Goal: Information Seeking & Learning: Learn about a topic

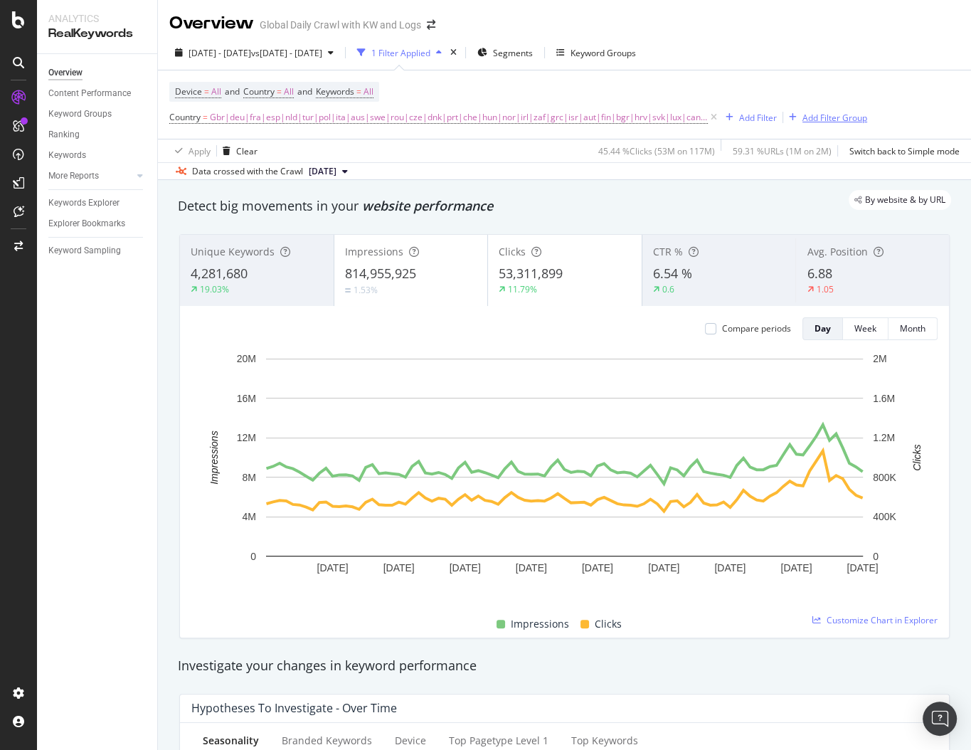
click at [822, 112] on div "Add Filter Group" at bounding box center [835, 118] width 65 height 12
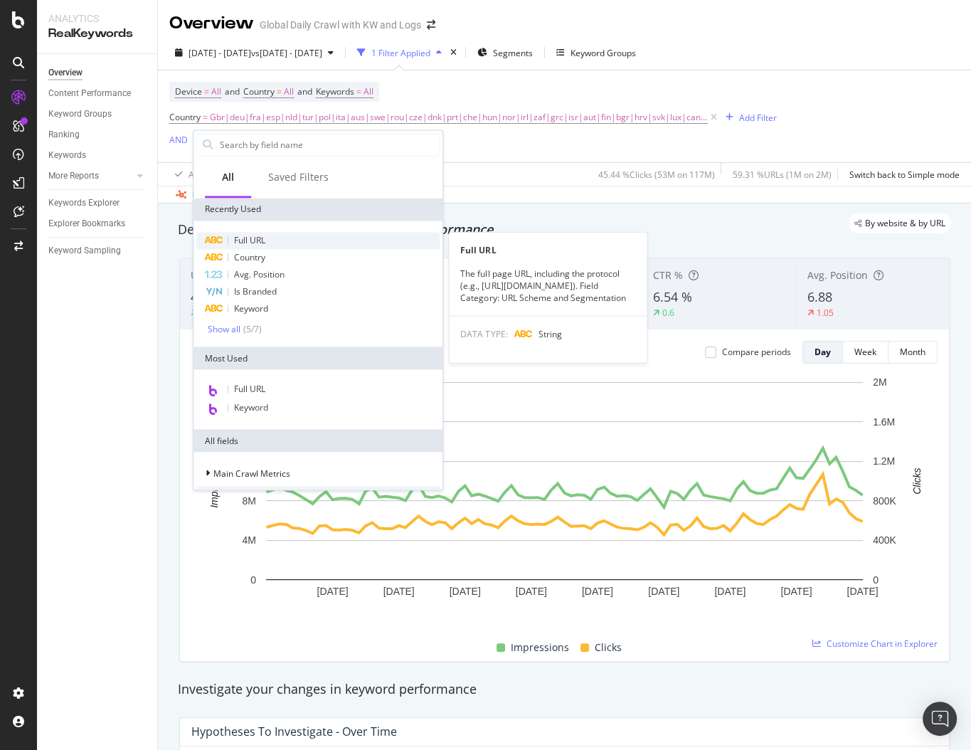
click at [253, 245] on span "Full URL" at bounding box center [249, 240] width 31 height 12
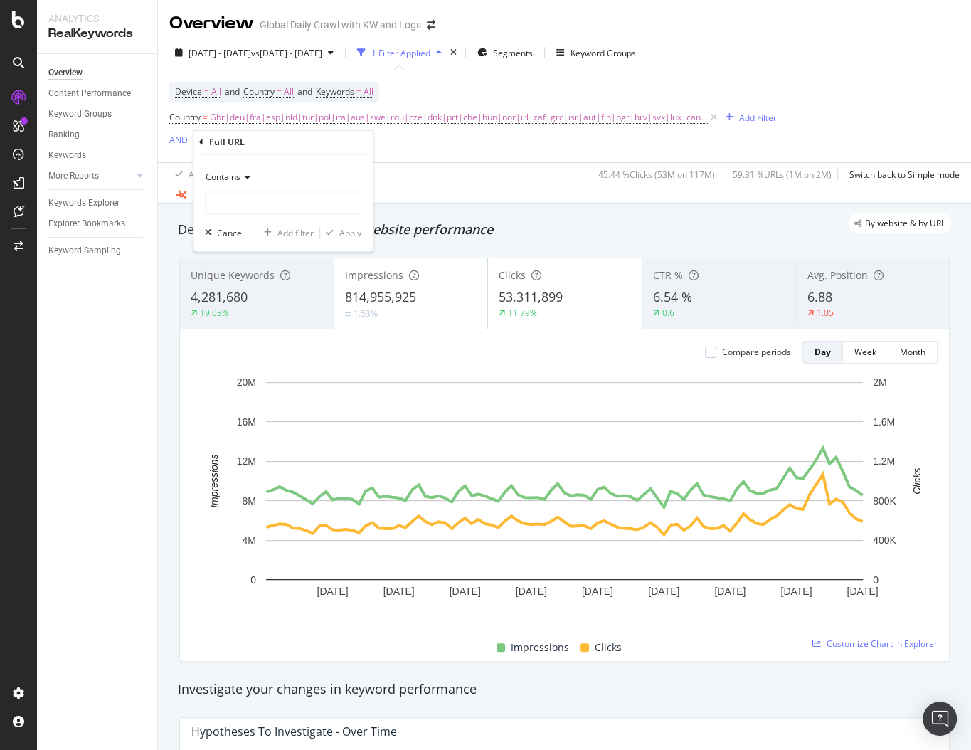
click at [220, 168] on div "Contains" at bounding box center [283, 177] width 157 height 23
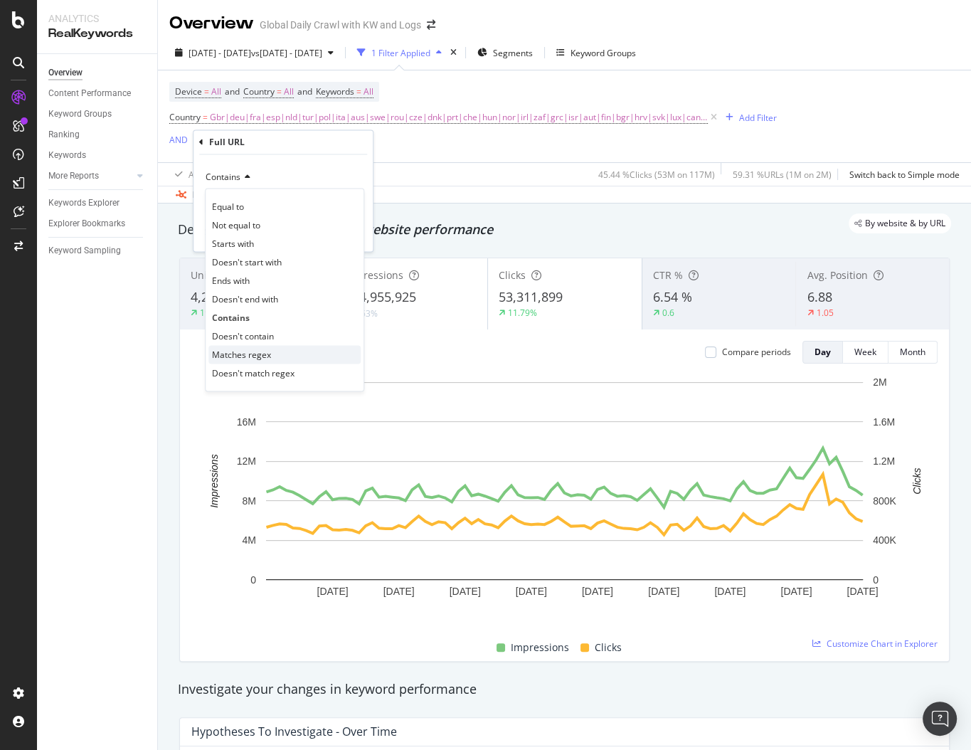
click at [240, 351] on span "Matches regex" at bounding box center [241, 355] width 59 height 12
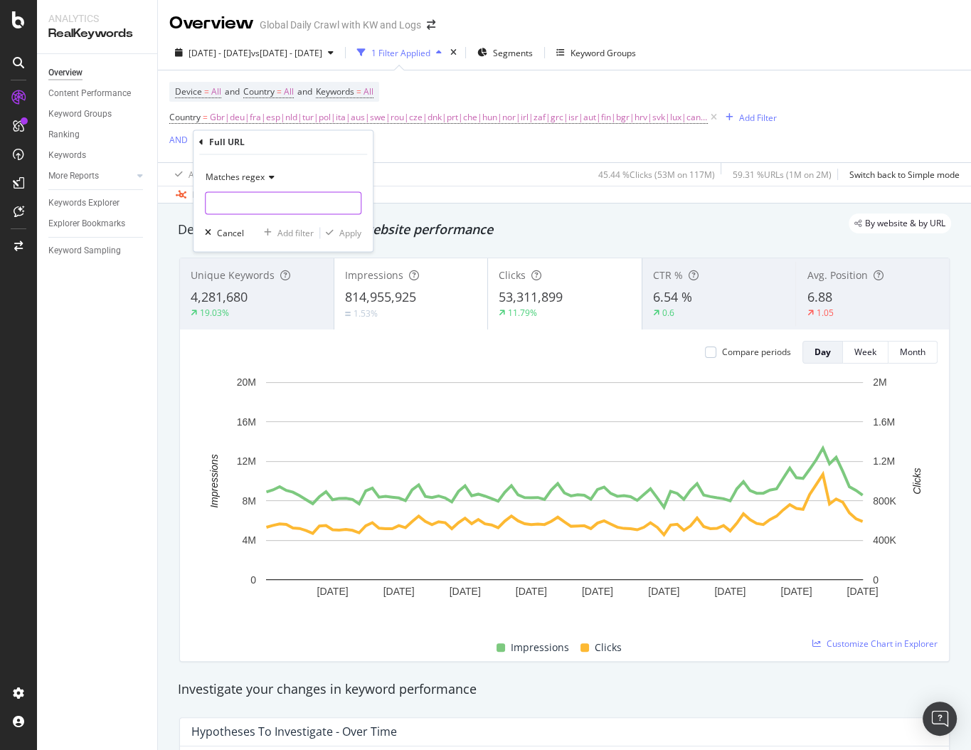
click at [256, 199] on input "text" at bounding box center [283, 203] width 155 height 23
paste input "840ik"
type input "840ik"
click at [339, 236] on div "Apply" at bounding box center [350, 233] width 22 height 12
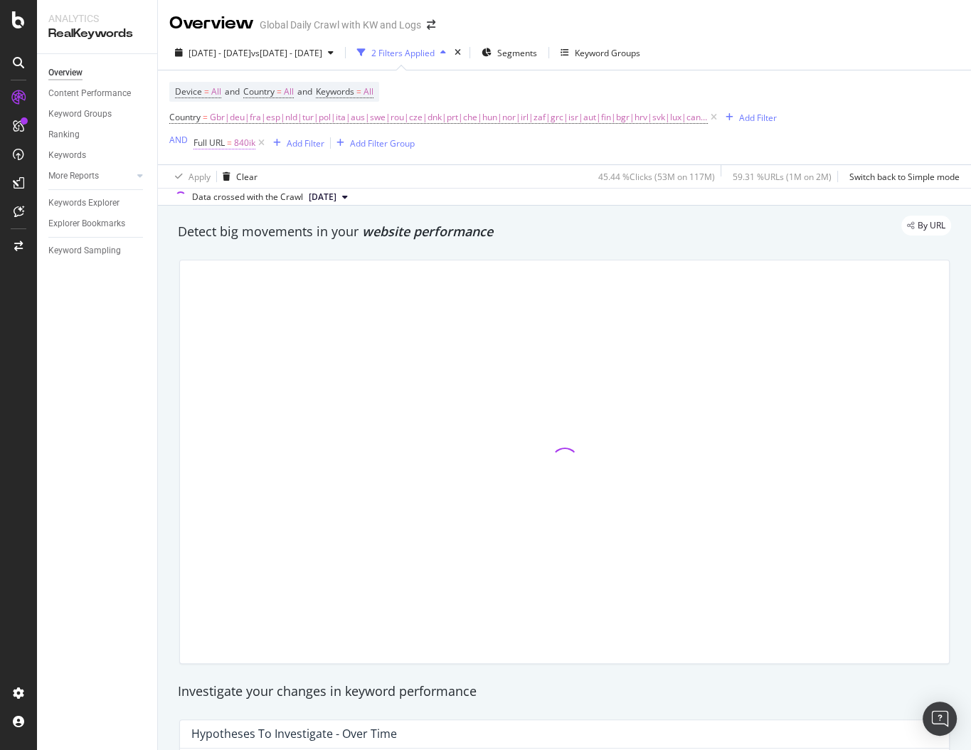
click at [225, 139] on span "Full URL = 840ik" at bounding box center [225, 143] width 62 height 13
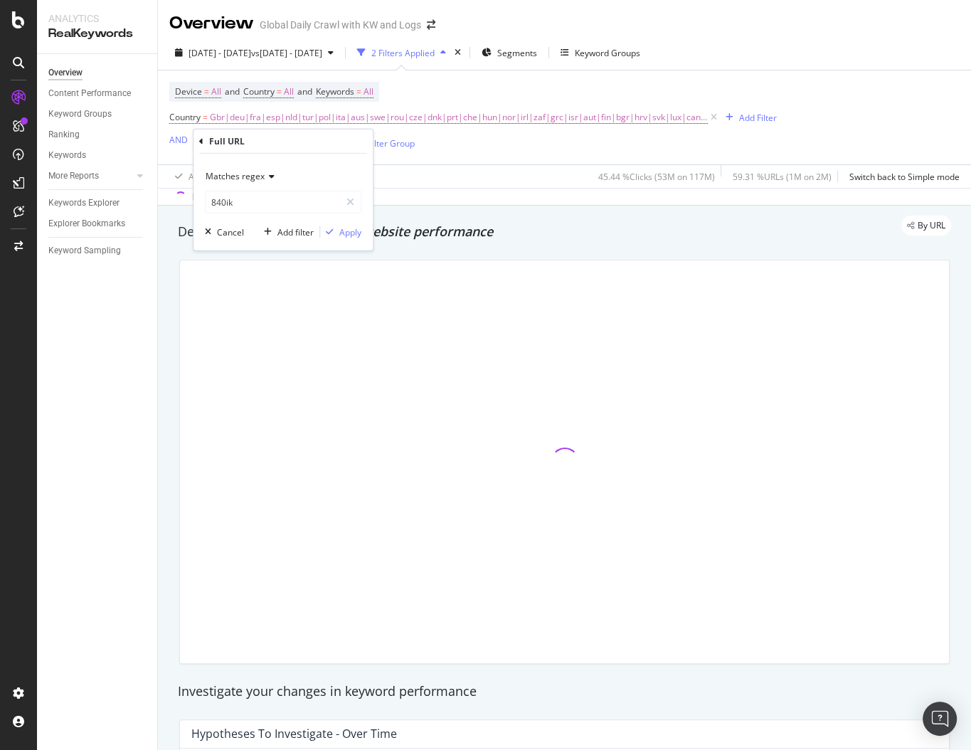
click at [230, 168] on div "Matches regex" at bounding box center [283, 176] width 157 height 23
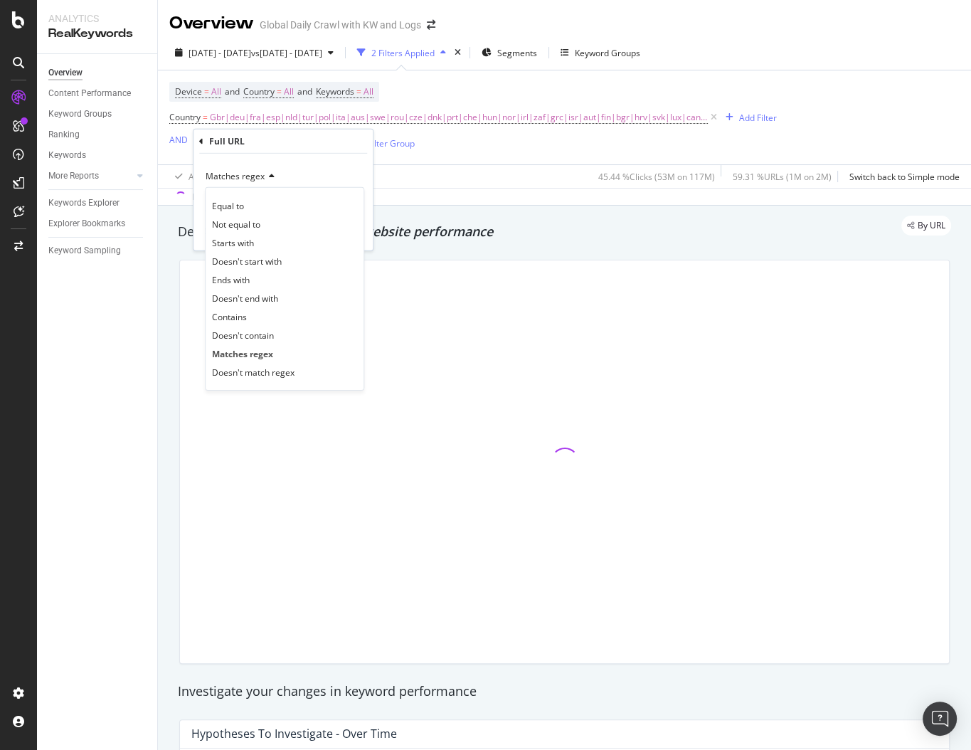
click at [491, 164] on div "Apply Clear 45.44 % Clicks ( 53M on 117M ) 59.31 % URLs ( 1M on 2M ) Switch bac…" at bounding box center [564, 175] width 813 height 23
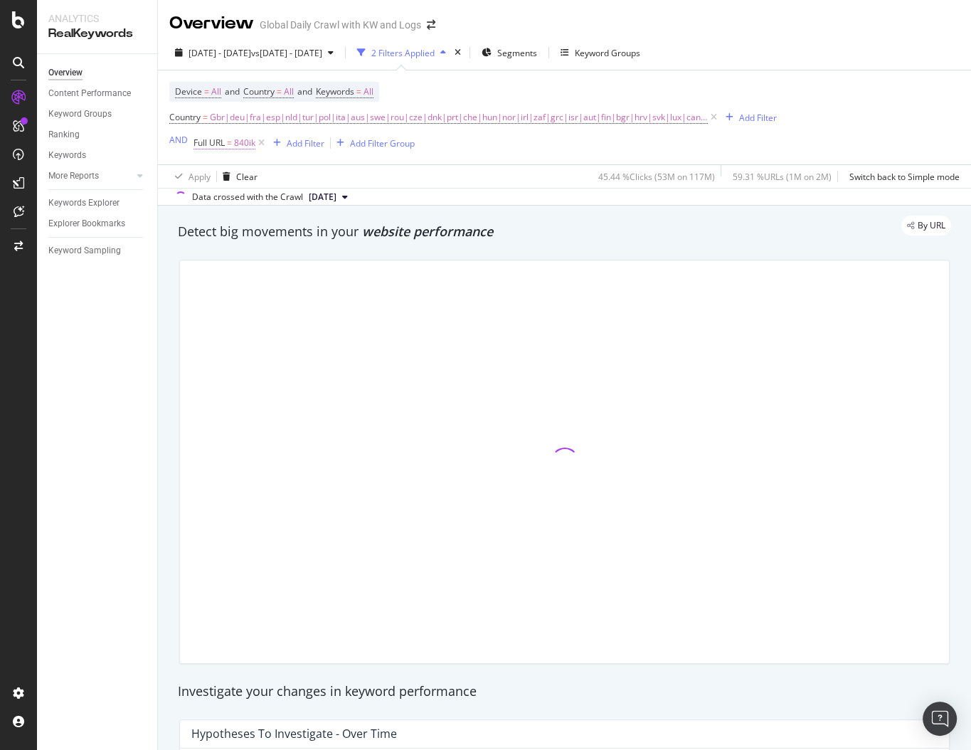
click at [214, 140] on span "Full URL" at bounding box center [209, 143] width 31 height 12
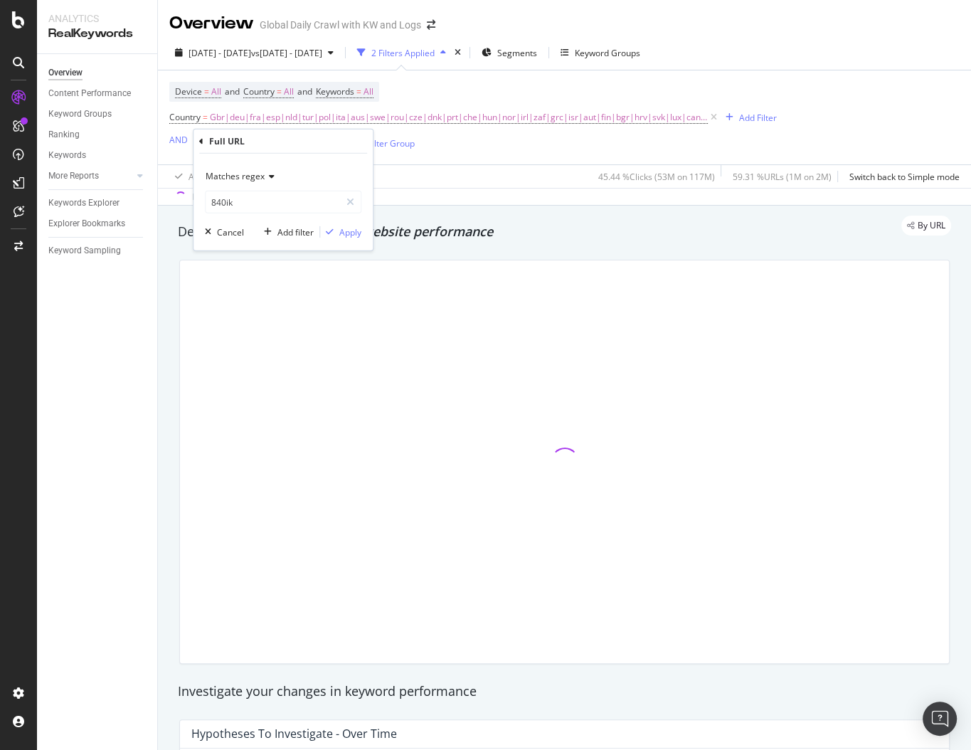
click at [253, 177] on span "Matches regex" at bounding box center [235, 176] width 59 height 12
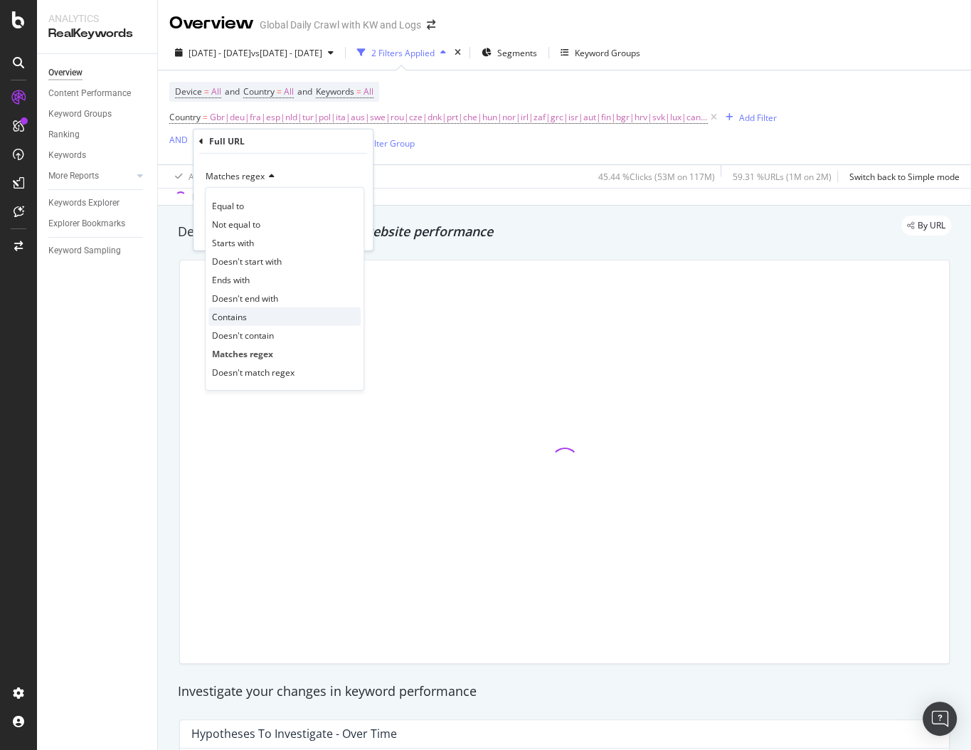
click at [249, 312] on div "Contains" at bounding box center [284, 316] width 152 height 18
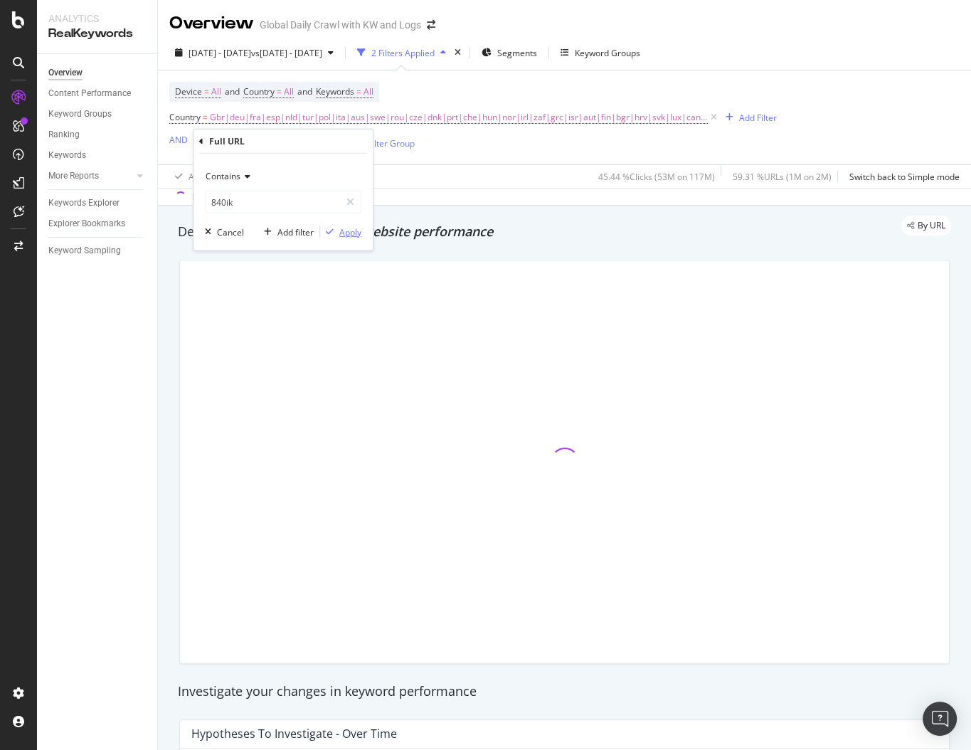
click at [337, 233] on div "button" at bounding box center [329, 232] width 19 height 9
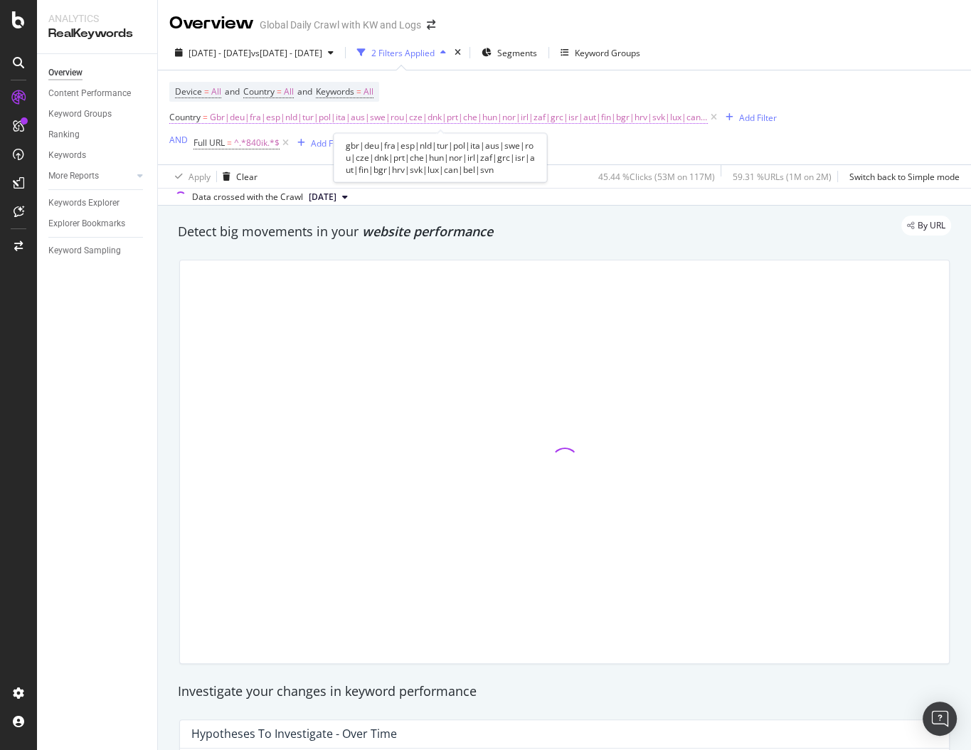
click at [482, 116] on span "Gbr|deu|fra|esp|nld|tur|pol|ita|aus|swe|rou|cze|dnk|prt|che|hun|nor|irl|zaf|grc…" at bounding box center [459, 117] width 498 height 20
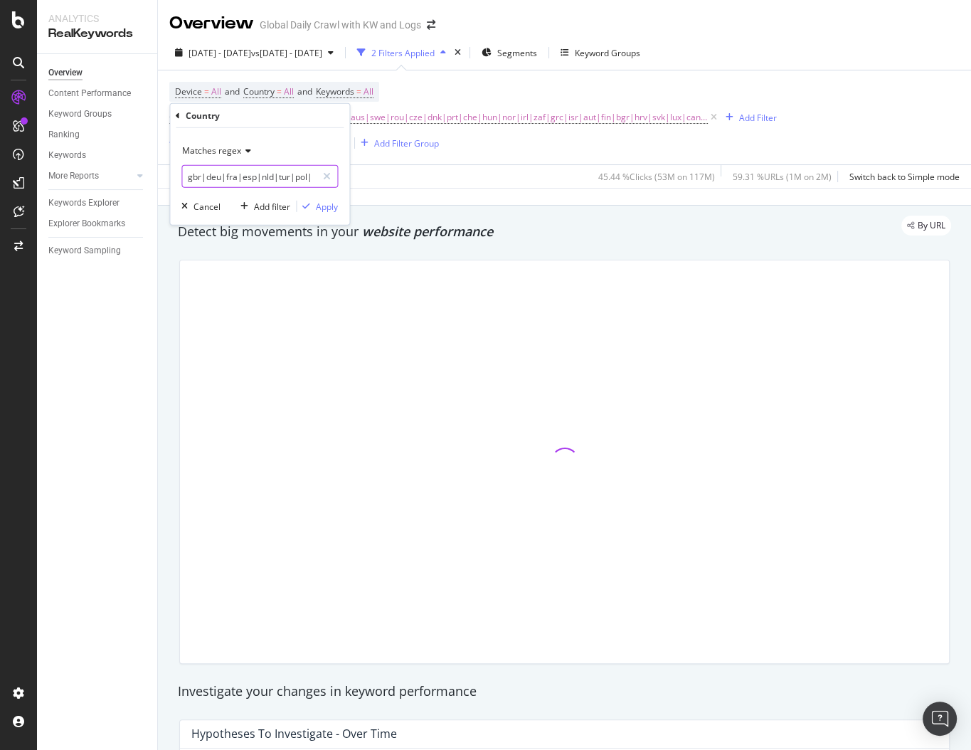
click at [258, 182] on input "gbr|deu|fra|esp|nld|tur|pol|ita|aus|swe|rou|cze|dnk|prt|che|hun|nor|irl|zaf|grc…" at bounding box center [249, 176] width 134 height 23
click at [262, 179] on input "gbr|deu|fra|esp|nld|tur|pol|ita|aus|swe|rou|cze|dnk|prt|che|hun|nor|irl|zaf|grc…" at bounding box center [249, 176] width 134 height 23
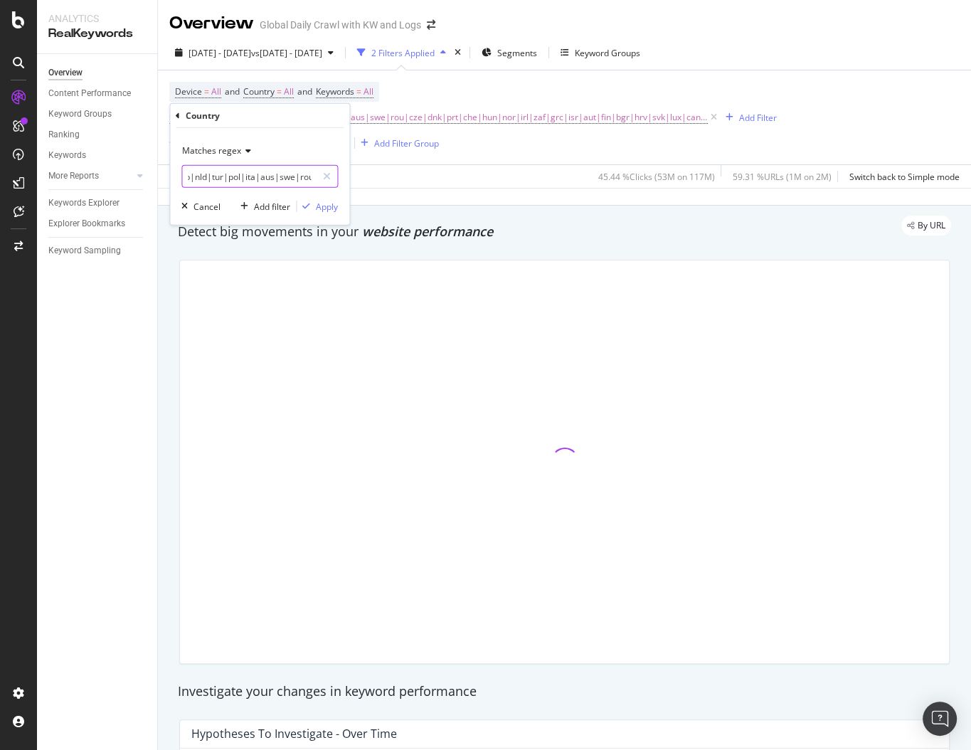
click at [262, 179] on input "gbr|deu|fra|esp|nld|tur|pol|ita|aus|swe|rou|cze|dnk|prt|che|hun|nor|irl|zaf|grc…" at bounding box center [249, 176] width 134 height 23
type input "gbr|deu|fra|esp|nld|tur|pol|ita|swe|rou|cze|dnk|prt|che|hun|nor|irl|zaf|grc|isr…"
drag, startPoint x: 321, startPoint y: 205, endPoint x: 627, endPoint y: 218, distance: 306.2
click at [321, 205] on div "Apply" at bounding box center [327, 206] width 22 height 12
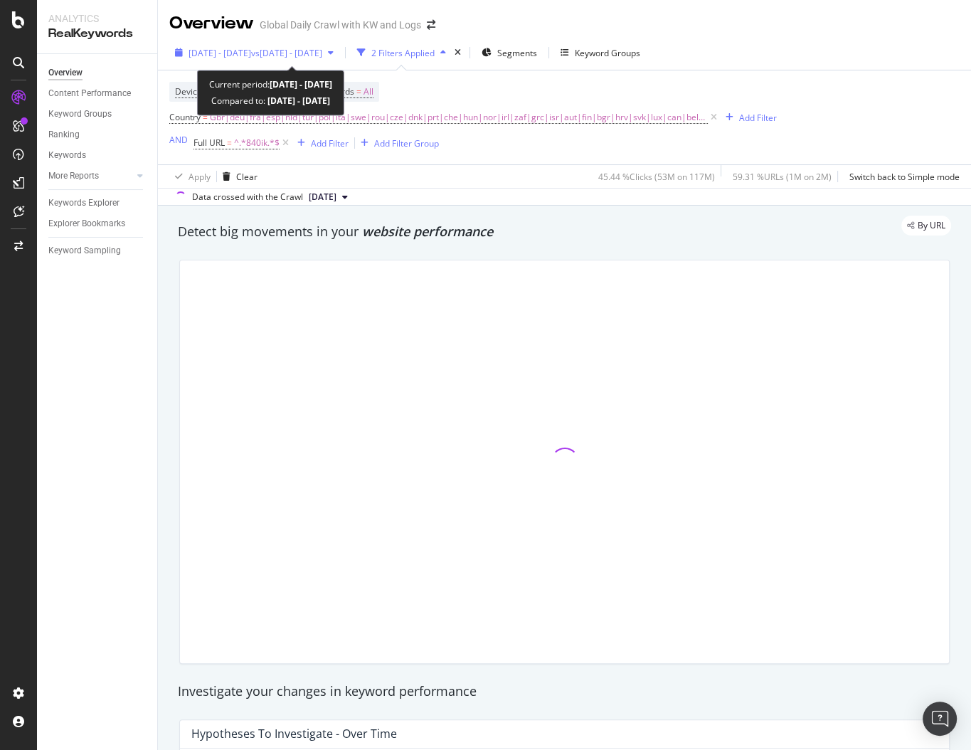
click at [251, 55] on span "[DATE] - [DATE]" at bounding box center [220, 53] width 63 height 12
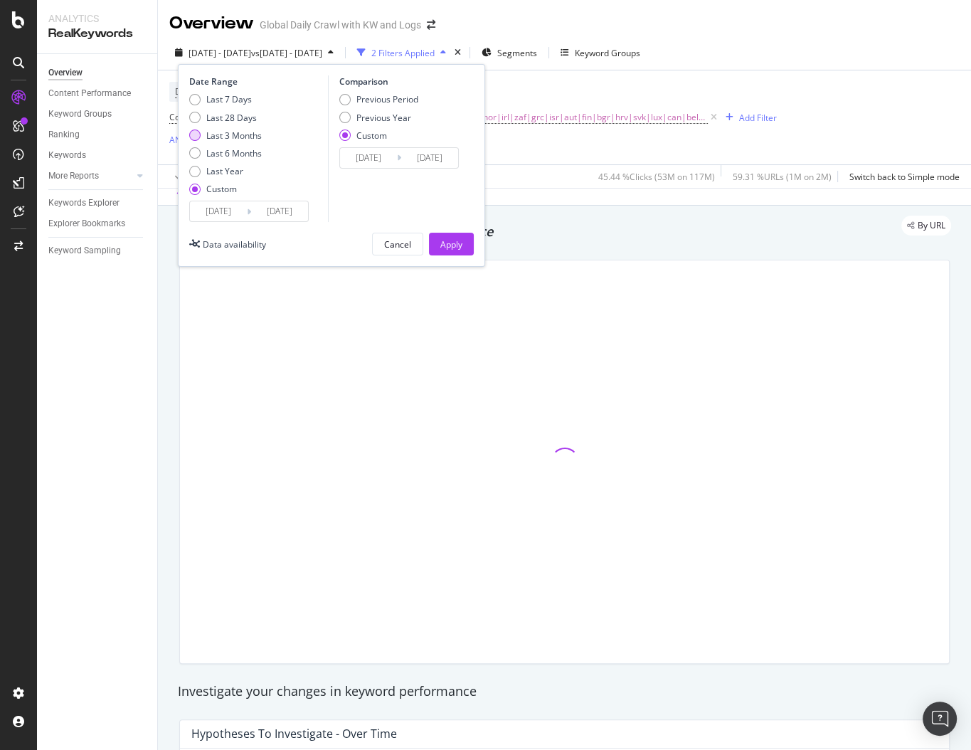
click at [222, 139] on div "Last 3 Months" at bounding box center [233, 135] width 55 height 12
type input "[DATE]"
click at [217, 215] on input "[DATE]" at bounding box center [218, 211] width 57 height 20
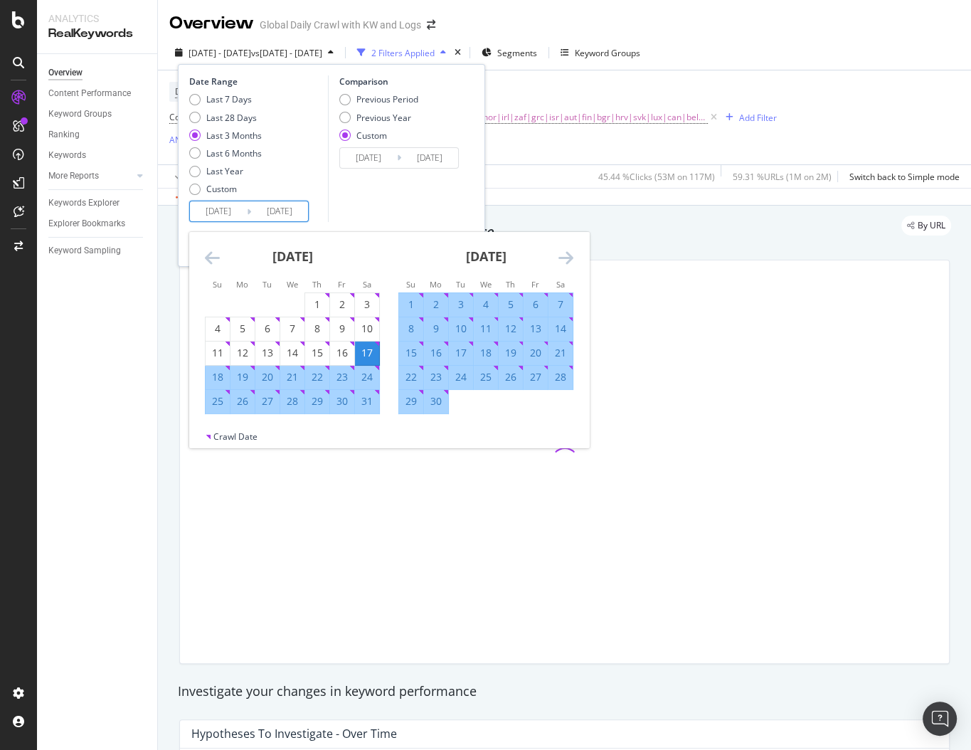
click at [578, 259] on div "[DATE] 1 2 3 4 5 6 7 8 9 10 11 12 13 14 15 16 17 18 19 20 21 22 23 24 25 26 27 …" at bounding box center [486, 323] width 194 height 182
click at [569, 258] on icon "Move forward to switch to the next month." at bounding box center [566, 257] width 15 height 17
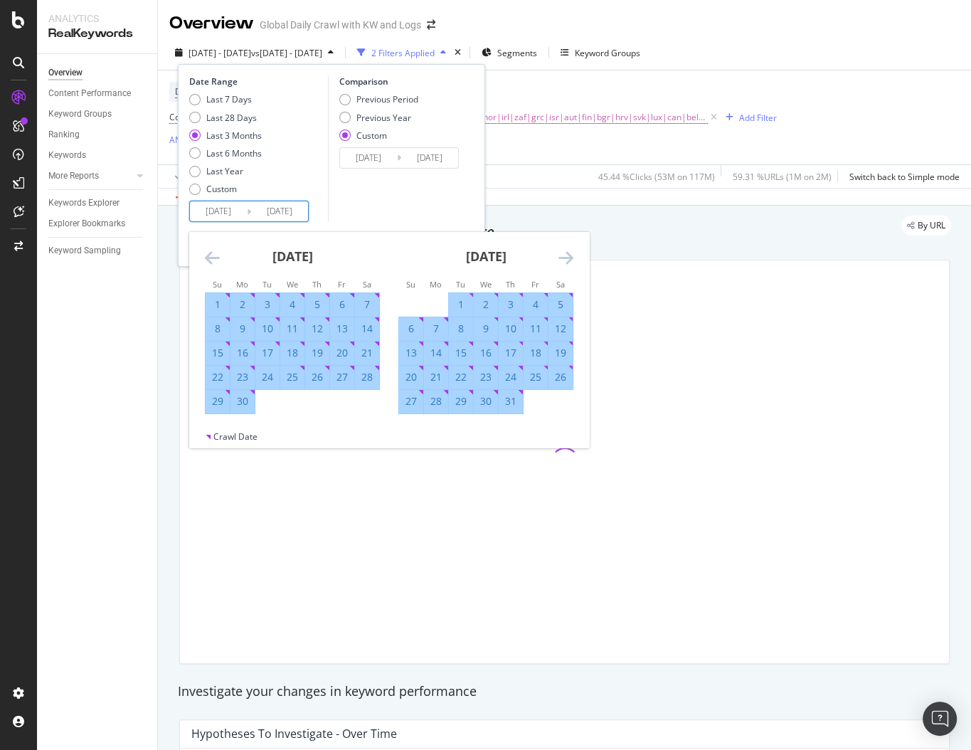
click at [464, 354] on div "15" at bounding box center [461, 353] width 24 height 14
type input "[DATE]"
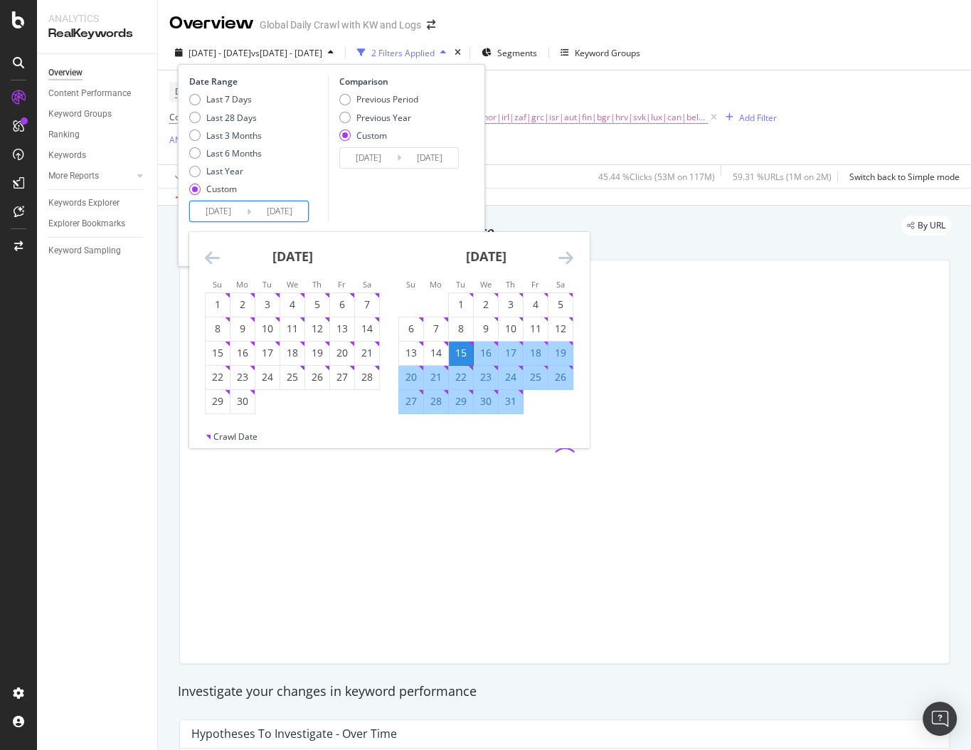
click at [573, 252] on div "[DATE] 1 2 3 4 5 6 7 8 9 10 11 12 13 14 15 16 17 18 19 20 21 22 23 24 25 26 27 …" at bounding box center [486, 323] width 194 height 182
click at [569, 256] on icon "Move forward to switch to the next month." at bounding box center [566, 257] width 15 height 17
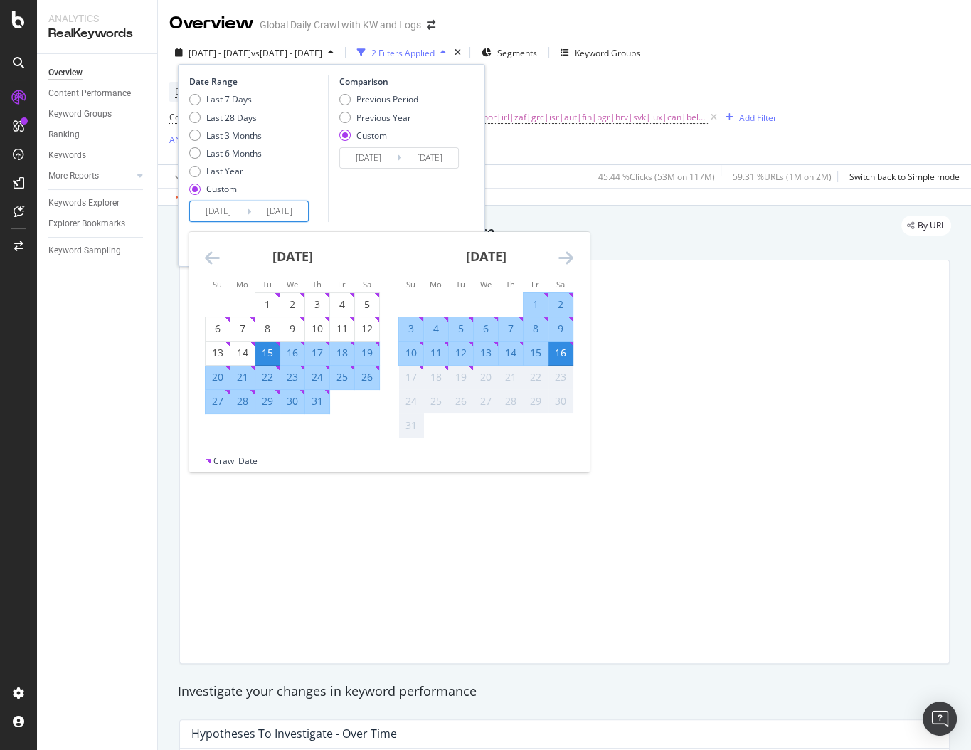
click at [422, 197] on div "Comparison Previous Period Previous Year Custom [DATE] Navigate forward to inte…" at bounding box center [395, 148] width 135 height 147
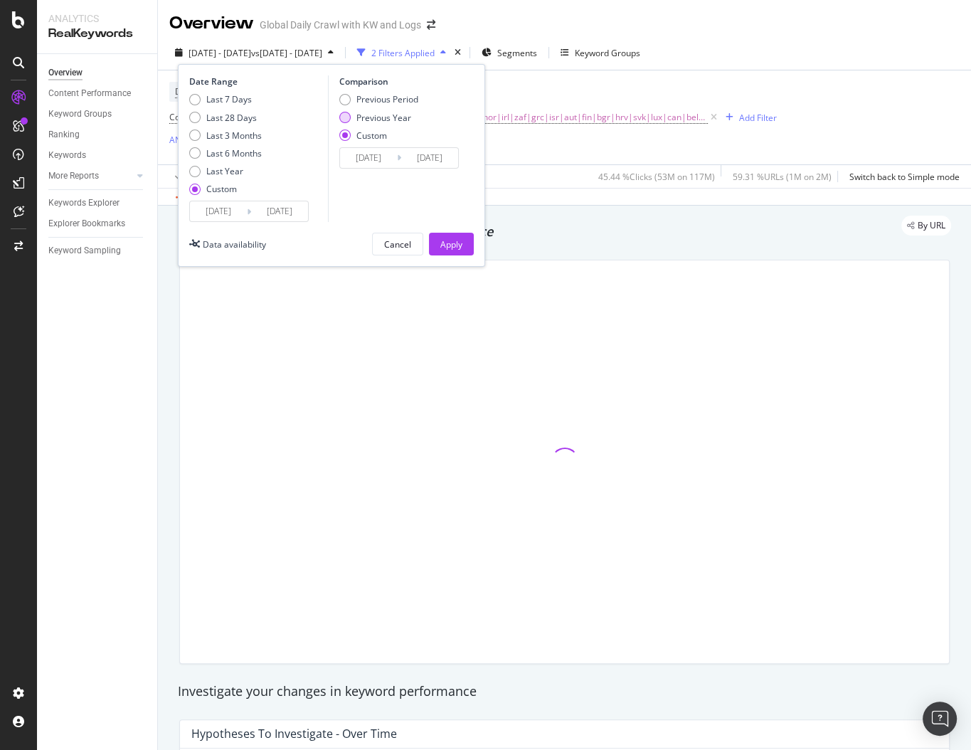
click at [385, 115] on div "Previous Year" at bounding box center [383, 118] width 55 height 12
type input "[DATE]"
click at [450, 243] on div "Apply" at bounding box center [451, 244] width 22 height 12
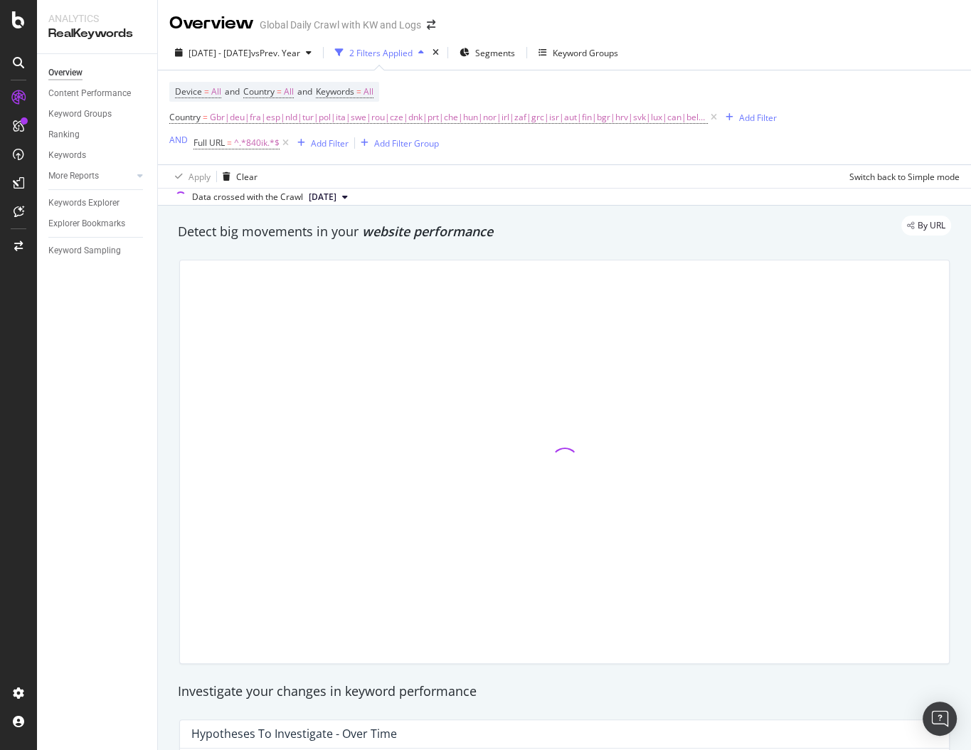
click at [667, 203] on div "Data crossed with the Crawl [DATE]" at bounding box center [564, 196] width 813 height 17
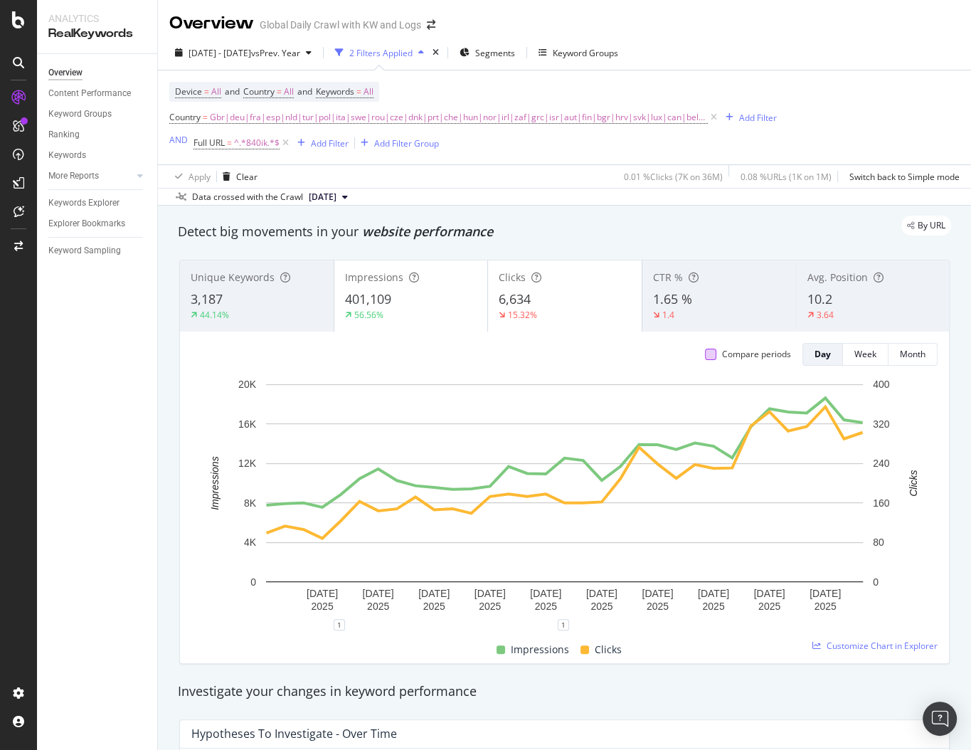
click at [711, 354] on div at bounding box center [710, 354] width 11 height 11
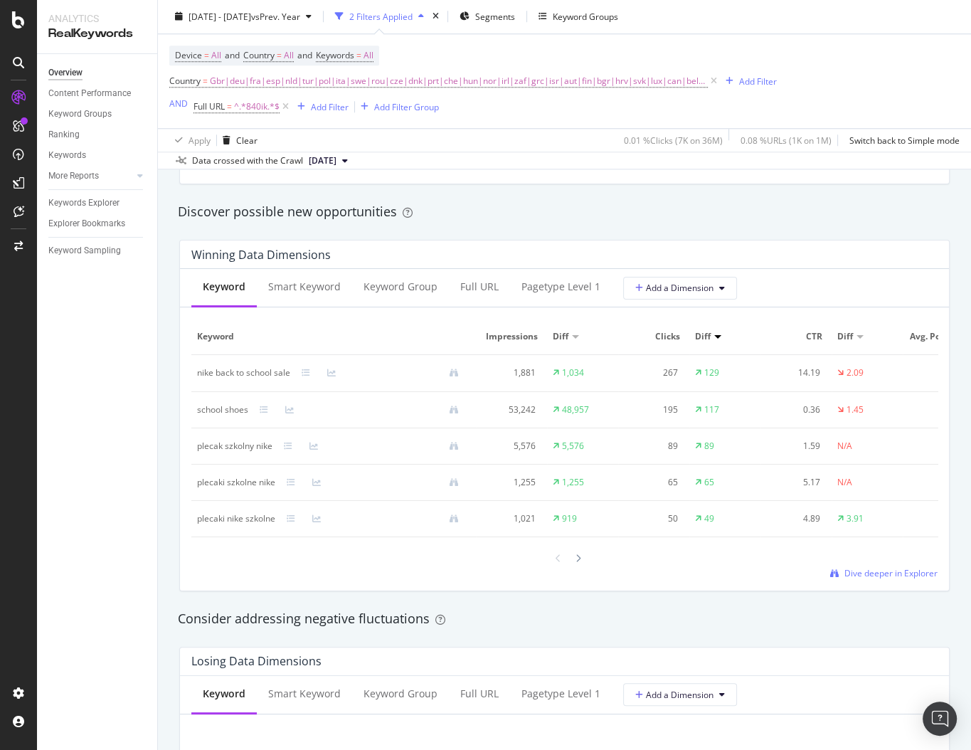
scroll to position [1218, 0]
click at [578, 559] on icon at bounding box center [579, 558] width 6 height 9
click at [557, 555] on icon at bounding box center [559, 558] width 6 height 9
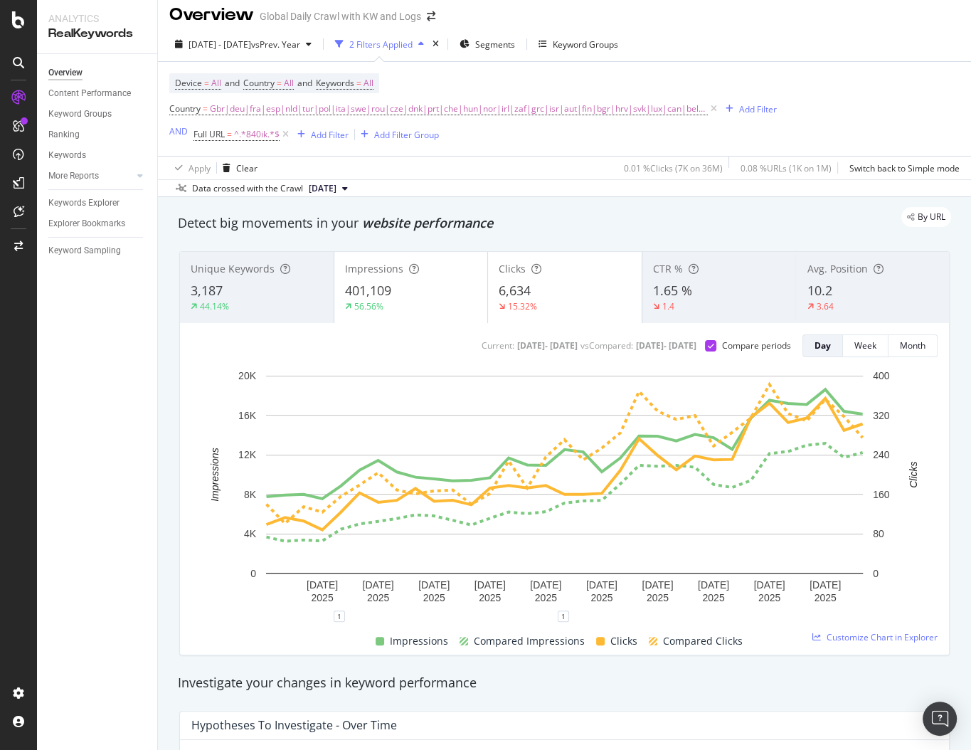
scroll to position [0, 0]
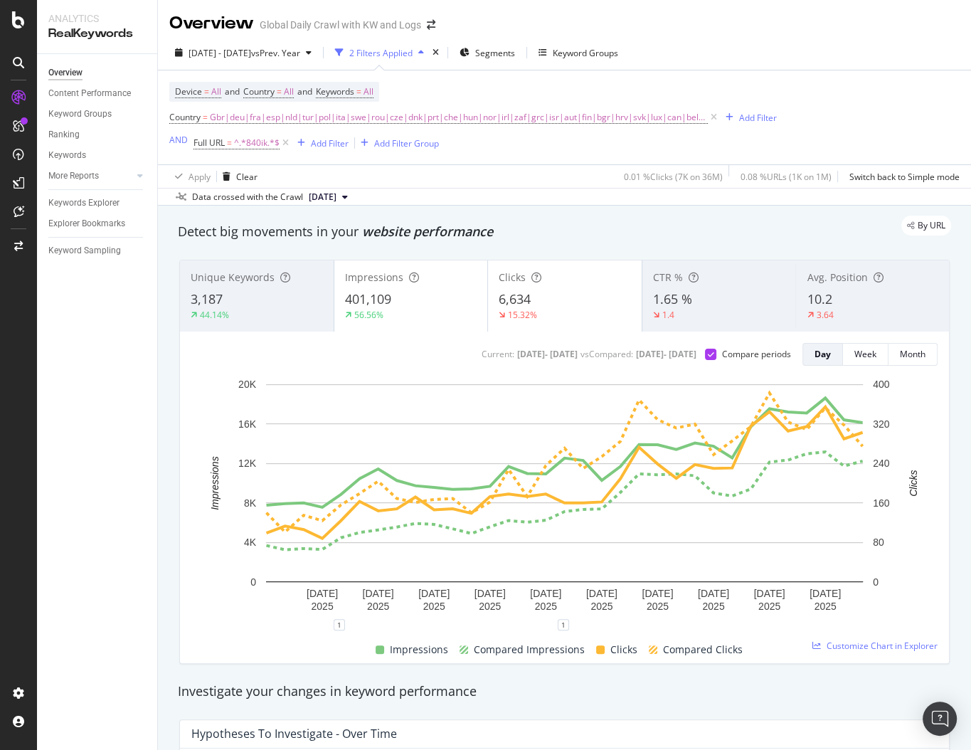
click at [480, 199] on div "Data crossed with the Crawl [DATE]" at bounding box center [564, 196] width 813 height 17
click at [408, 114] on span "Gbr|deu|fra|esp|nld|tur|pol|ita|swe|rou|cze|dnk|prt|che|hun|nor|irl|zaf|grc|isr…" at bounding box center [459, 117] width 498 height 20
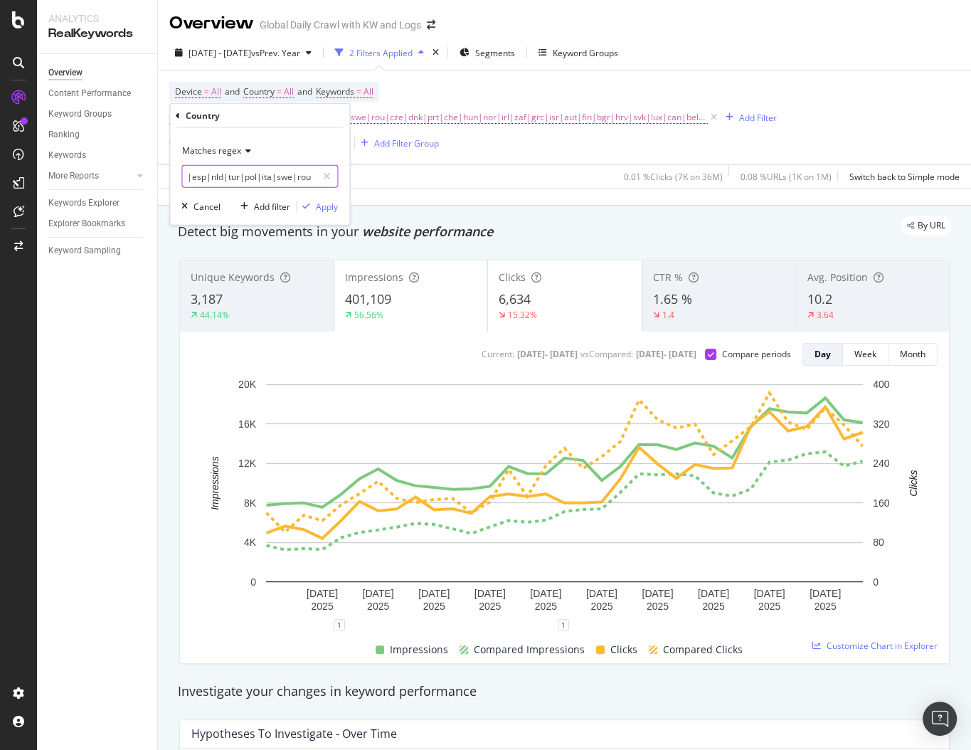
scroll to position [0, 46]
click at [240, 174] on input "gbr|deu|fra|esp|nld|tur|pol|ita|swe|rou|cze|dnk|prt|che|hun|nor|irl|zaf|grc|isr…" at bounding box center [249, 176] width 134 height 23
click at [236, 177] on input "gbr|deu|fra|esp|nld|tur|pol|ita|swe|rou|cze|dnk|prt|che|hun|nor|irl|zaf|grc|isr…" at bounding box center [249, 176] width 134 height 23
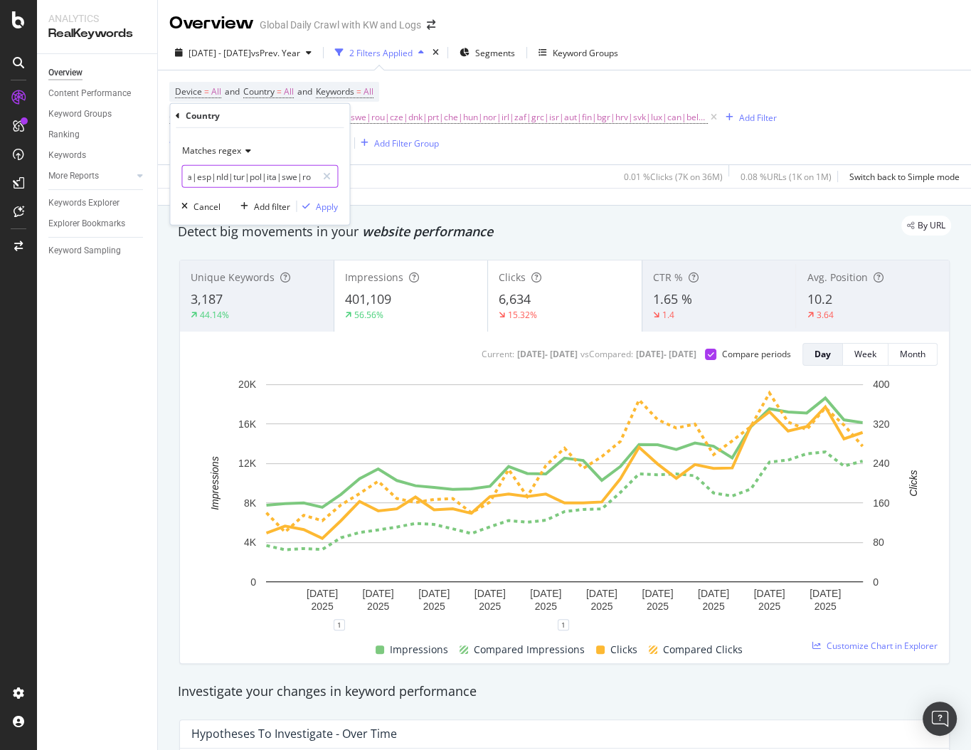
click at [236, 177] on input "gbr|deu|fra|esp|nld|tur|pol|ita|swe|rou|cze|dnk|prt|che|hun|nor|irl|zaf|grc|isr…" at bounding box center [249, 176] width 134 height 23
type input "gbr|deu|fra|esp|nld|pol|ita|swe|rou|cze|dnk|prt|che|hun|nor|irl|zaf|grc|isr|aut…"
click at [322, 207] on div "Apply" at bounding box center [327, 206] width 22 height 12
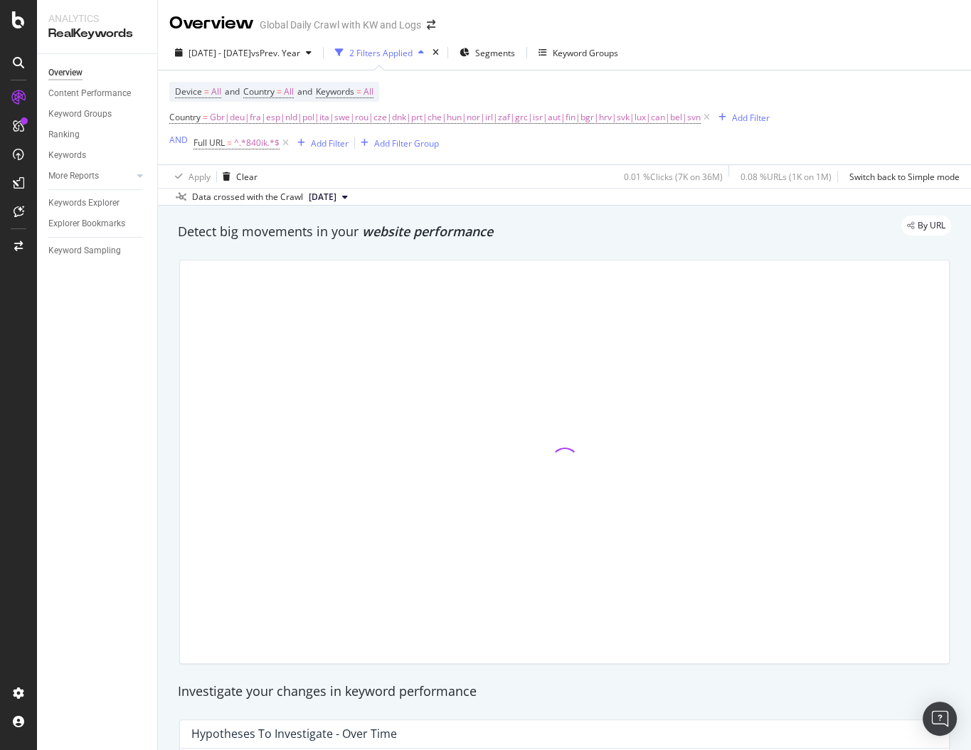
click at [466, 238] on span "website performance" at bounding box center [427, 231] width 131 height 17
drag, startPoint x: 514, startPoint y: 233, endPoint x: 204, endPoint y: 233, distance: 310.2
click at [204, 233] on div "By URL" at bounding box center [558, 226] width 788 height 20
drag, startPoint x: 179, startPoint y: 222, endPoint x: 194, endPoint y: 247, distance: 29.4
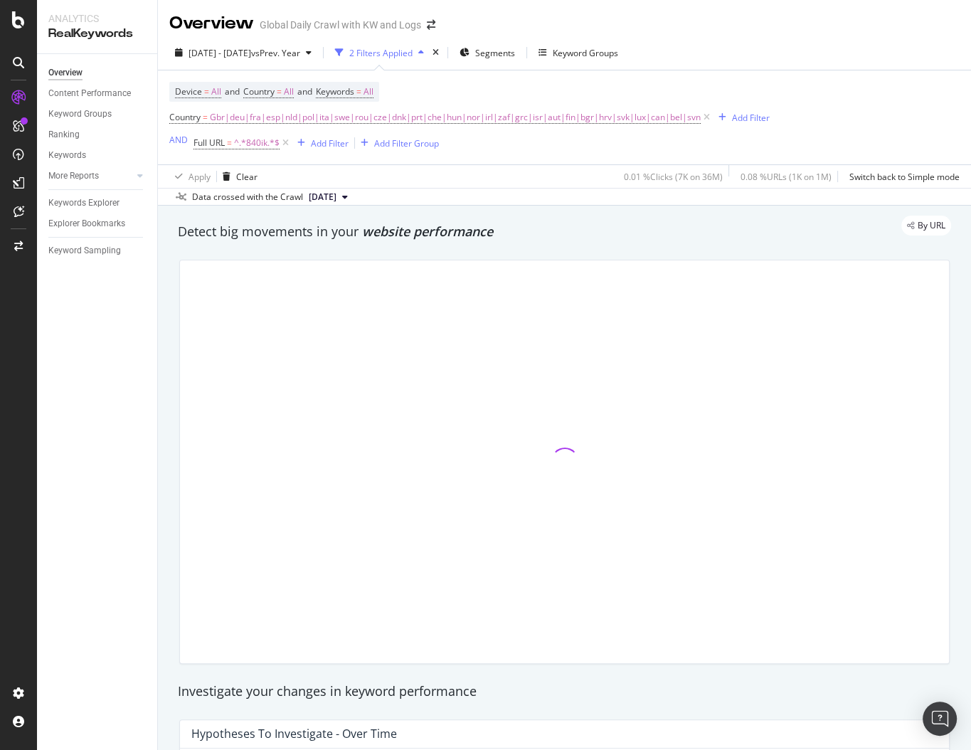
click at [167, 229] on div "By URL" at bounding box center [558, 226] width 788 height 20
drag, startPoint x: 167, startPoint y: 229, endPoint x: 504, endPoint y: 233, distance: 336.6
click at [504, 233] on div "By URL" at bounding box center [558, 226] width 788 height 20
drag, startPoint x: 520, startPoint y: 213, endPoint x: 520, endPoint y: 250, distance: 37.7
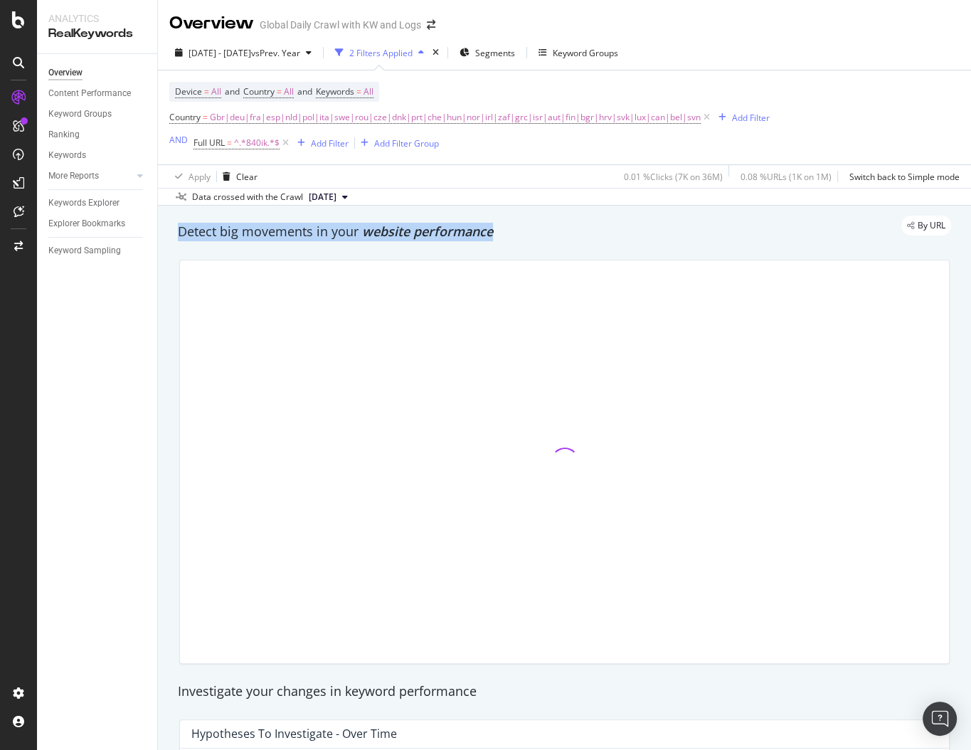
click at [520, 250] on div at bounding box center [565, 461] width 788 height 427
drag, startPoint x: 519, startPoint y: 250, endPoint x: 511, endPoint y: 210, distance: 41.3
drag, startPoint x: 500, startPoint y: 211, endPoint x: 503, endPoint y: 260, distance: 49.9
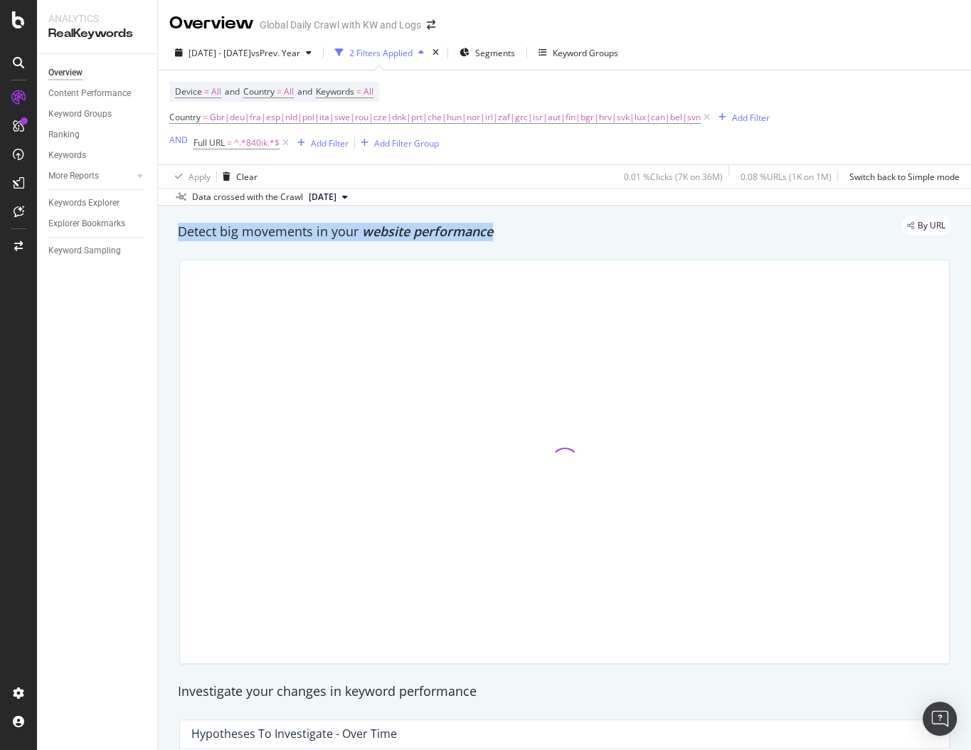
click at [503, 260] on div at bounding box center [564, 461] width 769 height 403
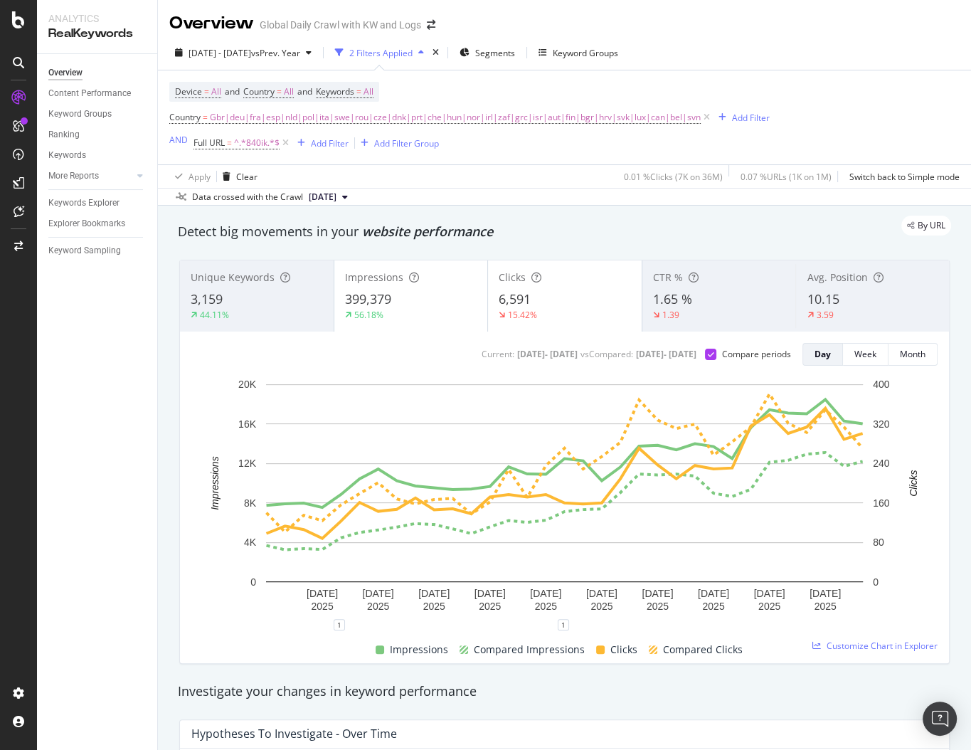
click at [596, 233] on div "By URL" at bounding box center [558, 226] width 788 height 20
drag, startPoint x: 436, startPoint y: 206, endPoint x: 436, endPoint y: 234, distance: 27.7
click at [450, 216] on div "By URL" at bounding box center [558, 226] width 788 height 20
drag, startPoint x: 517, startPoint y: 236, endPoint x: 329, endPoint y: 236, distance: 187.8
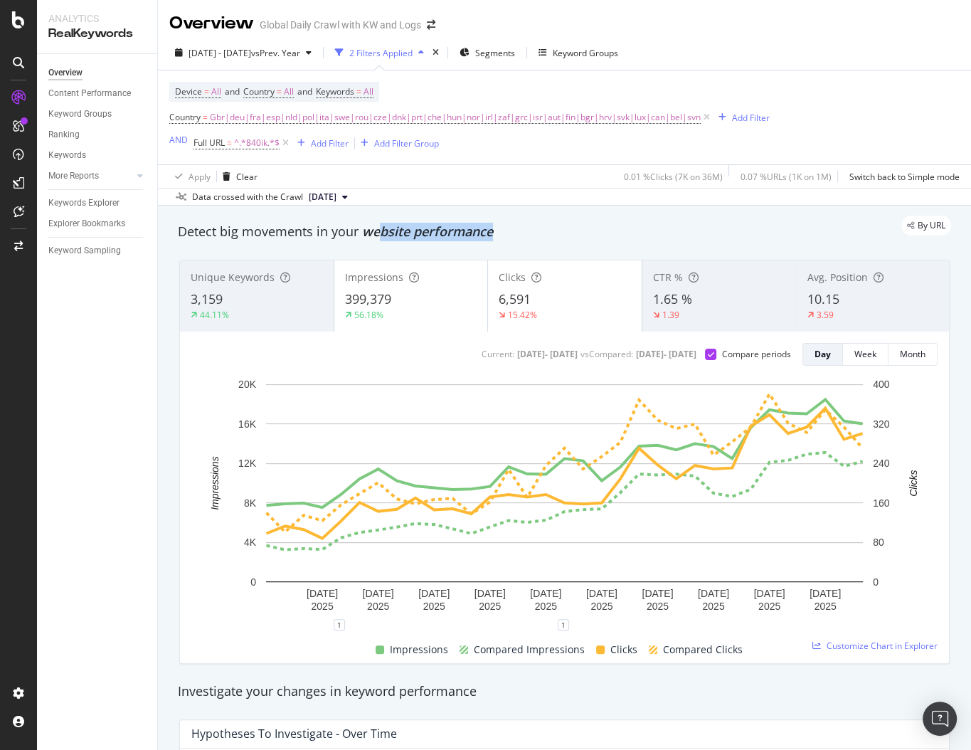
click at [334, 236] on div "Detect big movements in your website performance" at bounding box center [564, 232] width 773 height 18
drag, startPoint x: 259, startPoint y: 213, endPoint x: 259, endPoint y: 237, distance: 24.2
click at [253, 216] on div "By URL" at bounding box center [558, 226] width 788 height 20
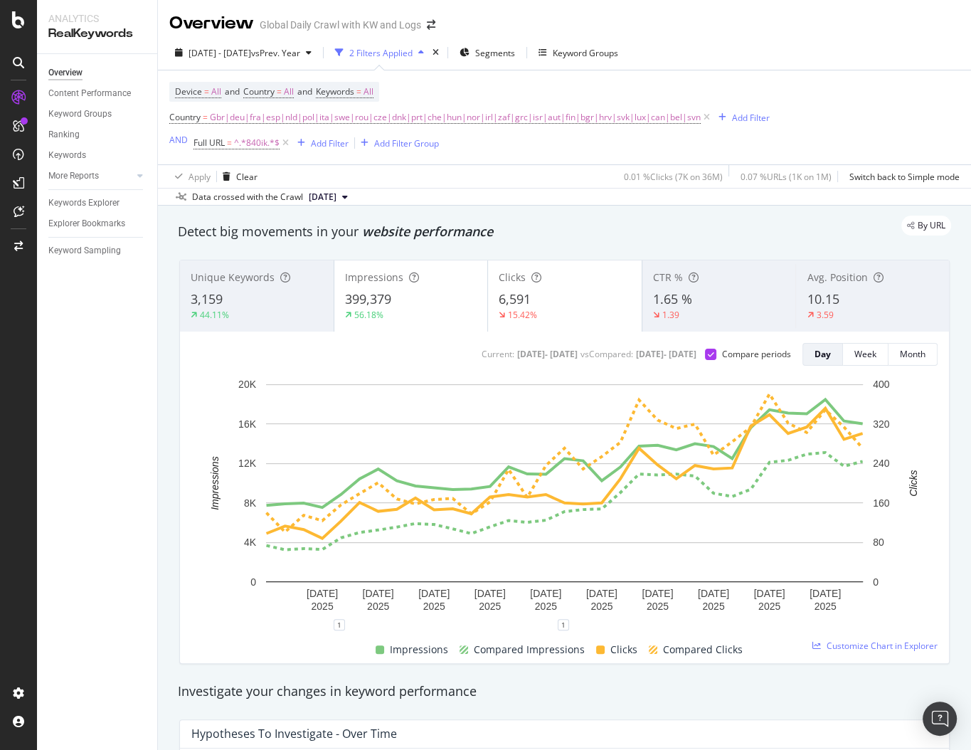
click at [731, 229] on div "By URL" at bounding box center [558, 226] width 788 height 20
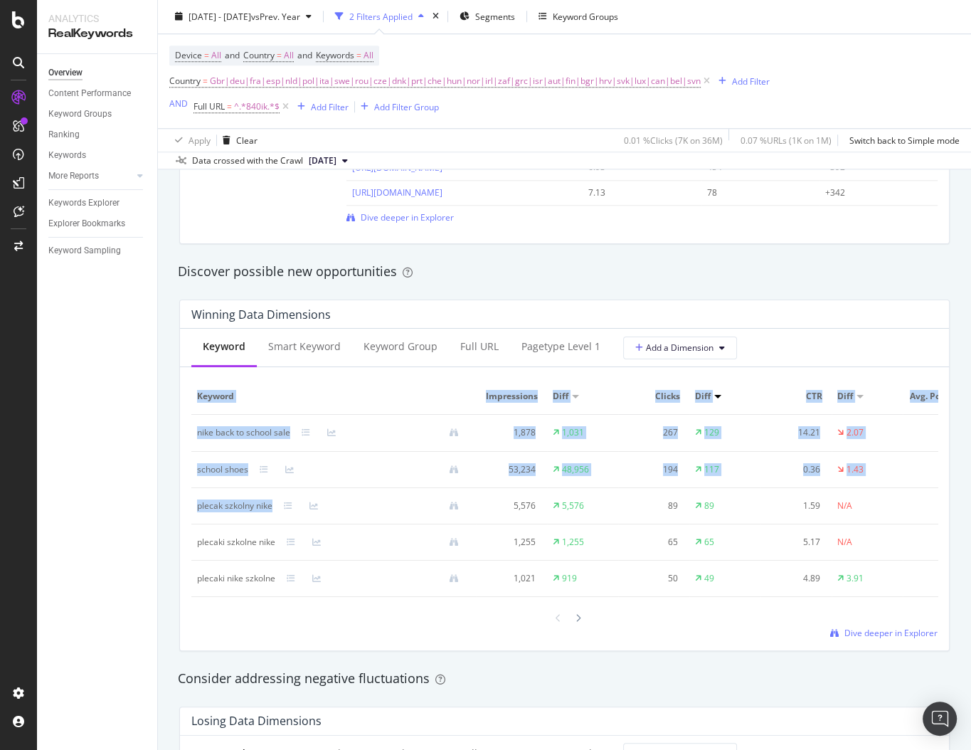
drag, startPoint x: 189, startPoint y: 503, endPoint x: 271, endPoint y: 503, distance: 82.5
click at [271, 503] on div "Keyword Smart Keyword Keyword Group Full URL pagetype Level 1 Add a Dimension K…" at bounding box center [564, 490] width 769 height 322
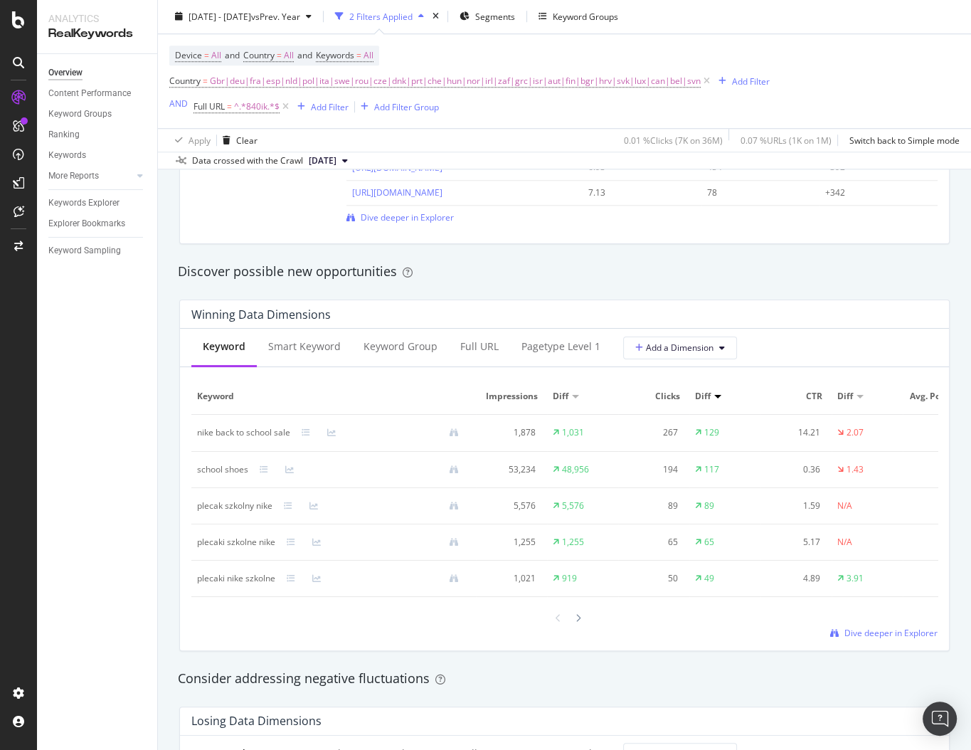
click at [144, 514] on div "Overview Content Performance Keyword Groups Ranking Keywords More Reports Count…" at bounding box center [97, 402] width 120 height 696
drag, startPoint x: 273, startPoint y: 507, endPoint x: 197, endPoint y: 505, distance: 75.4
click at [197, 505] on div "plecak szkolny nike" at bounding box center [333, 505] width 273 height 13
copy div "plecak szkolny nike"
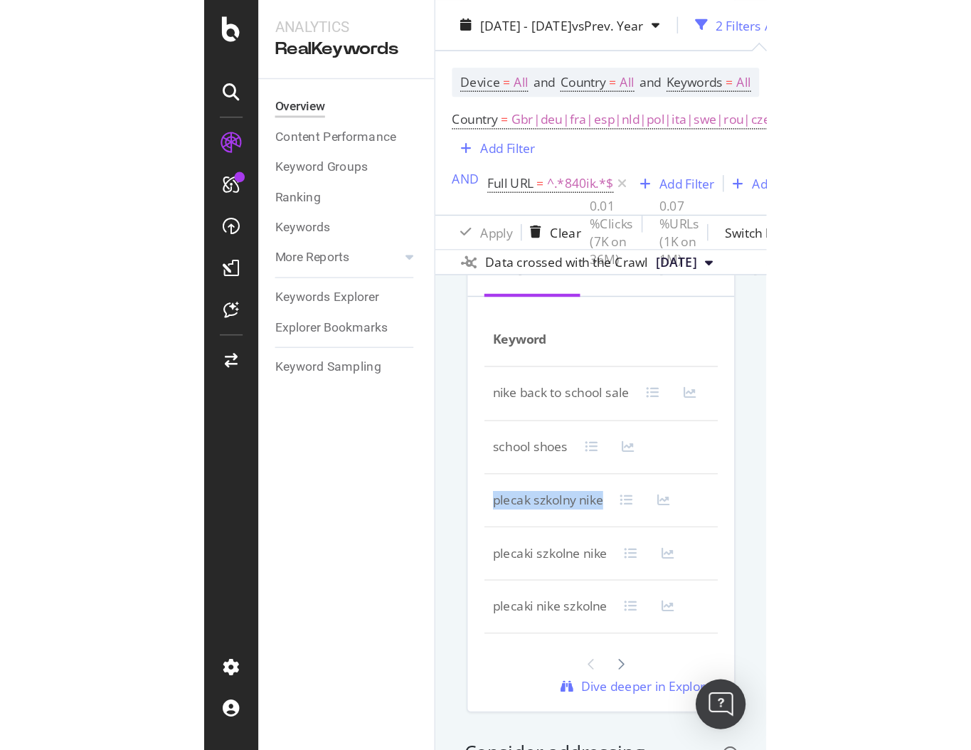
scroll to position [1283, 0]
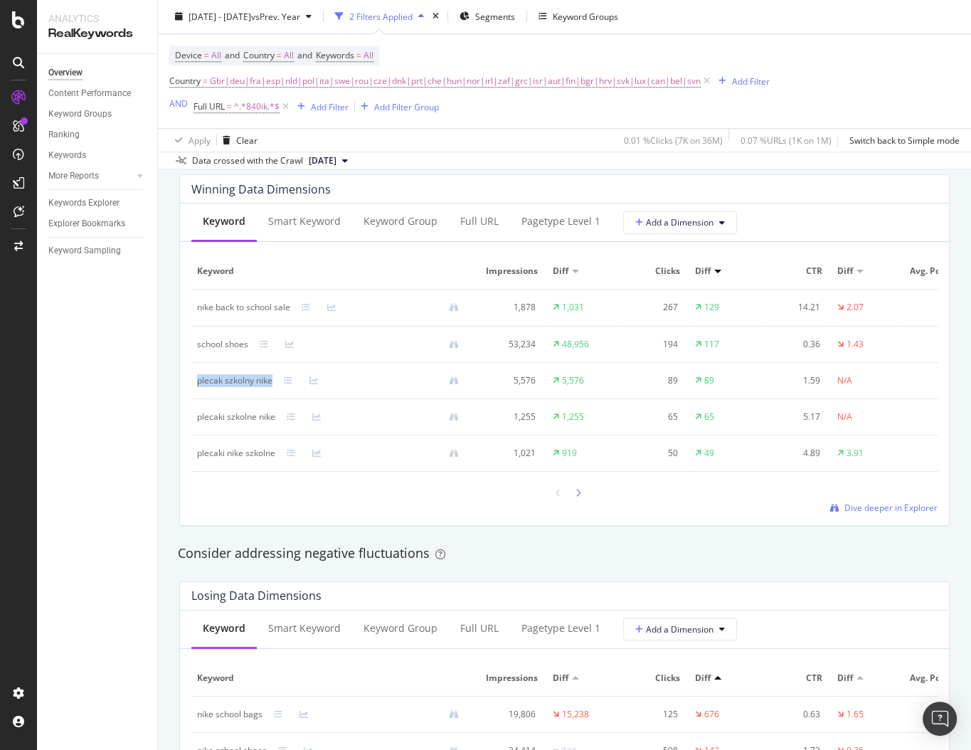
copy div "plecak szkolny nike"
click at [478, 537] on div "Consider addressing negative fluctuations" at bounding box center [565, 553] width 788 height 33
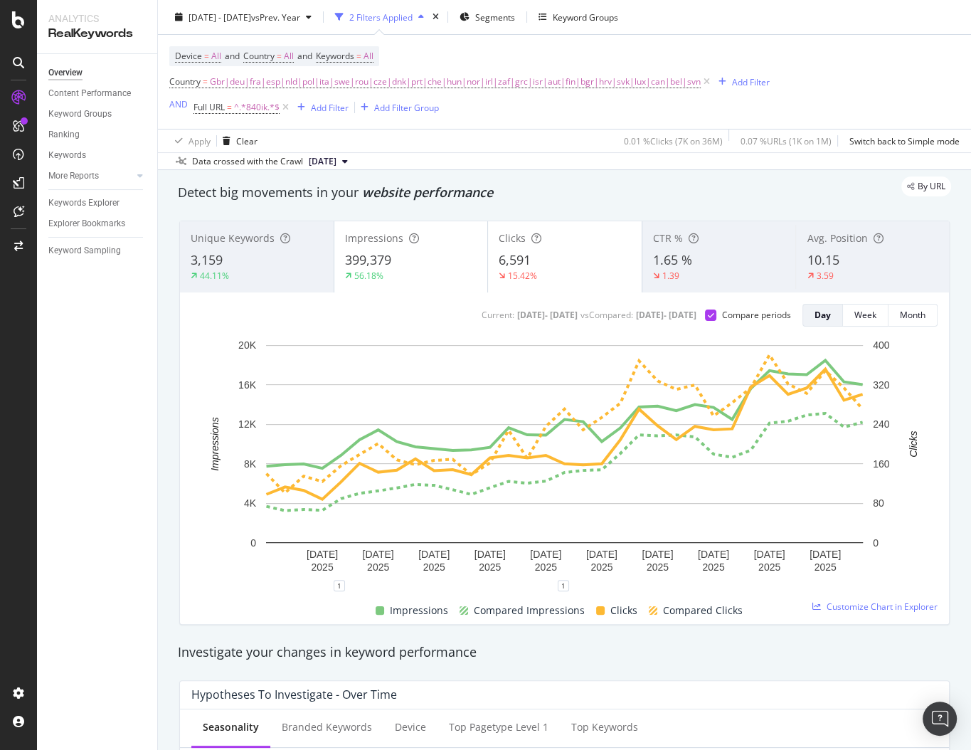
scroll to position [0, 0]
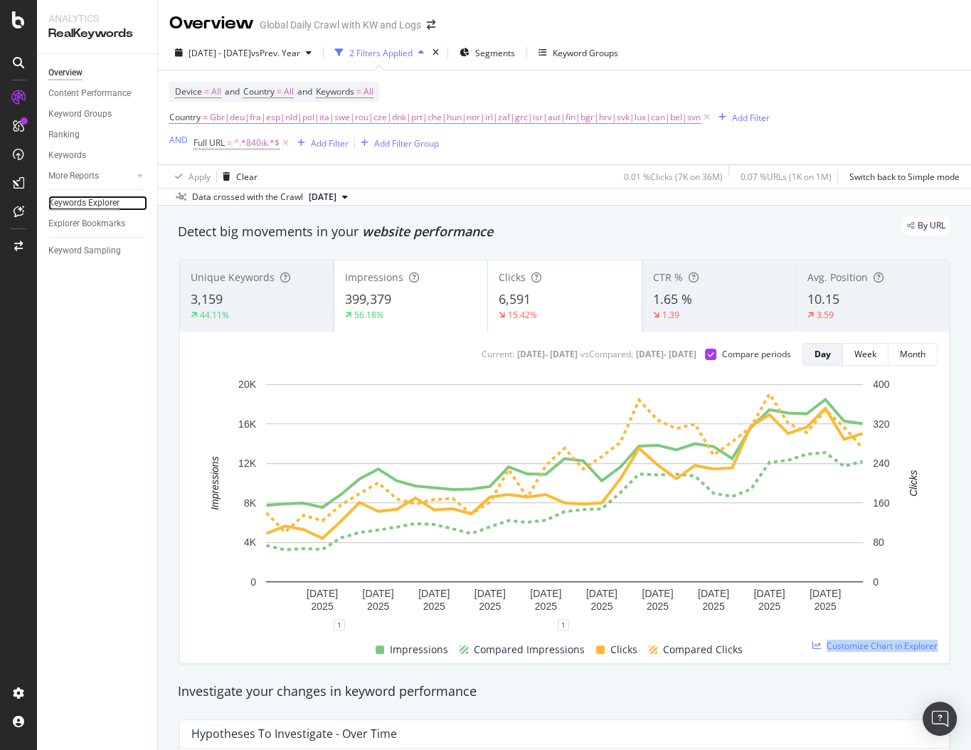
click at [65, 201] on div "Keywords Explorer" at bounding box center [83, 203] width 71 height 15
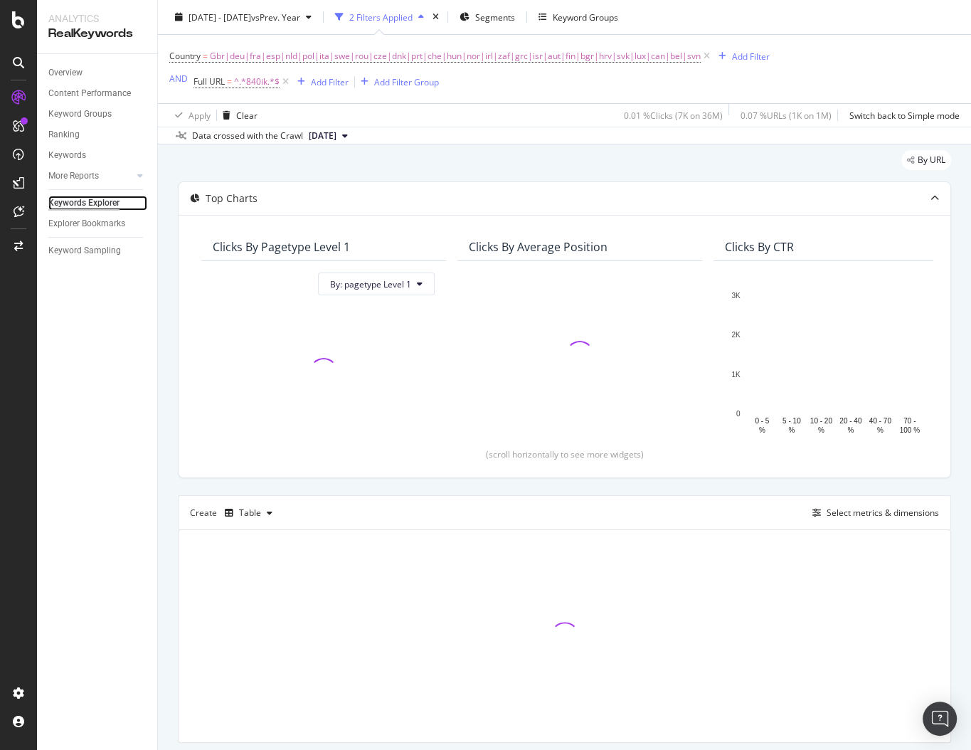
scroll to position [71, 0]
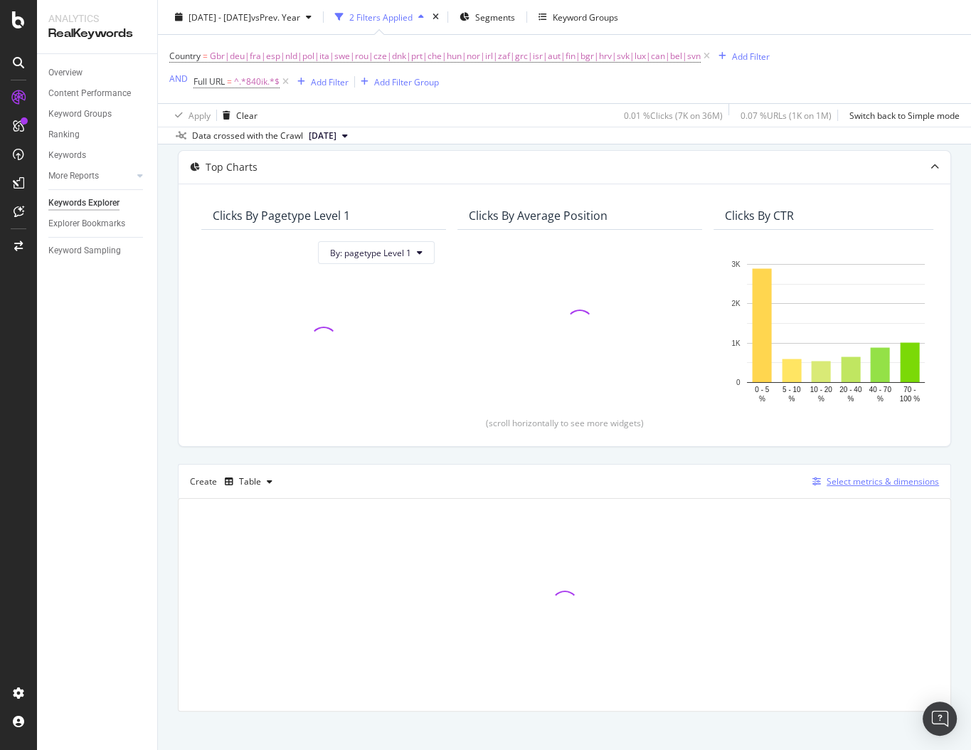
click at [857, 484] on div "Select metrics & dimensions" at bounding box center [883, 481] width 112 height 12
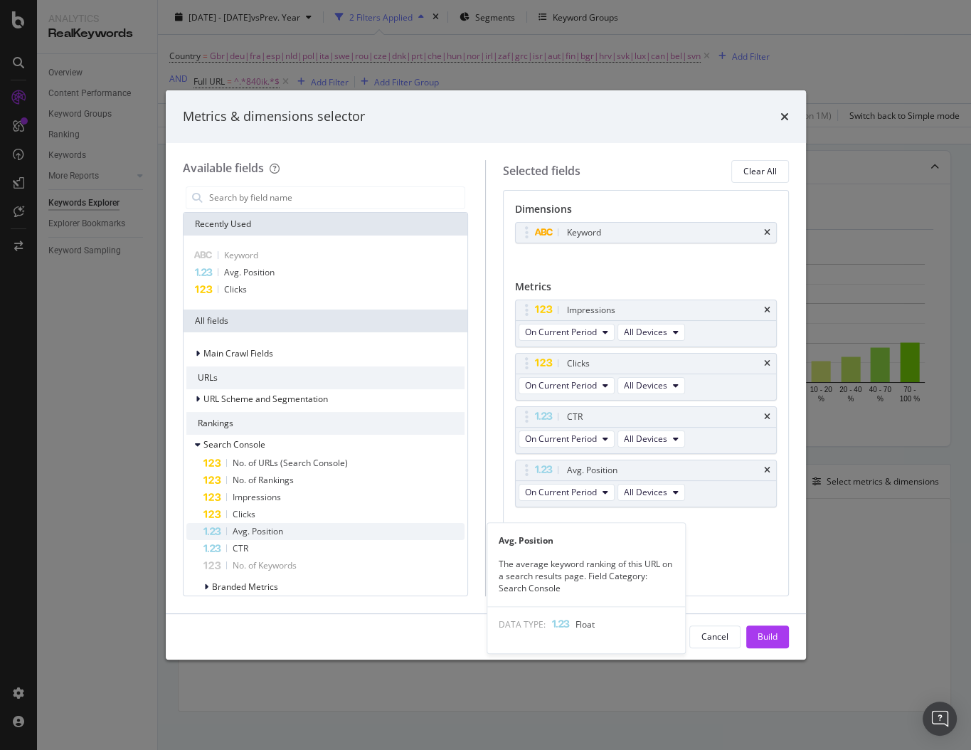
click at [252, 529] on span "Avg. Position" at bounding box center [258, 531] width 51 height 12
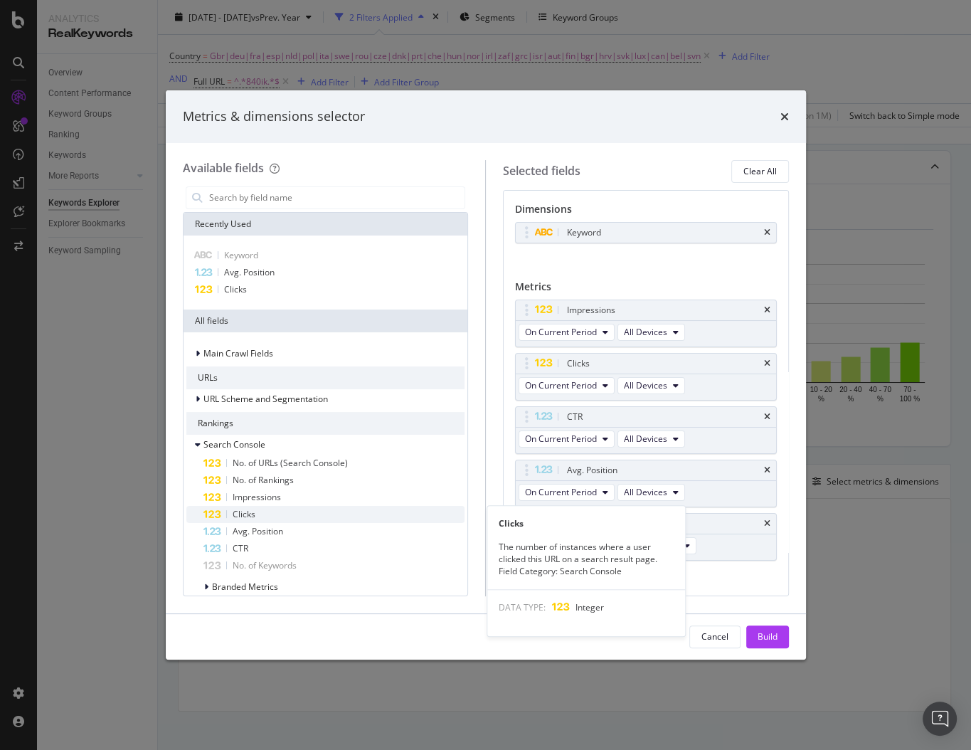
click at [248, 517] on span "Clicks" at bounding box center [244, 514] width 23 height 12
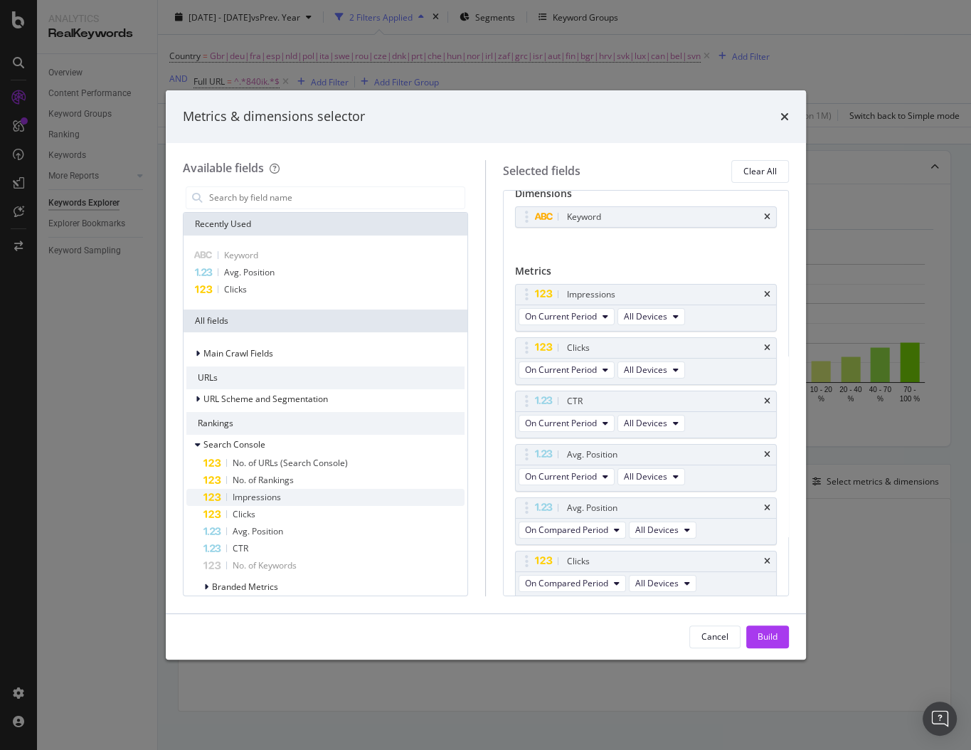
click at [248, 499] on span "Impressions" at bounding box center [257, 497] width 48 height 12
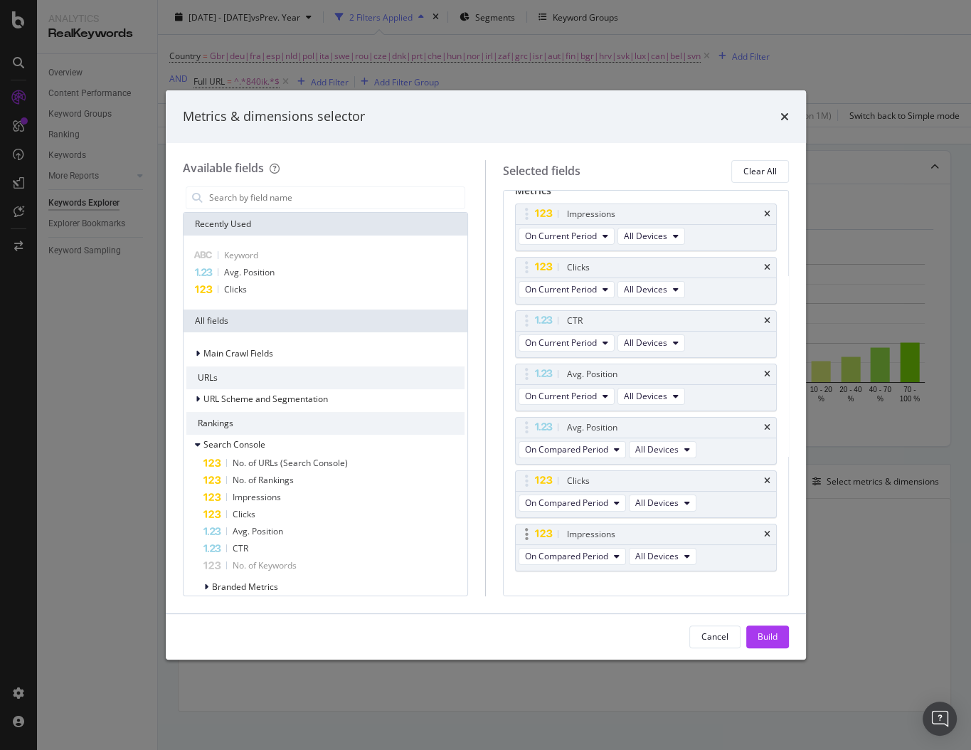
scroll to position [116, 0]
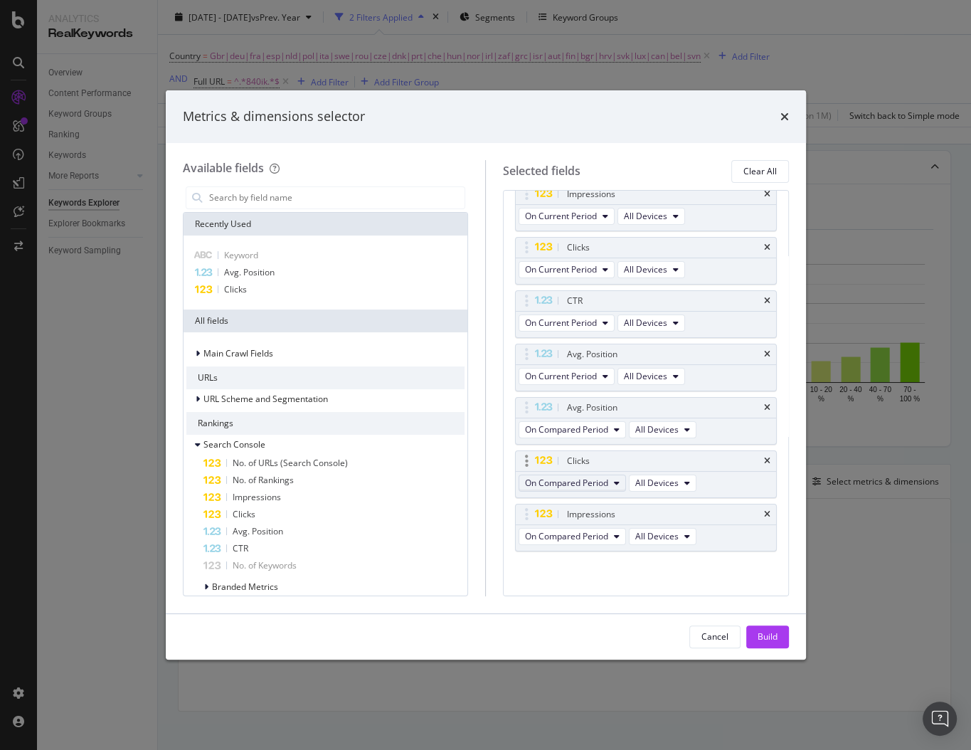
click at [596, 486] on span "On Compared Period" at bounding box center [566, 483] width 83 height 12
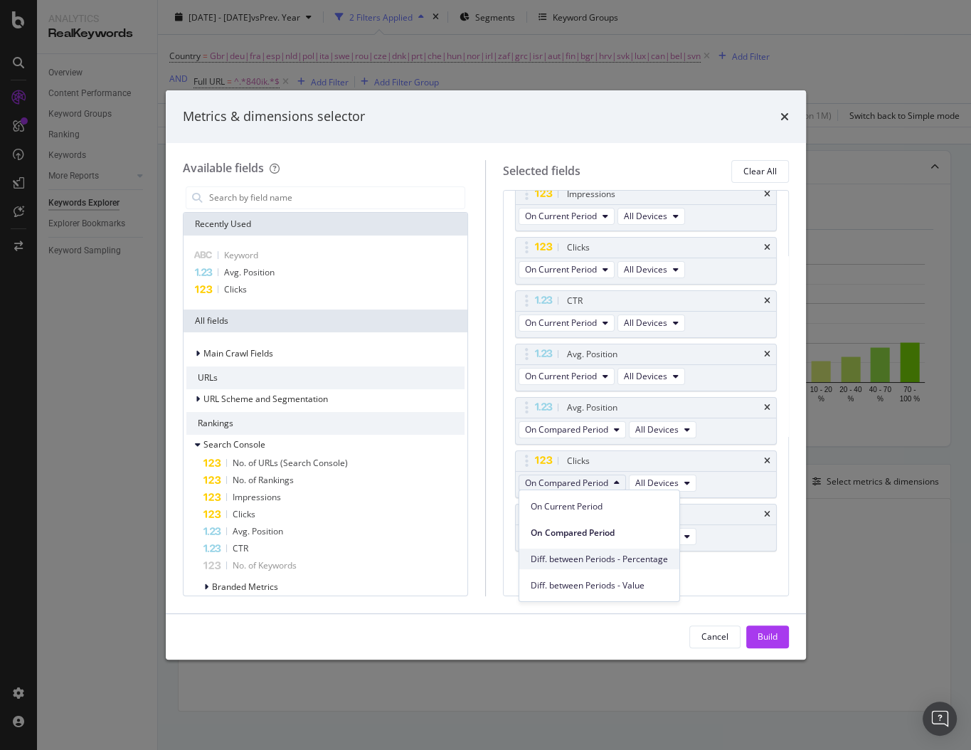
click at [581, 560] on span "Diff. between Periods - Percentage" at bounding box center [599, 559] width 137 height 13
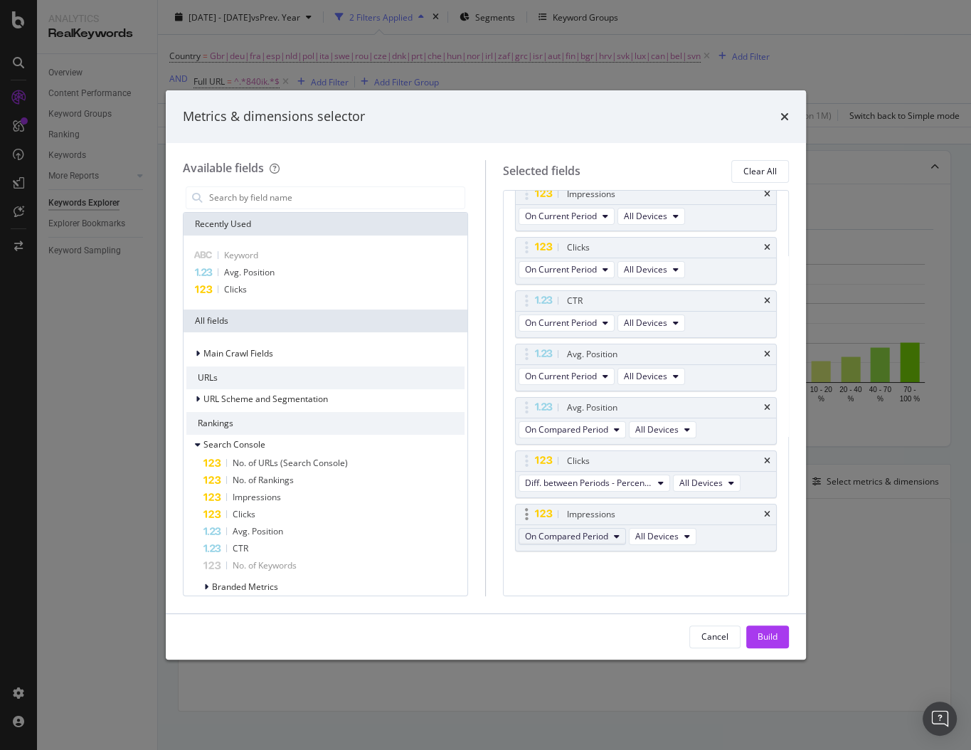
click at [567, 535] on span "On Compared Period" at bounding box center [566, 536] width 83 height 12
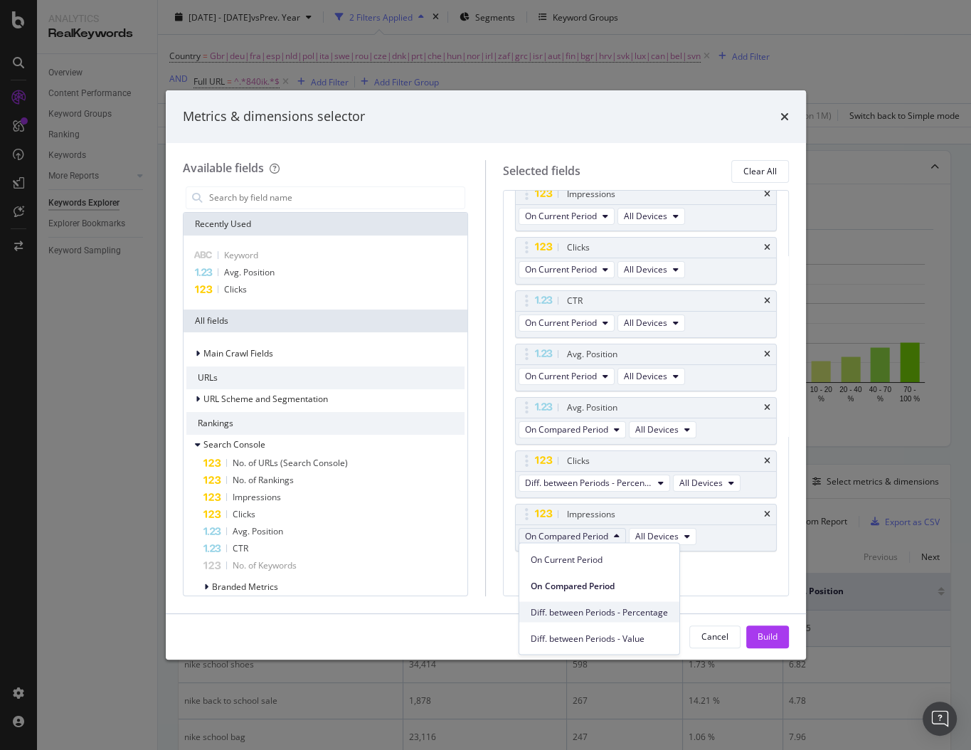
click at [570, 613] on span "Diff. between Periods - Percentage" at bounding box center [599, 612] width 137 height 13
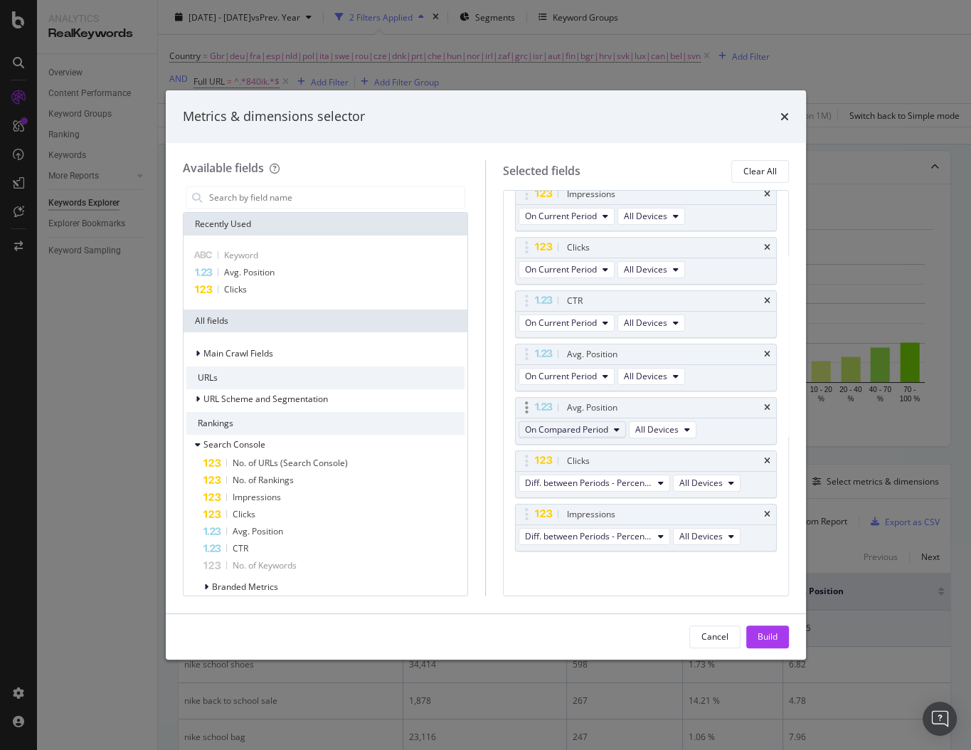
click at [592, 425] on span "On Compared Period" at bounding box center [566, 429] width 83 height 12
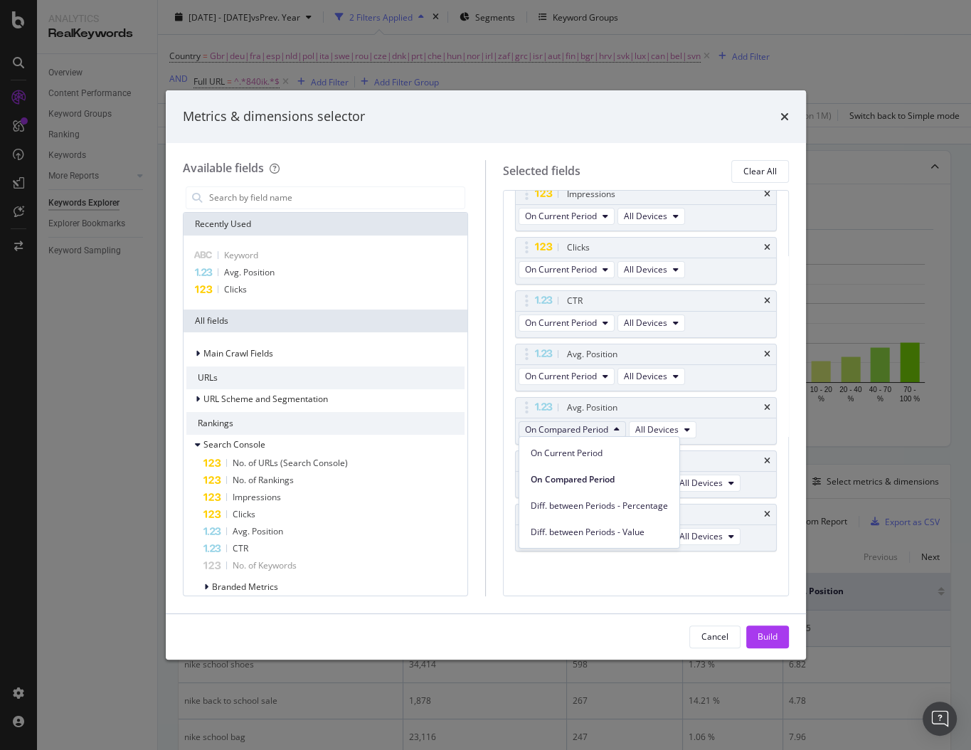
click at [603, 532] on span "Diff. between Periods - Value" at bounding box center [599, 531] width 137 height 13
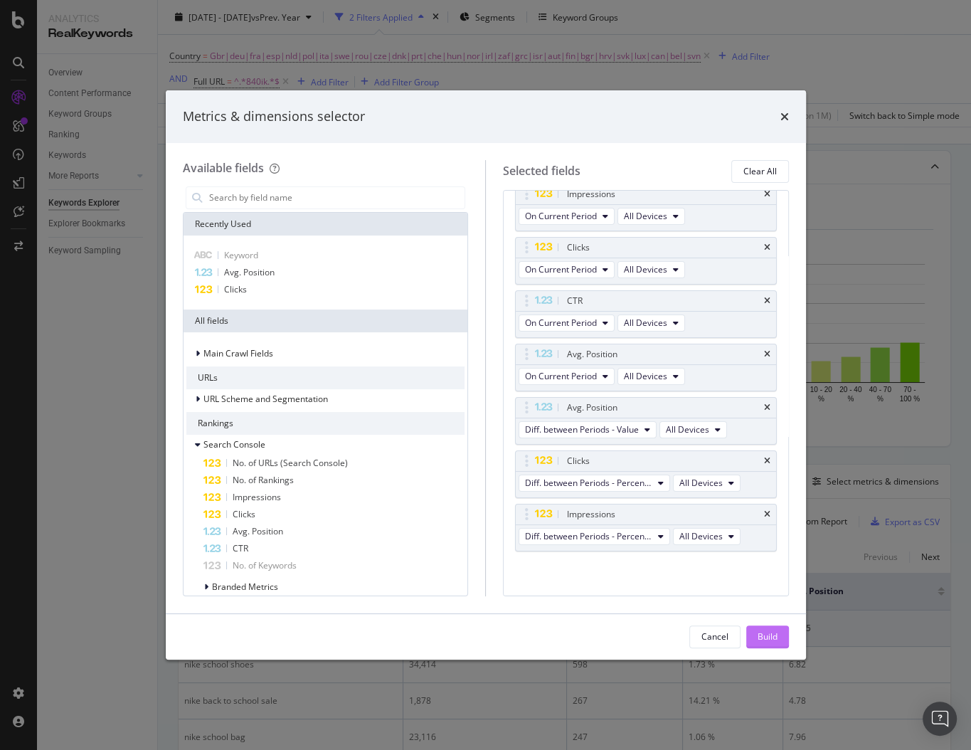
click at [771, 638] on div "Build" at bounding box center [768, 636] width 20 height 12
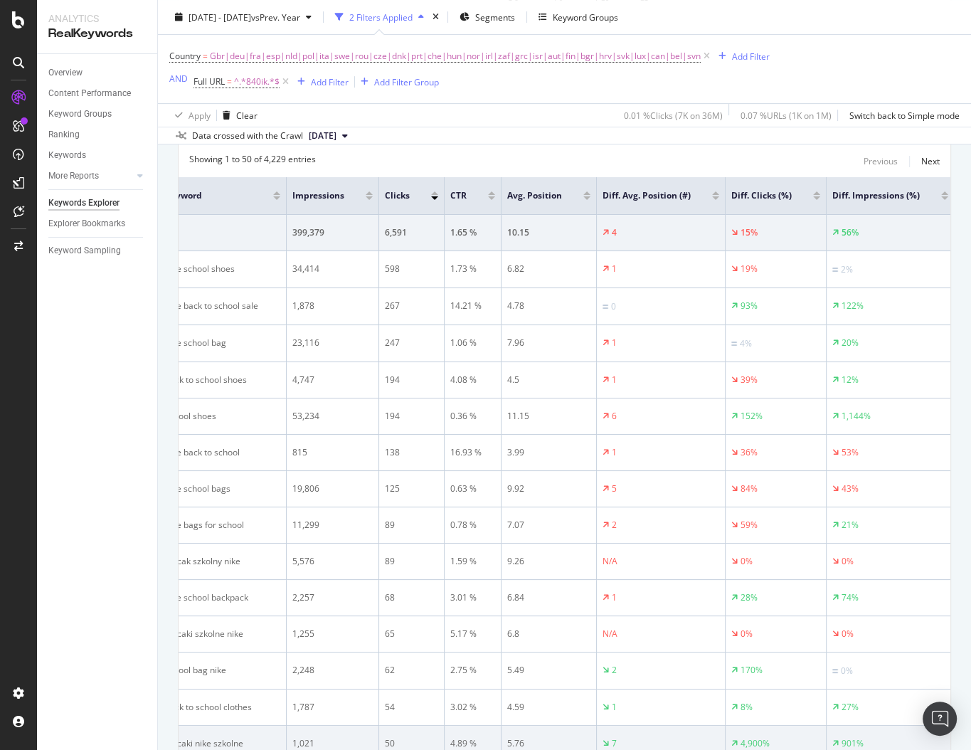
scroll to position [0, 19]
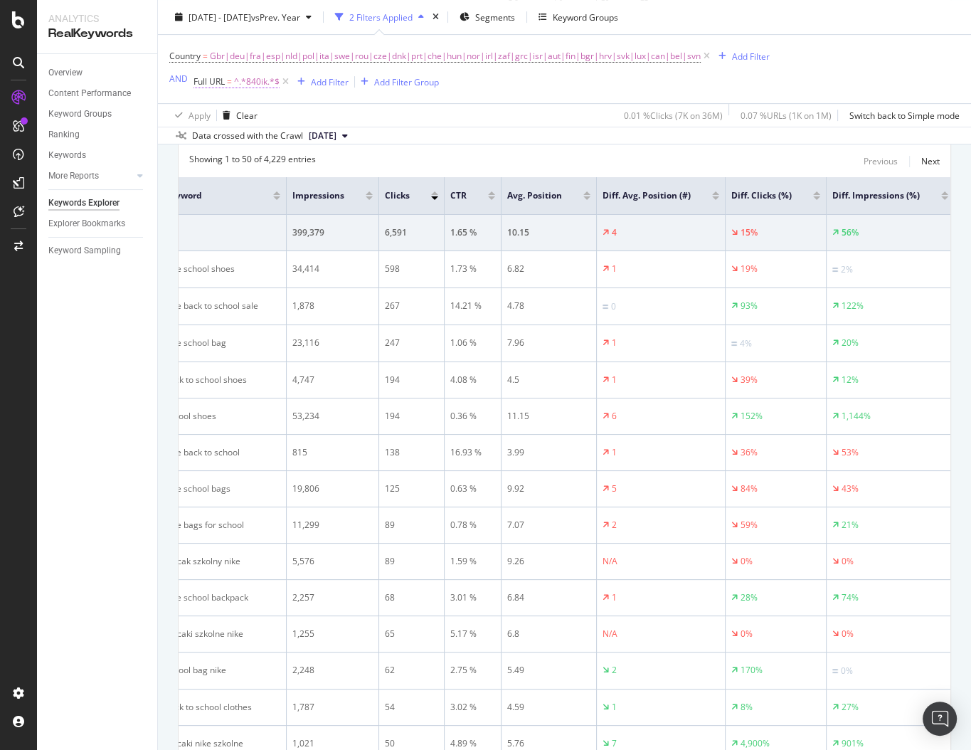
click at [251, 88] on span "^.*840ik.*$" at bounding box center [257, 82] width 46 height 20
click at [233, 139] on input "840ik" at bounding box center [273, 140] width 134 height 23
click at [233, 140] on input "840ik" at bounding box center [273, 140] width 134 height 23
paste input "9xy71"
type input "9xy71"
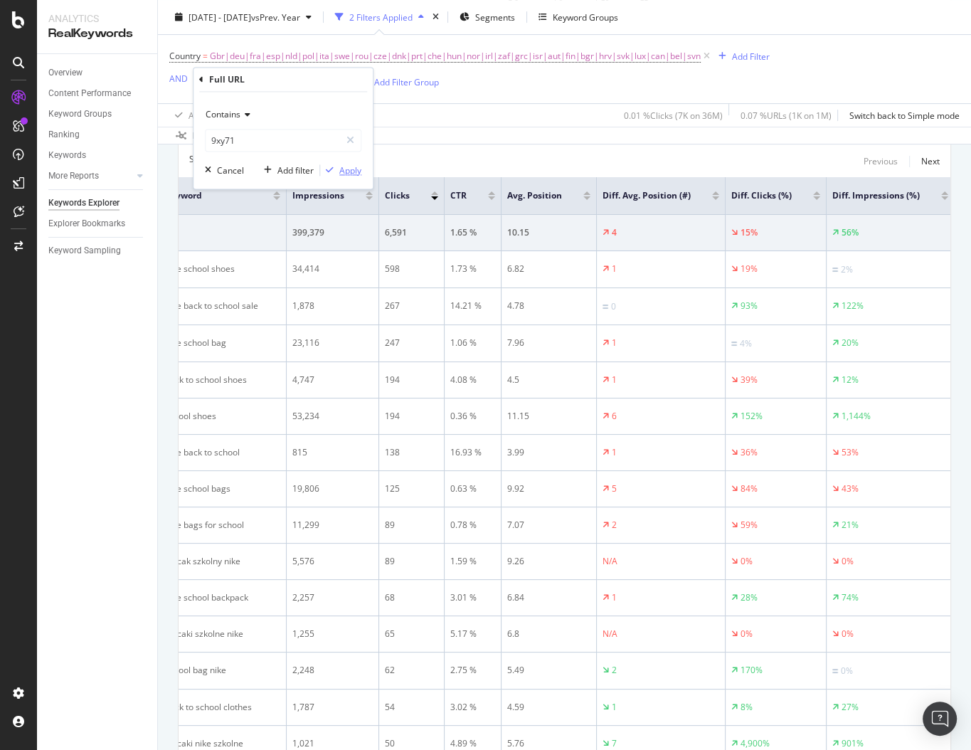
click at [341, 164] on div "Apply" at bounding box center [350, 170] width 22 height 12
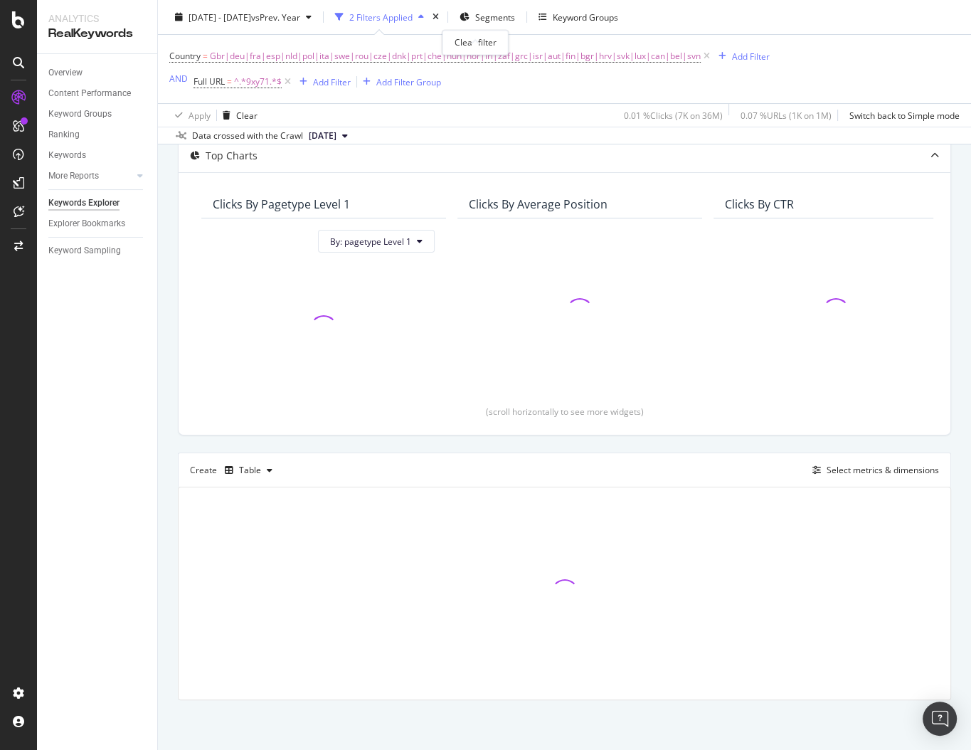
scroll to position [81, 0]
click at [72, 76] on div "Overview" at bounding box center [65, 72] width 34 height 15
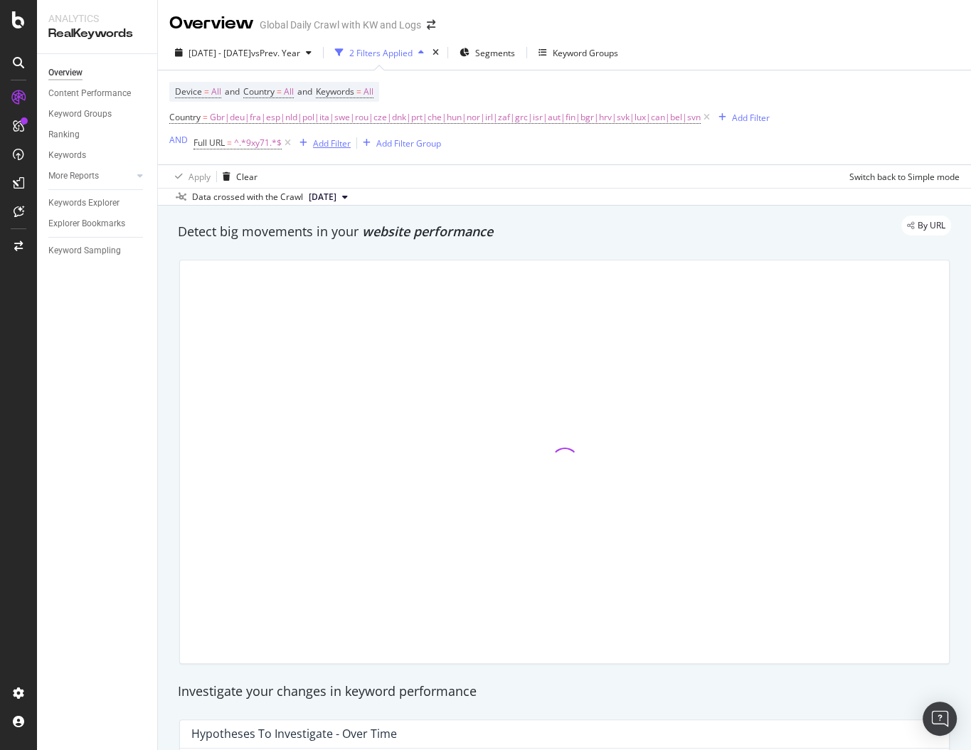
click at [321, 146] on div "Add Filter" at bounding box center [332, 143] width 38 height 12
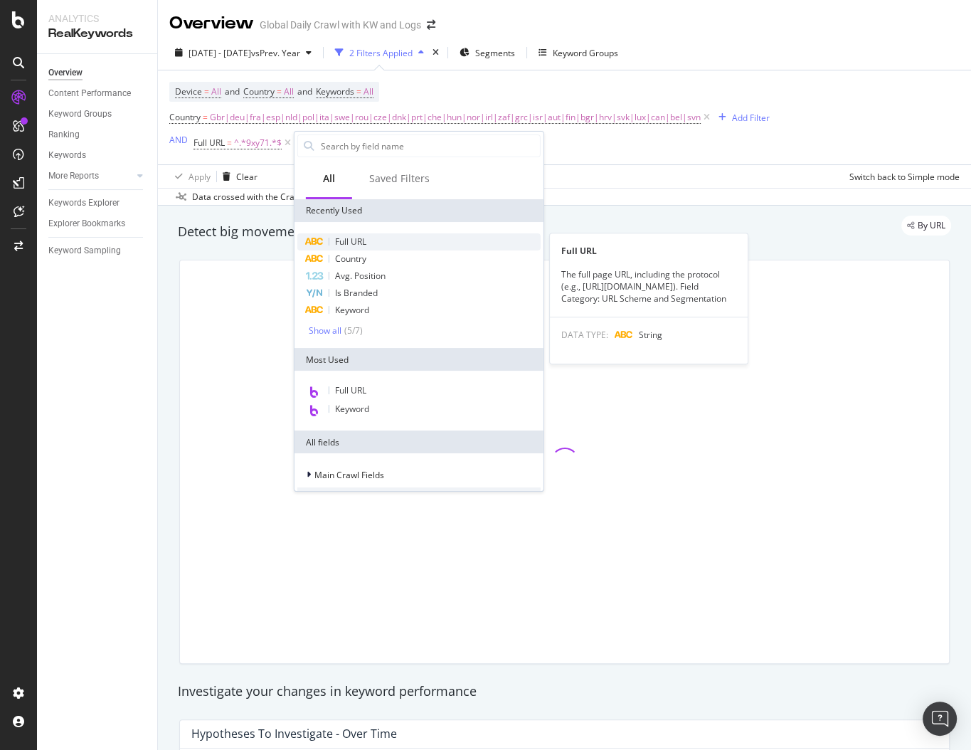
click at [386, 239] on div "Full URL" at bounding box center [418, 241] width 243 height 17
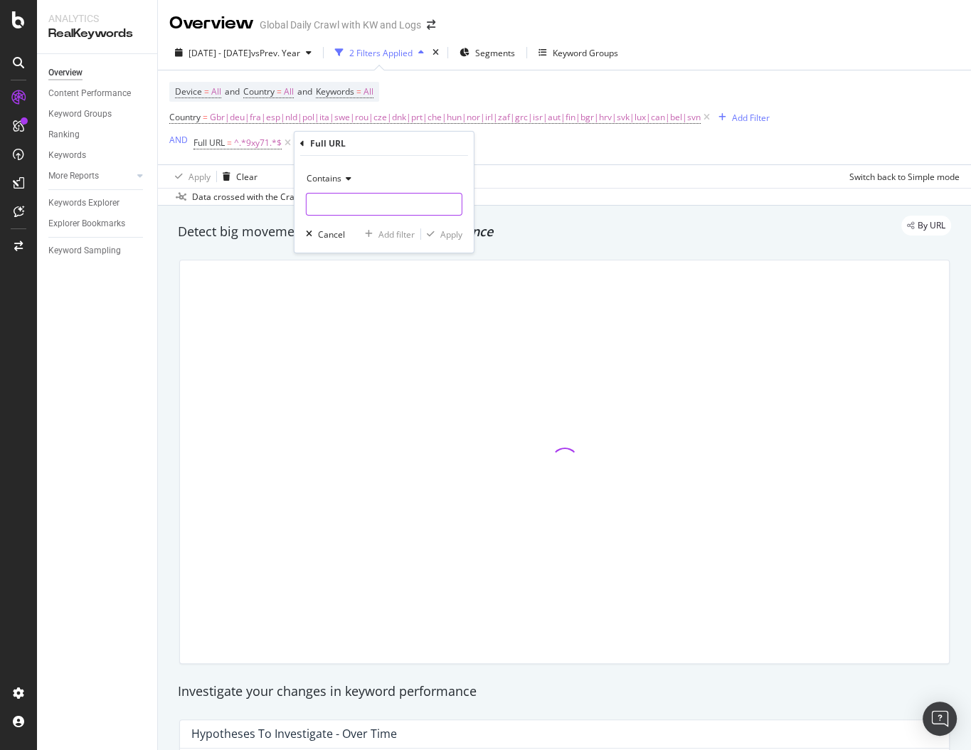
click at [375, 203] on input "text" at bounding box center [384, 204] width 155 height 23
paste input "60a1p"
type input "60a1p"
click at [448, 240] on div "Add filter Apply" at bounding box center [410, 234] width 103 height 14
click at [446, 235] on div "Apply" at bounding box center [451, 234] width 22 height 12
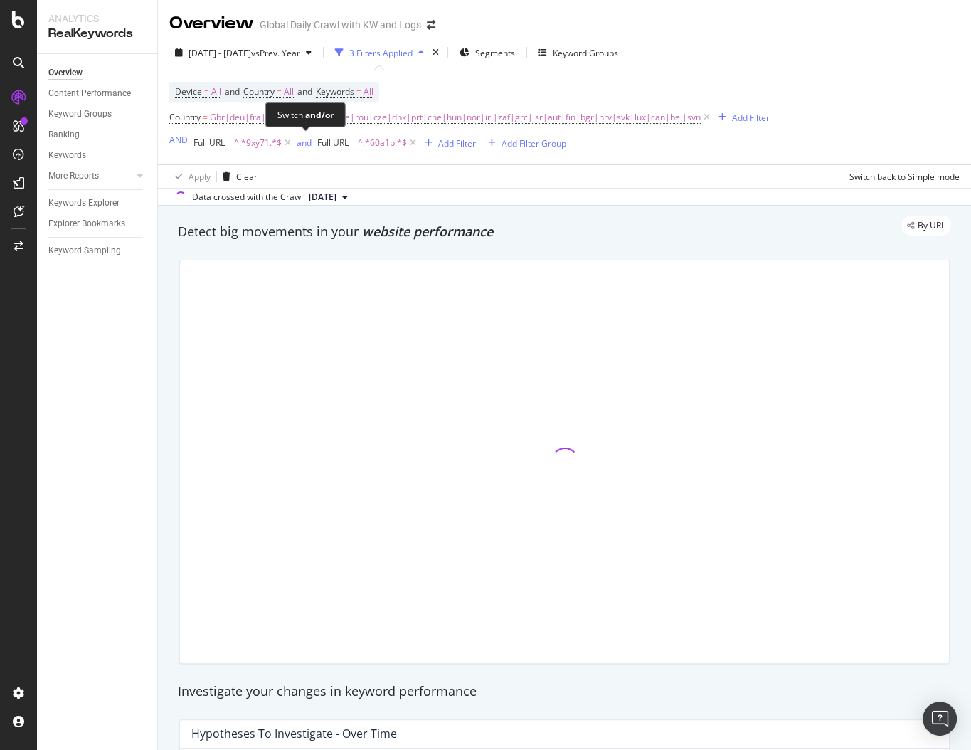
click at [305, 144] on div "and" at bounding box center [304, 143] width 15 height 12
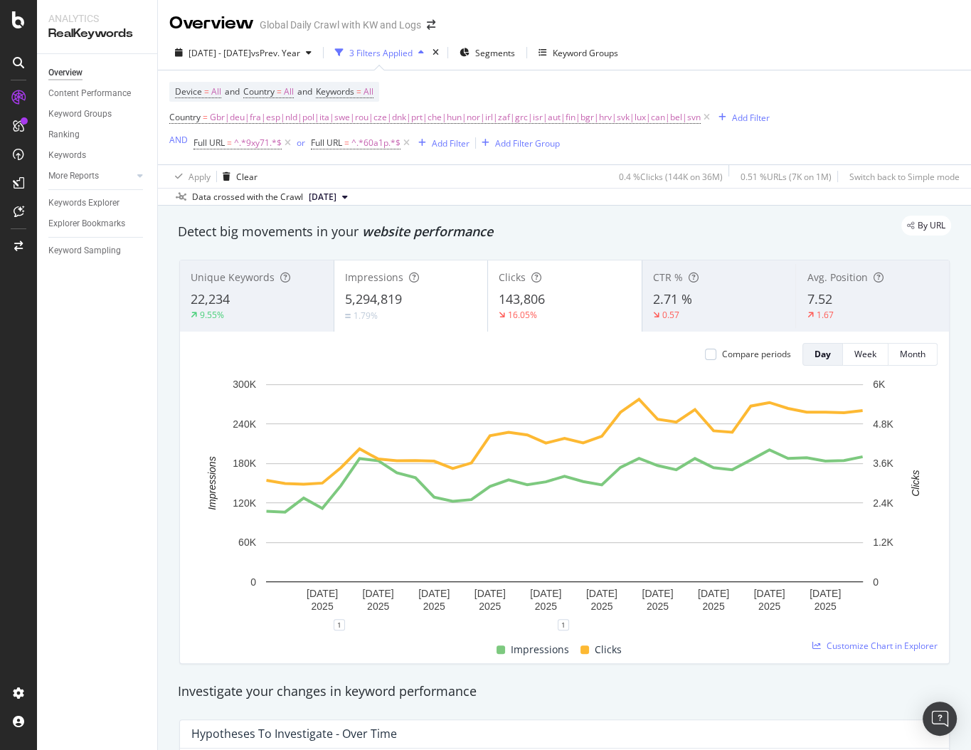
click at [531, 141] on div "Add Filter Group" at bounding box center [527, 143] width 65 height 12
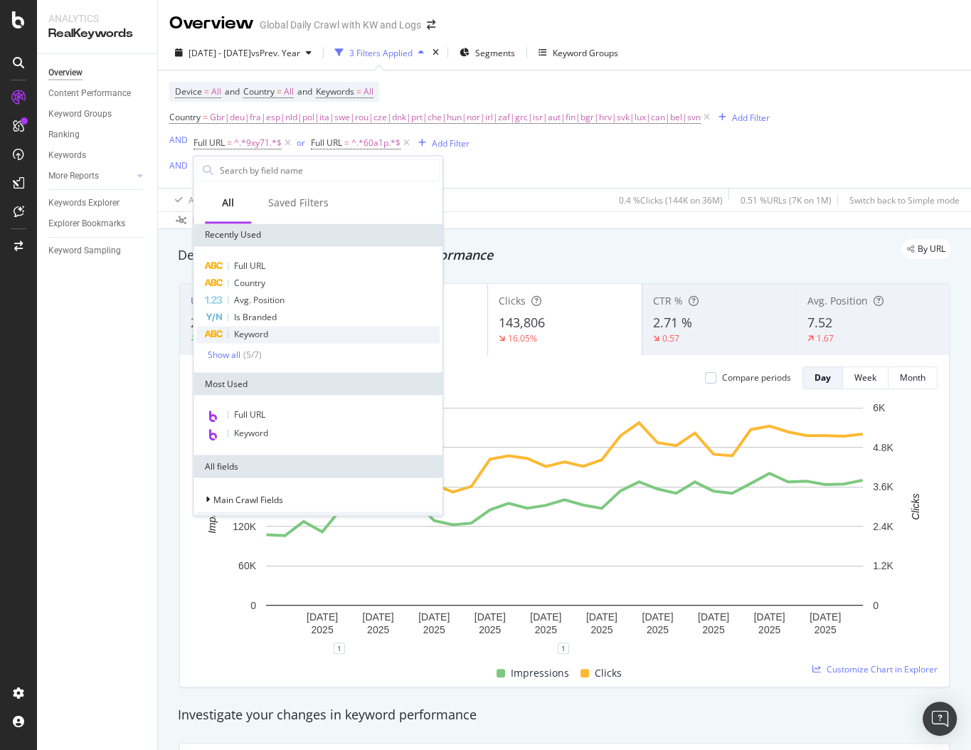
click at [282, 328] on div "Keyword" at bounding box center [317, 334] width 243 height 17
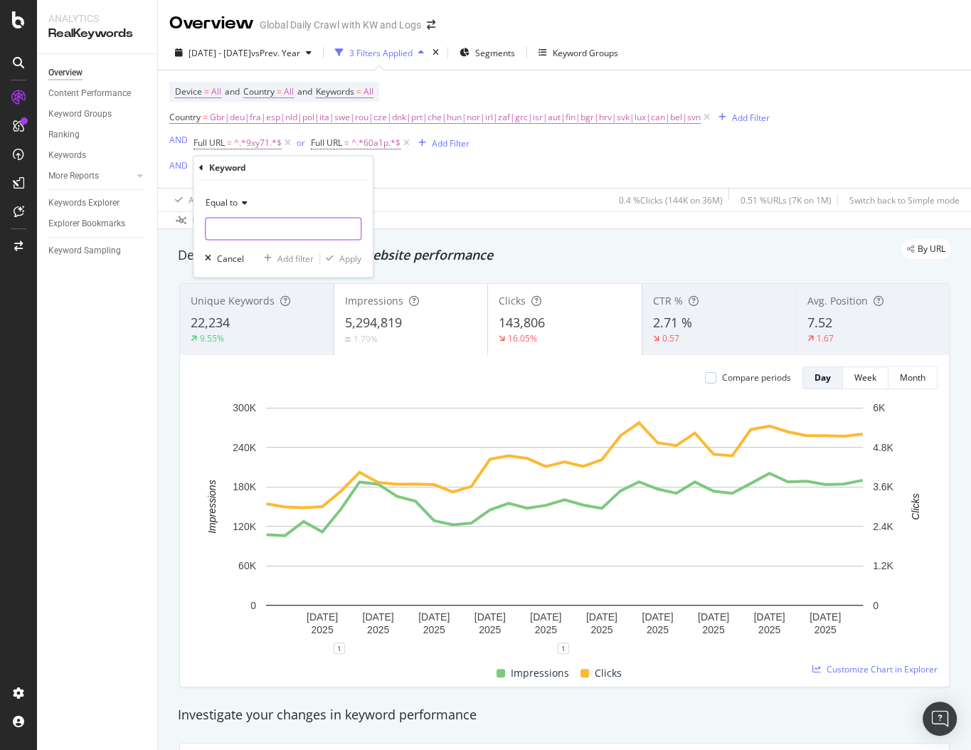
click at [276, 237] on input "text" at bounding box center [283, 229] width 155 height 23
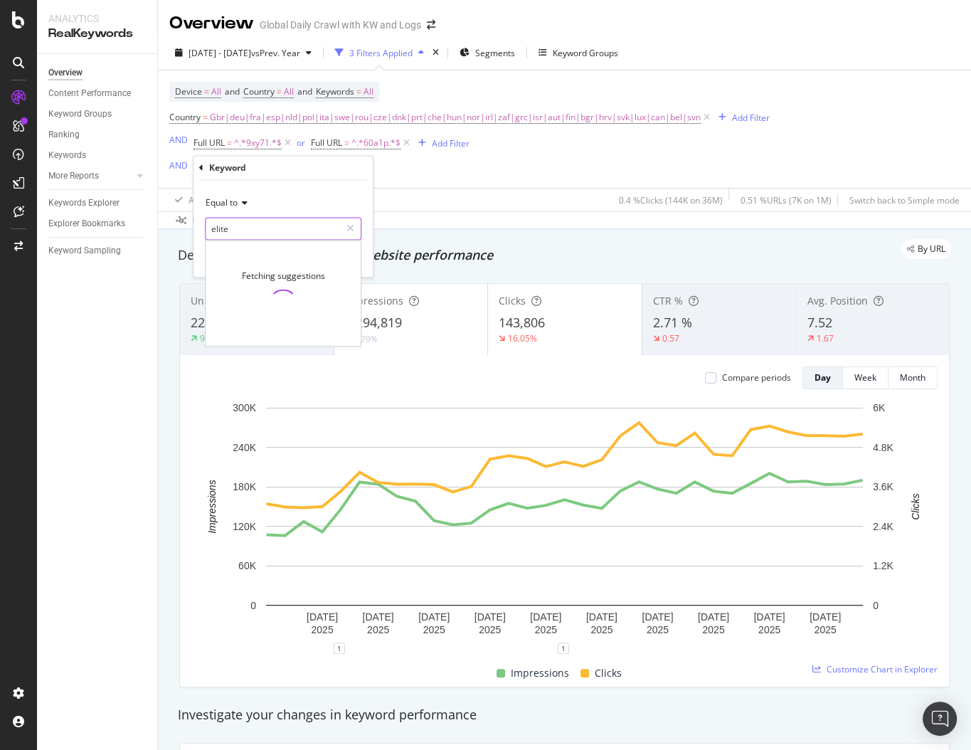
type input "elite"
click at [247, 201] on icon at bounding box center [243, 203] width 10 height 9
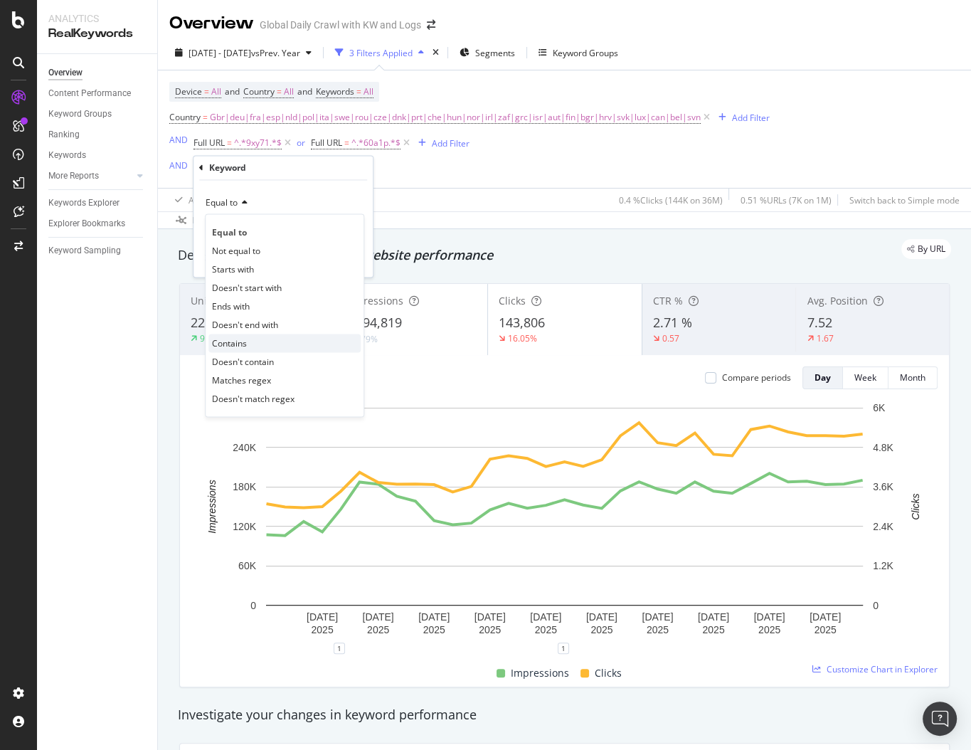
click at [249, 340] on div "Contains" at bounding box center [284, 343] width 152 height 18
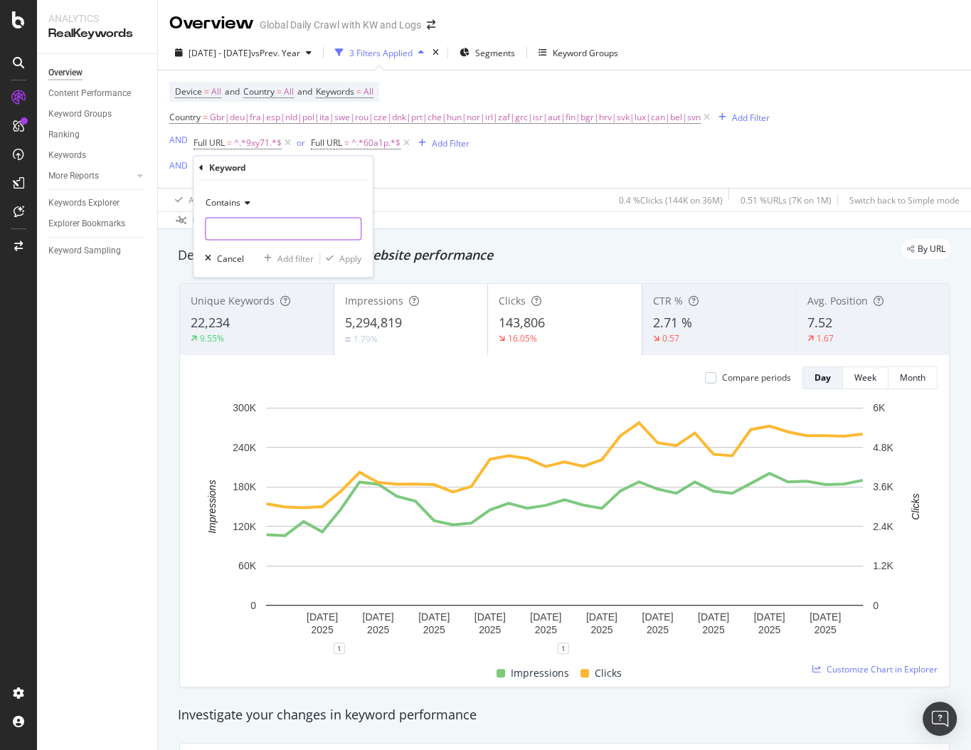
click at [297, 226] on input "text" at bounding box center [283, 229] width 155 height 23
type input "elite"
click at [351, 258] on div "Apply" at bounding box center [350, 259] width 22 height 12
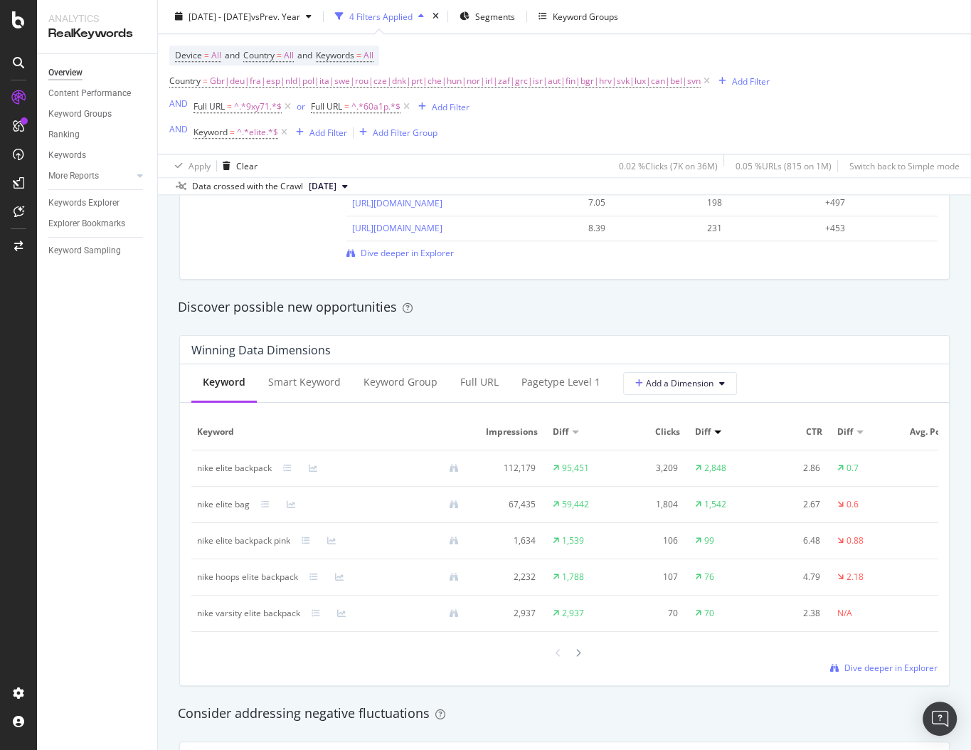
scroll to position [1172, 0]
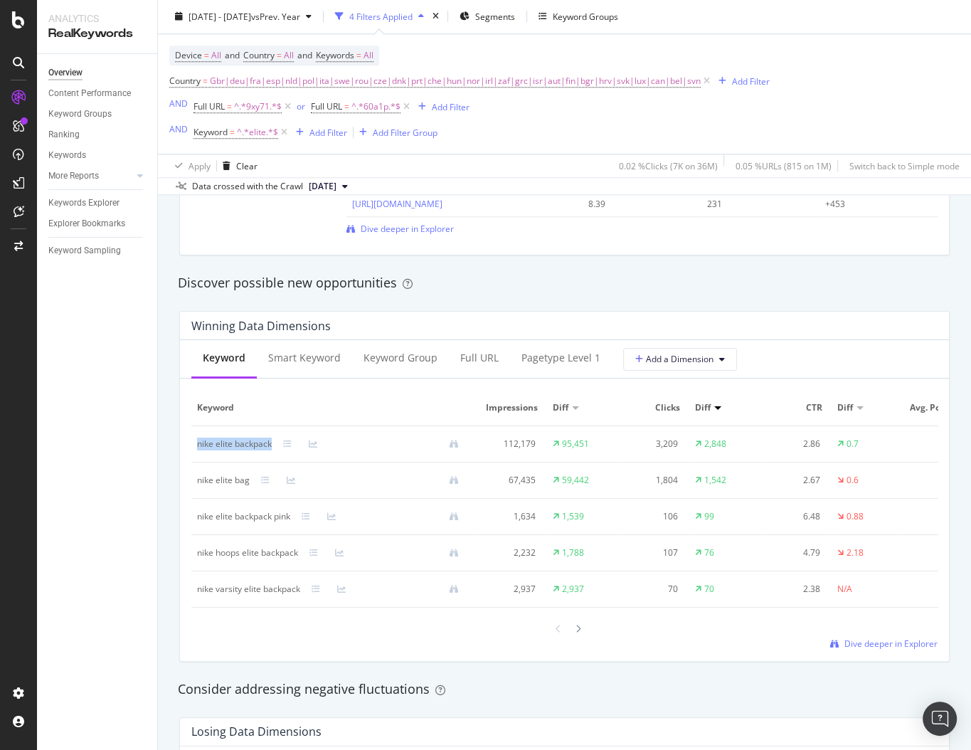
drag, startPoint x: 192, startPoint y: 444, endPoint x: 276, endPoint y: 444, distance: 84.0
click at [276, 444] on td "nike elite backpack" at bounding box center [333, 444] width 285 height 36
copy div "nike elite backpack"
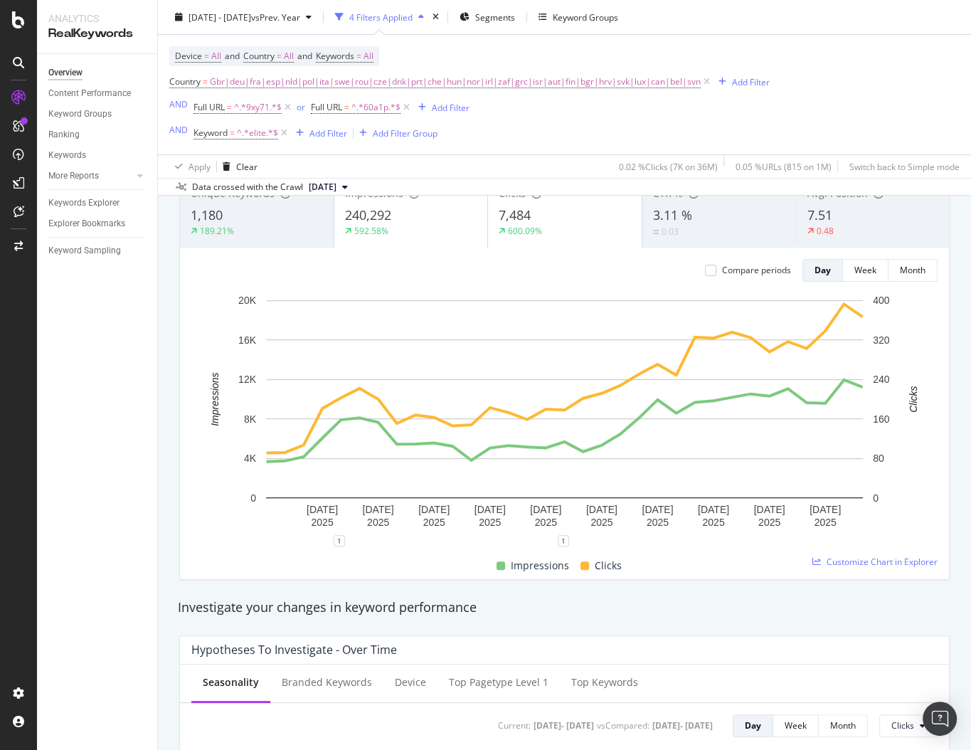
scroll to position [0, 0]
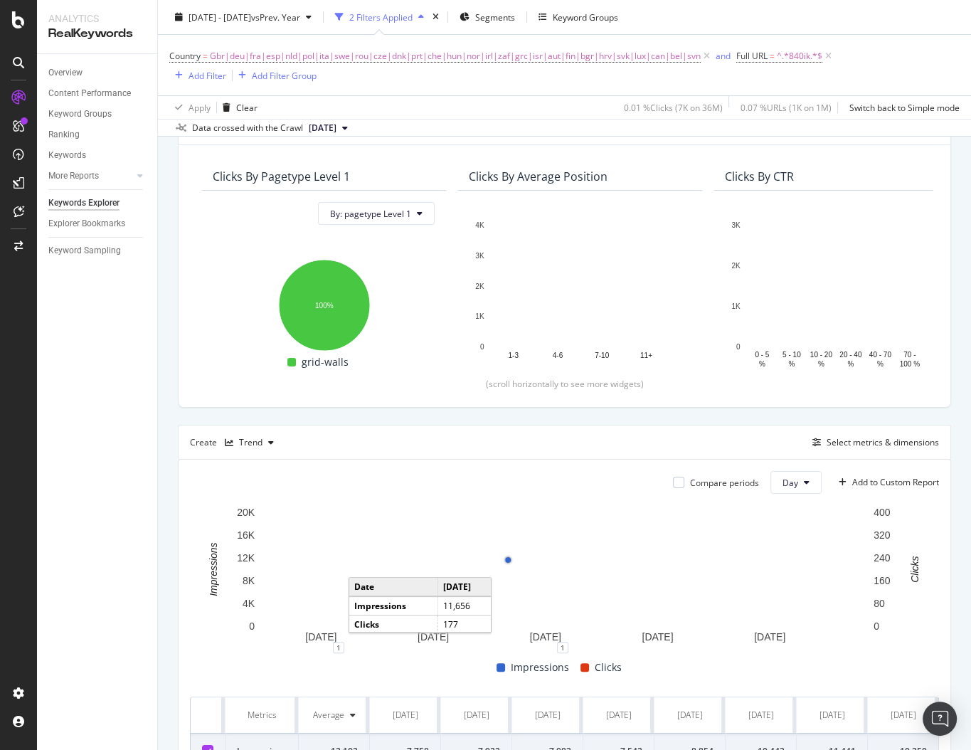
scroll to position [228, 0]
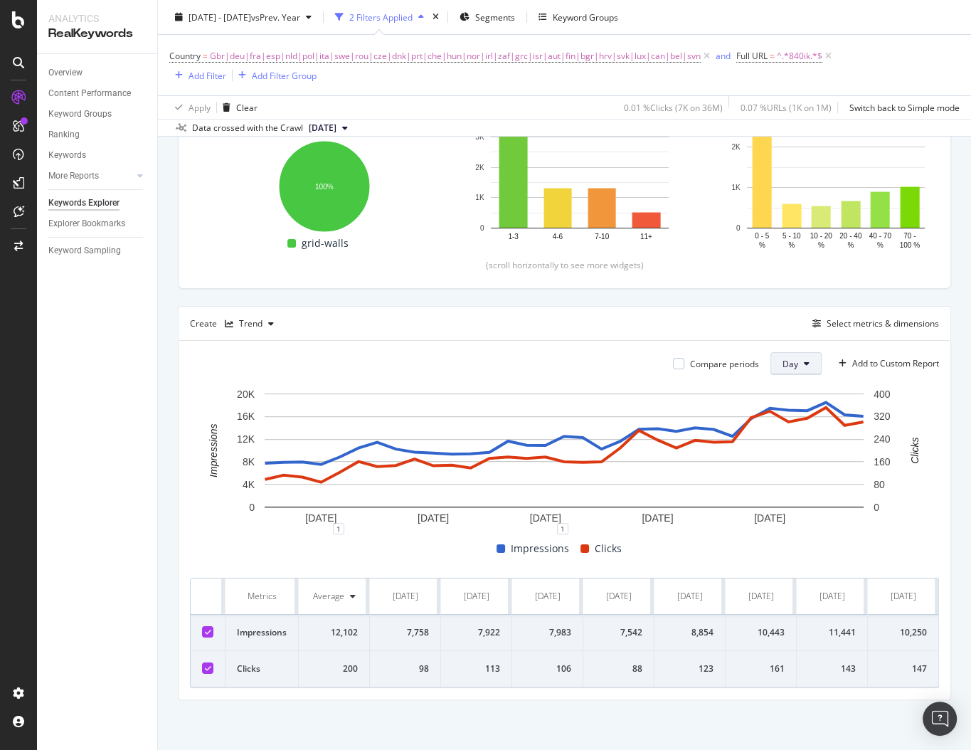
click at [799, 354] on button "Day" at bounding box center [796, 363] width 51 height 23
click at [799, 355] on button "Day" at bounding box center [796, 363] width 51 height 23
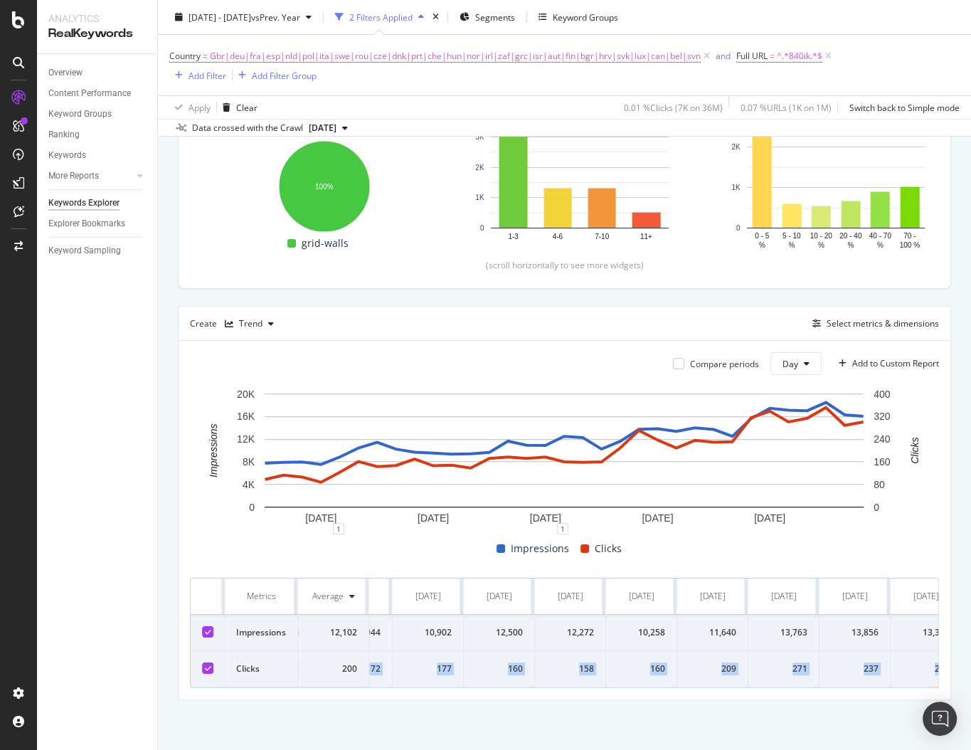
scroll to position [0, 1779]
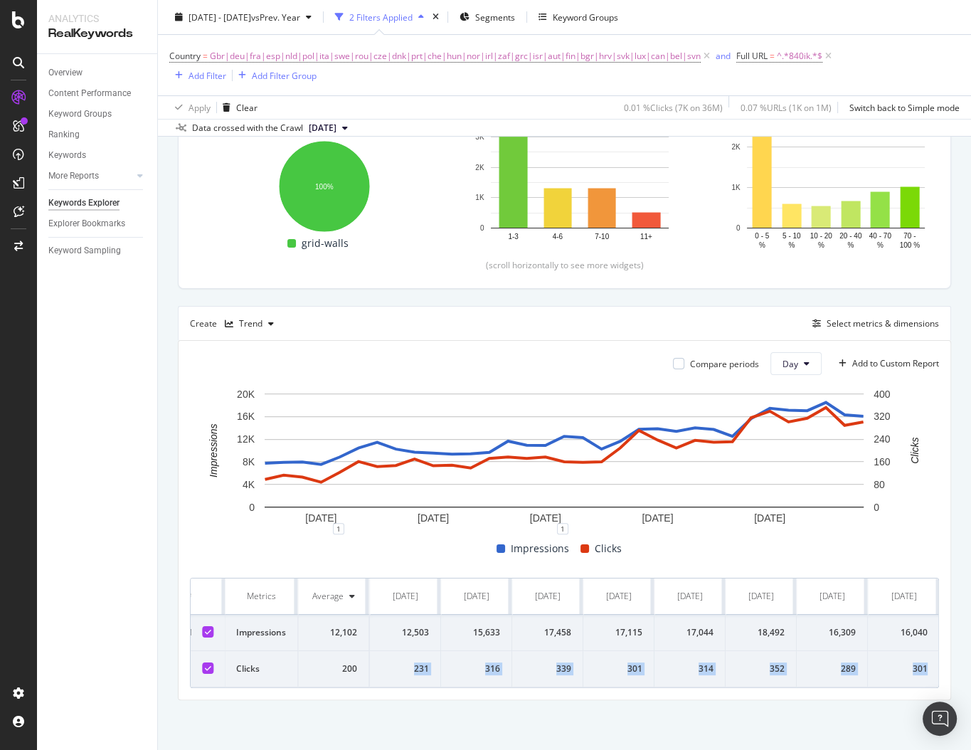
drag, startPoint x: 414, startPoint y: 670, endPoint x: 938, endPoint y: 666, distance: 524.4
click at [938, 666] on div "Metrics Average 2025-07-15 2025-07-16 2025-07-17 2025-07-18 2025-07-19 2025-07-…" at bounding box center [564, 633] width 749 height 110
copy tr "98 113 106 88 123 161 143 147 170 146 148 138 172 177 172 177 160 158 160 209 2…"
drag, startPoint x: 383, startPoint y: 586, endPoint x: 930, endPoint y: 586, distance: 547.2
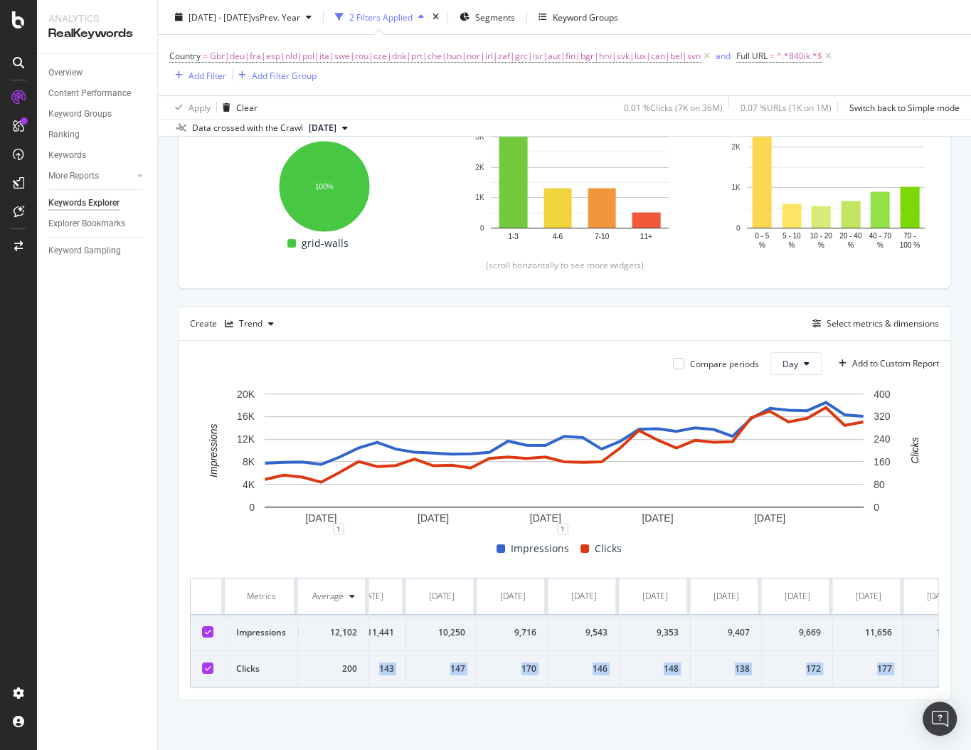
scroll to position [0, 0]
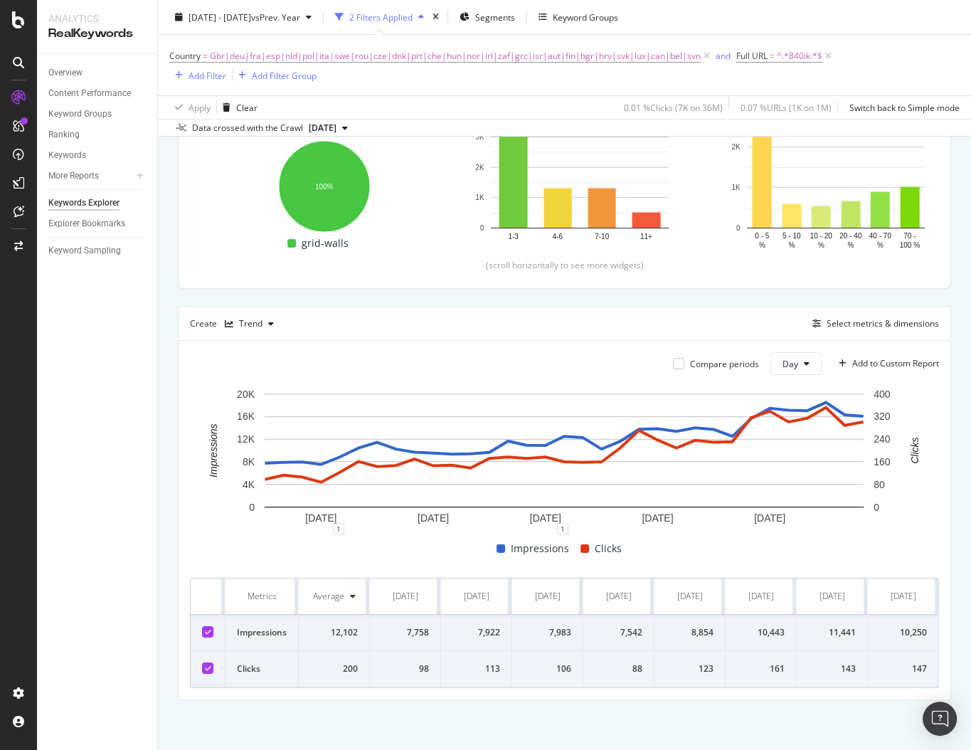
click at [397, 590] on div "2025-07-15" at bounding box center [406, 596] width 26 height 13
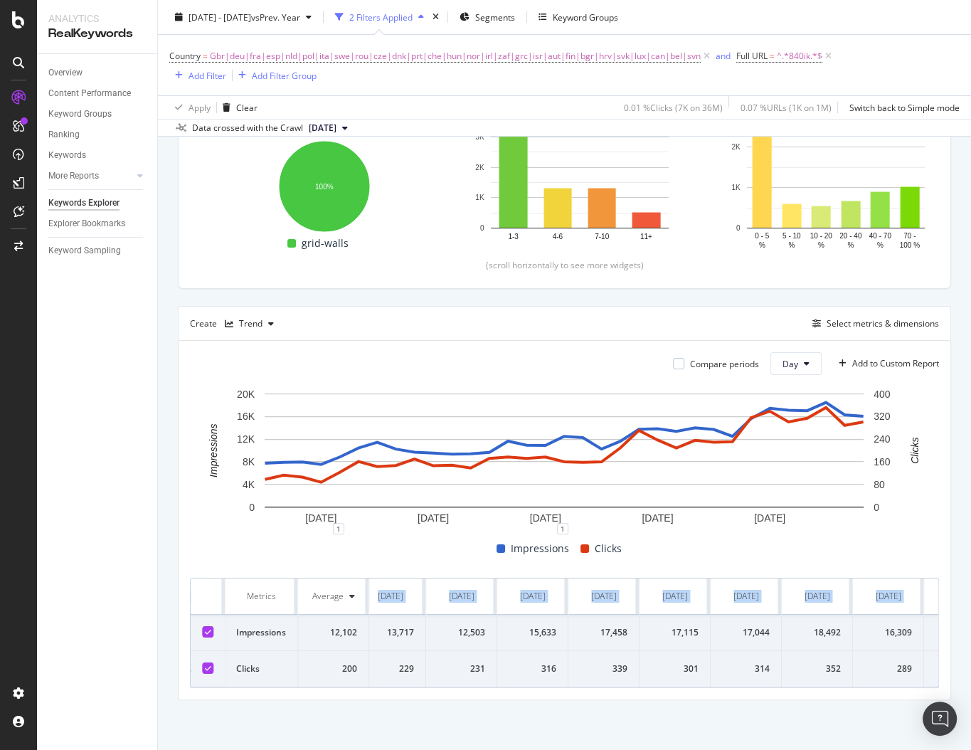
scroll to position [0, 1779]
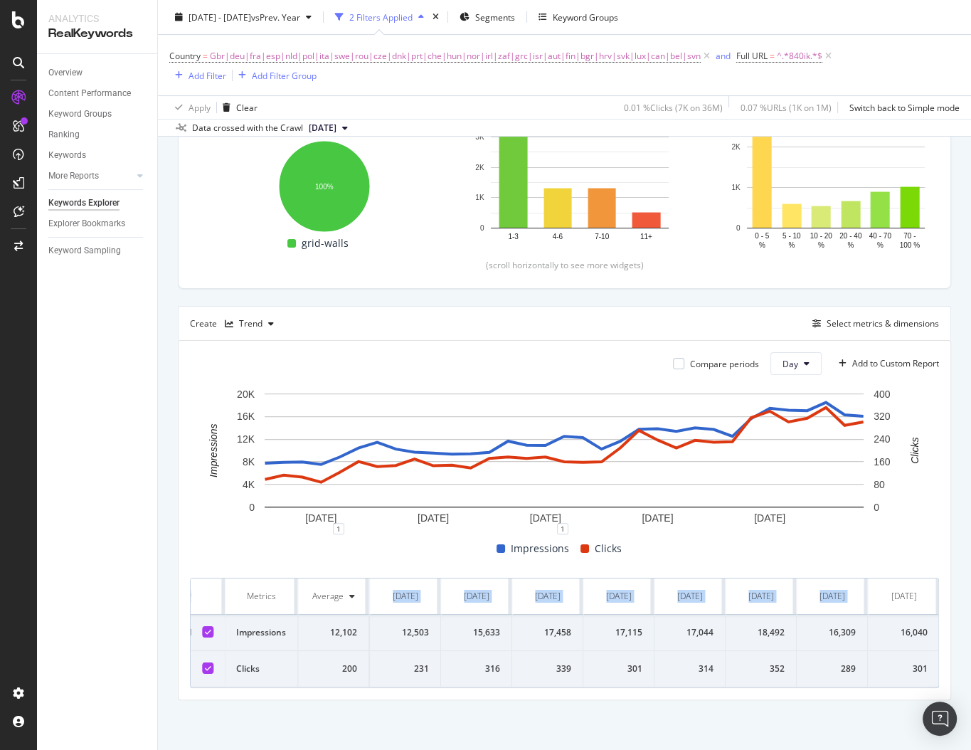
drag, startPoint x: 376, startPoint y: 583, endPoint x: 926, endPoint y: 582, distance: 549.3
copy tr "2025-07-15 2025-07-16 2025-07-17 2025-07-18 2025-07-19 2025-07-20 2025-07-21 20…"
click at [551, 329] on div "Create Trend Select metrics & dimensions" at bounding box center [564, 323] width 773 height 34
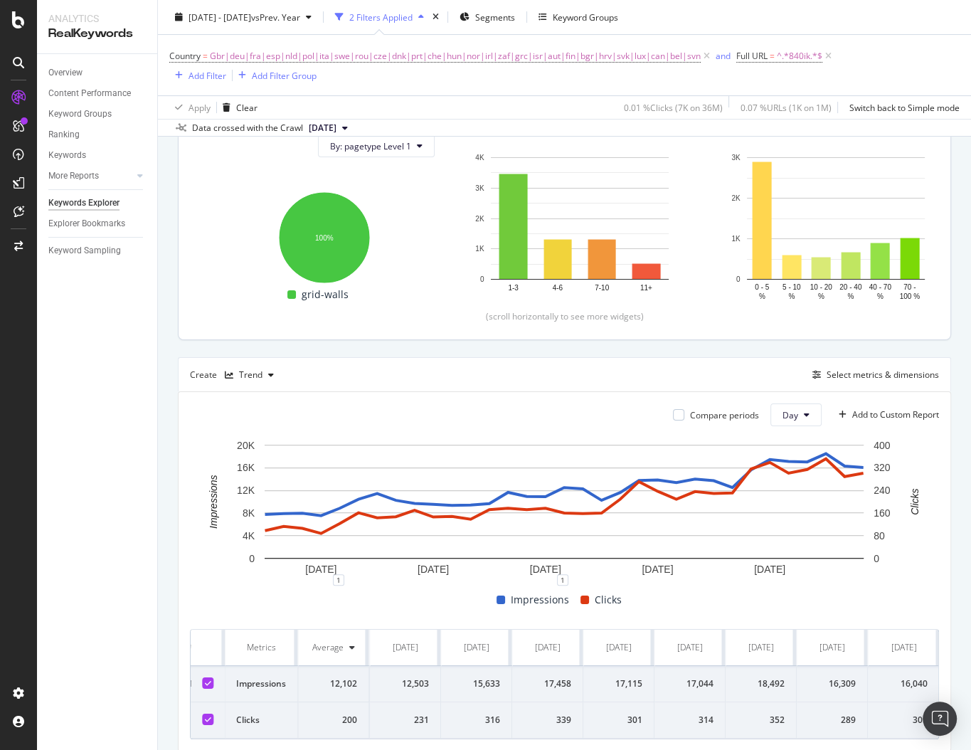
scroll to position [102, 0]
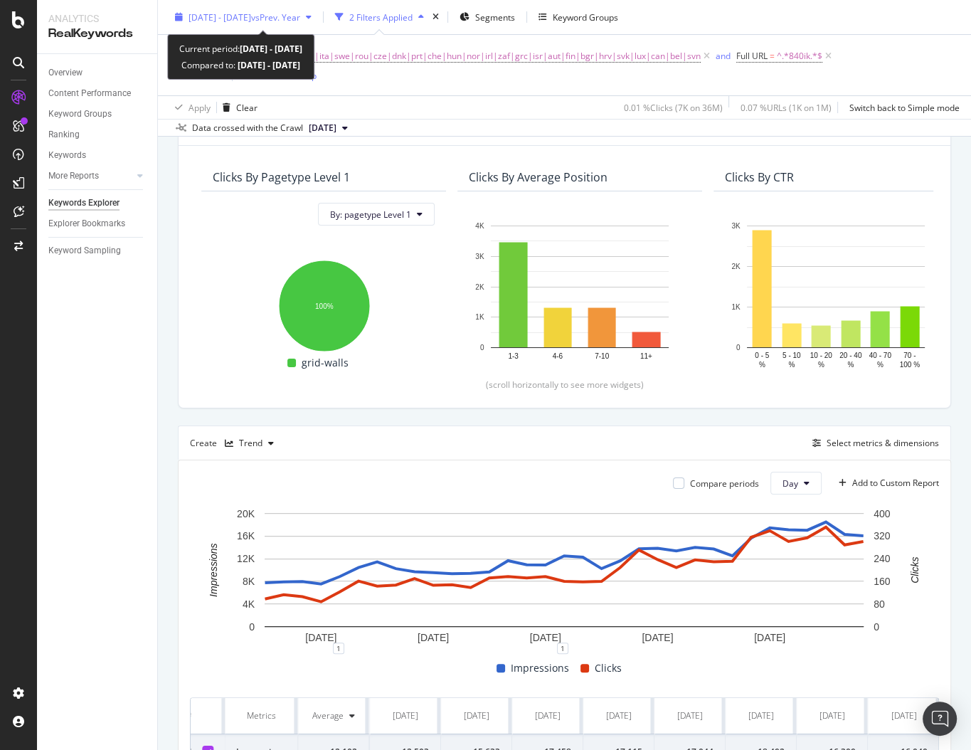
click at [300, 18] on span "vs Prev. Year" at bounding box center [275, 17] width 49 height 12
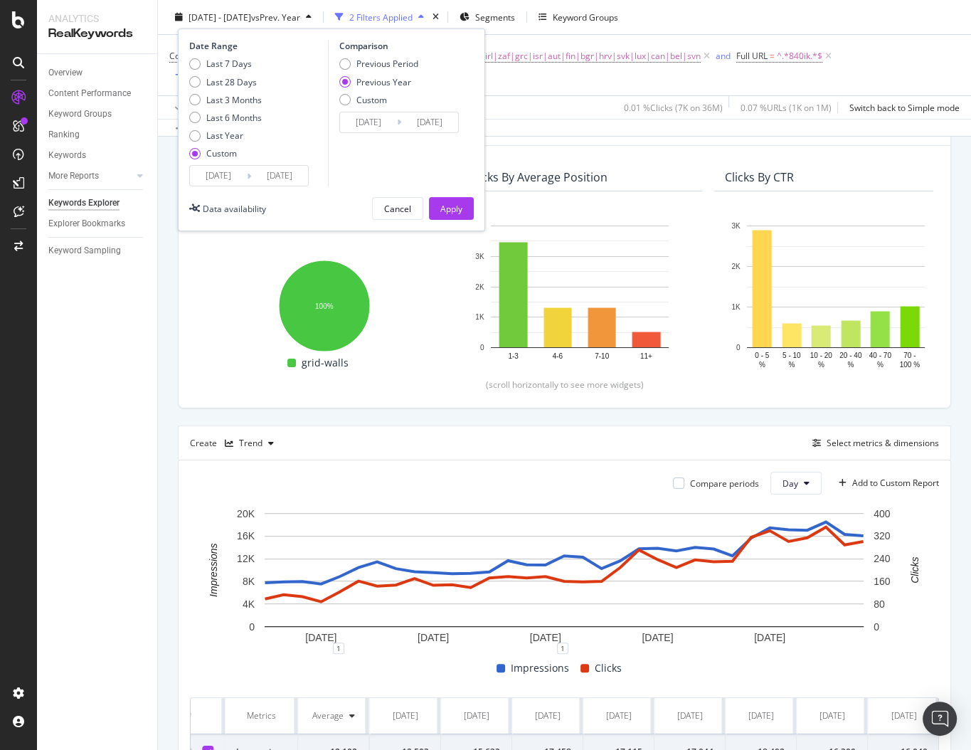
click at [212, 172] on input "[DATE]" at bounding box center [218, 176] width 57 height 20
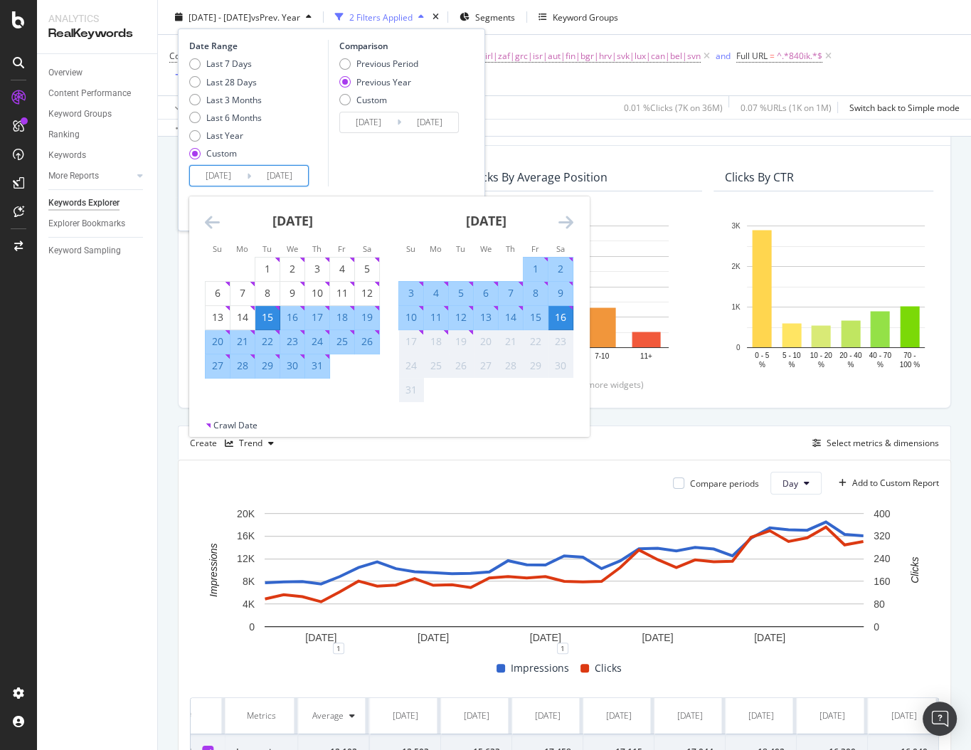
click at [209, 225] on icon "Move backward to switch to the previous month." at bounding box center [212, 221] width 15 height 17
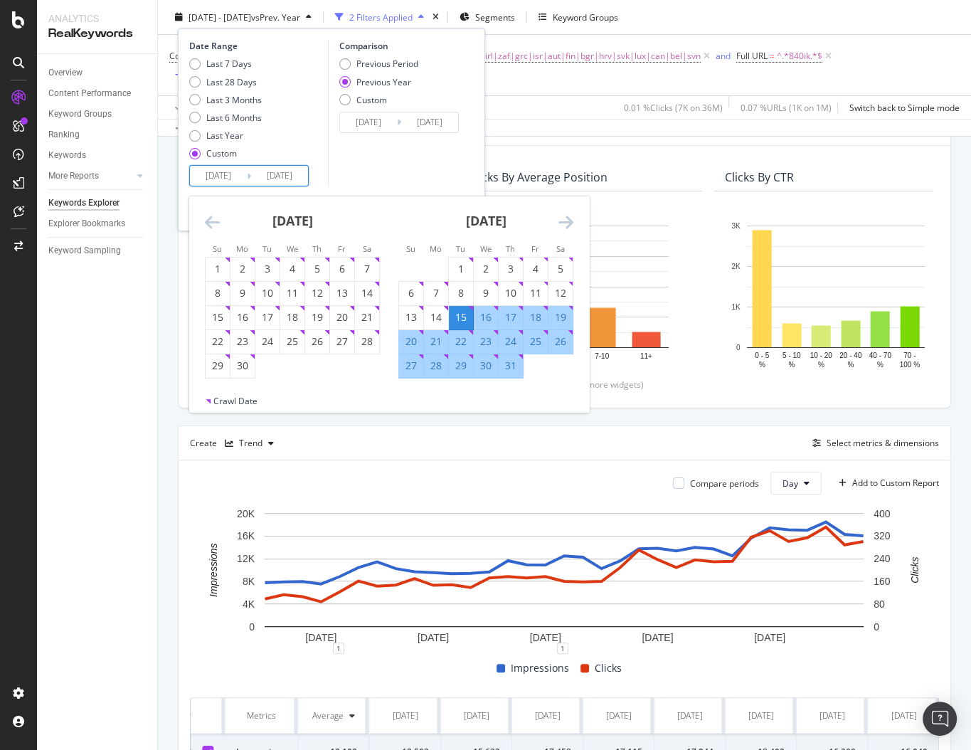
click at [209, 225] on icon "Move backward to switch to the previous month." at bounding box center [212, 221] width 15 height 17
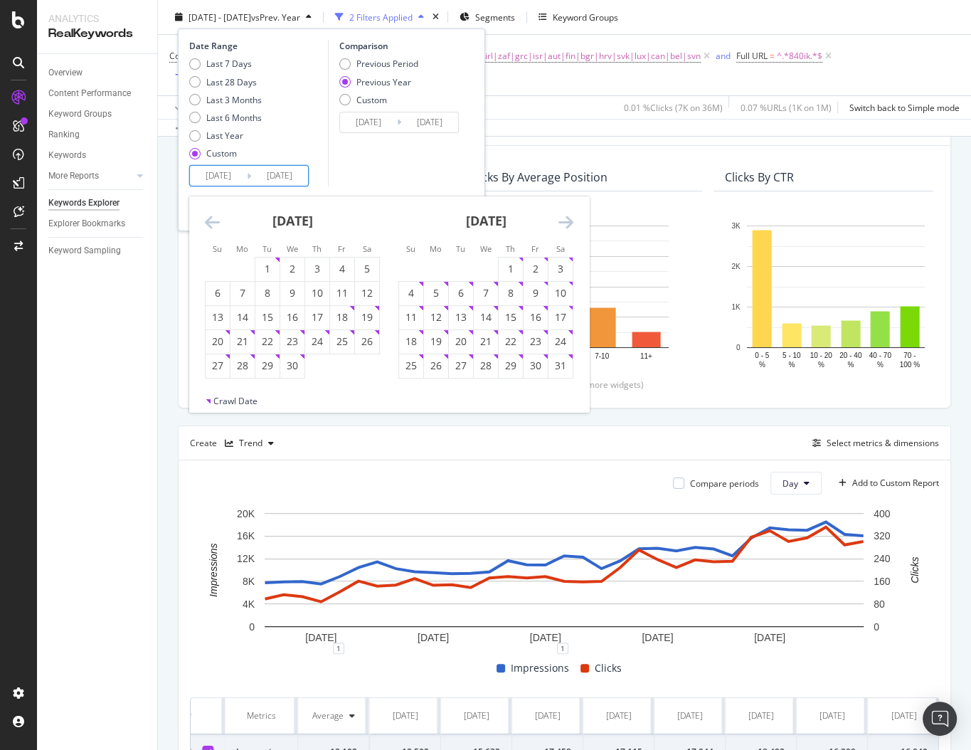
click at [209, 225] on icon "Move backward to switch to the previous month." at bounding box center [212, 221] width 15 height 17
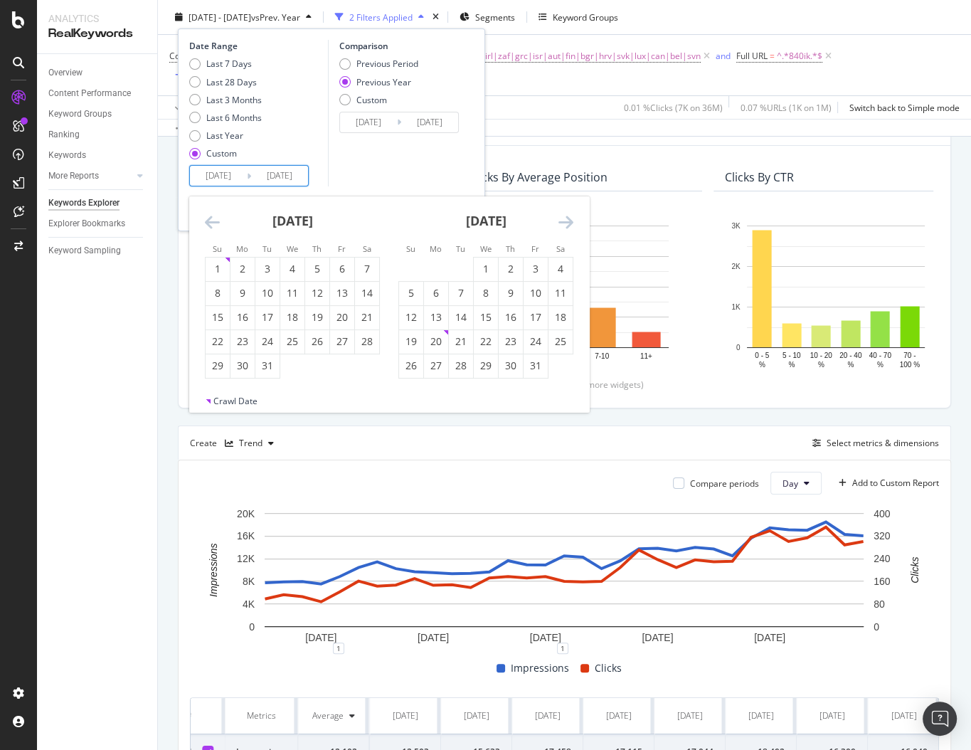
click at [209, 225] on icon "Move backward to switch to the previous month." at bounding box center [212, 221] width 15 height 17
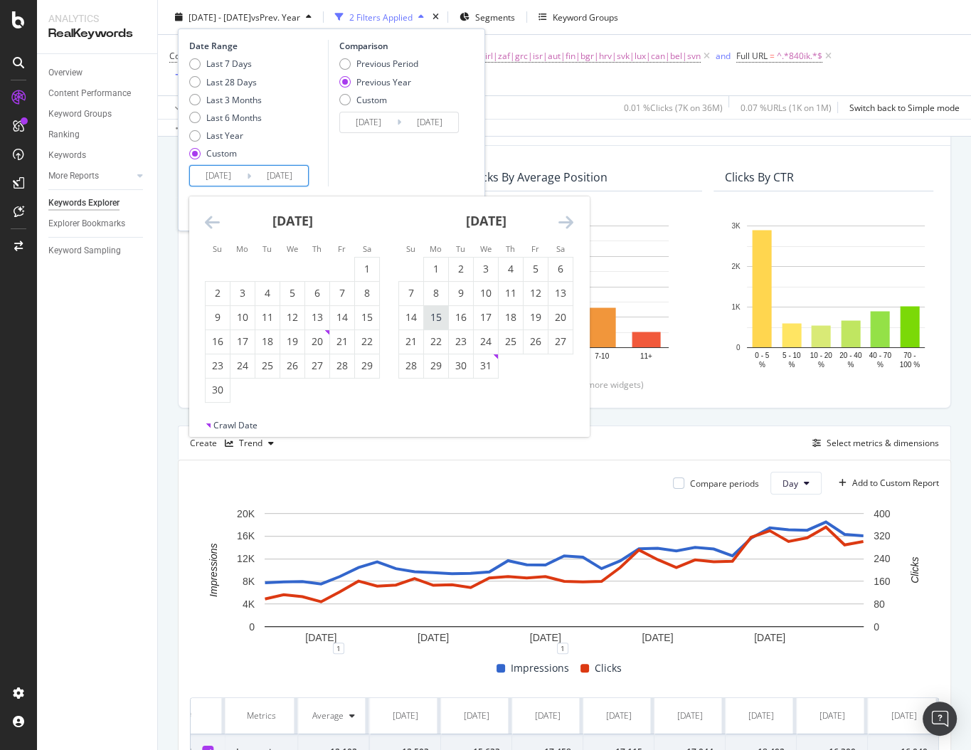
click at [434, 319] on div "15" at bounding box center [436, 317] width 24 height 14
type input "2024/07/15"
type input "2023/07/17"
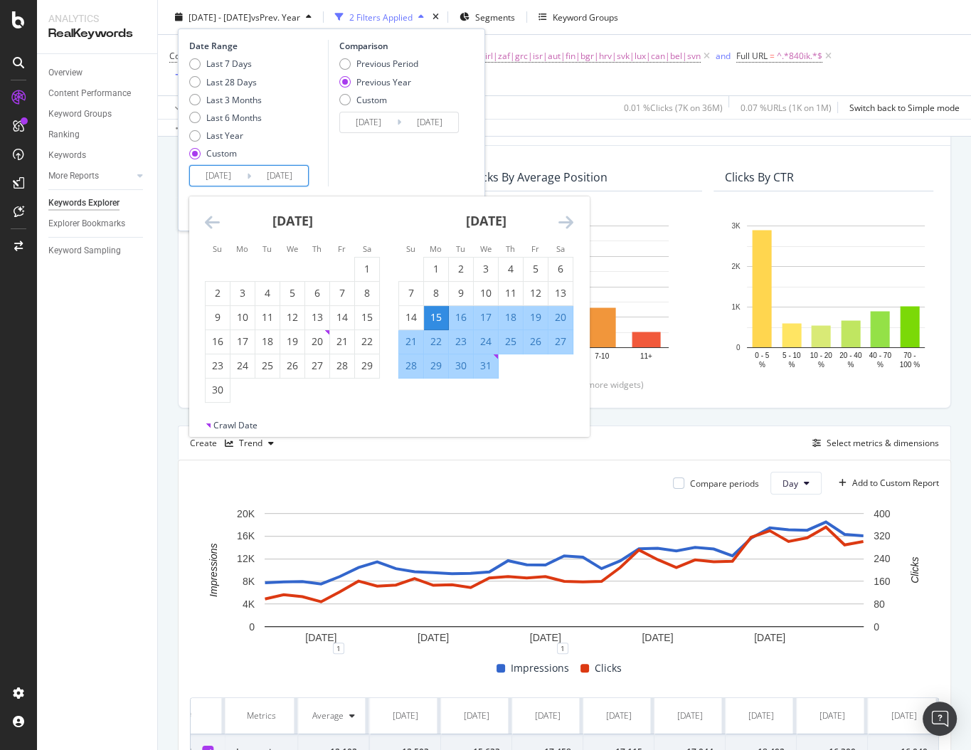
click at [564, 223] on icon "Move forward to switch to the next month." at bounding box center [566, 221] width 15 height 17
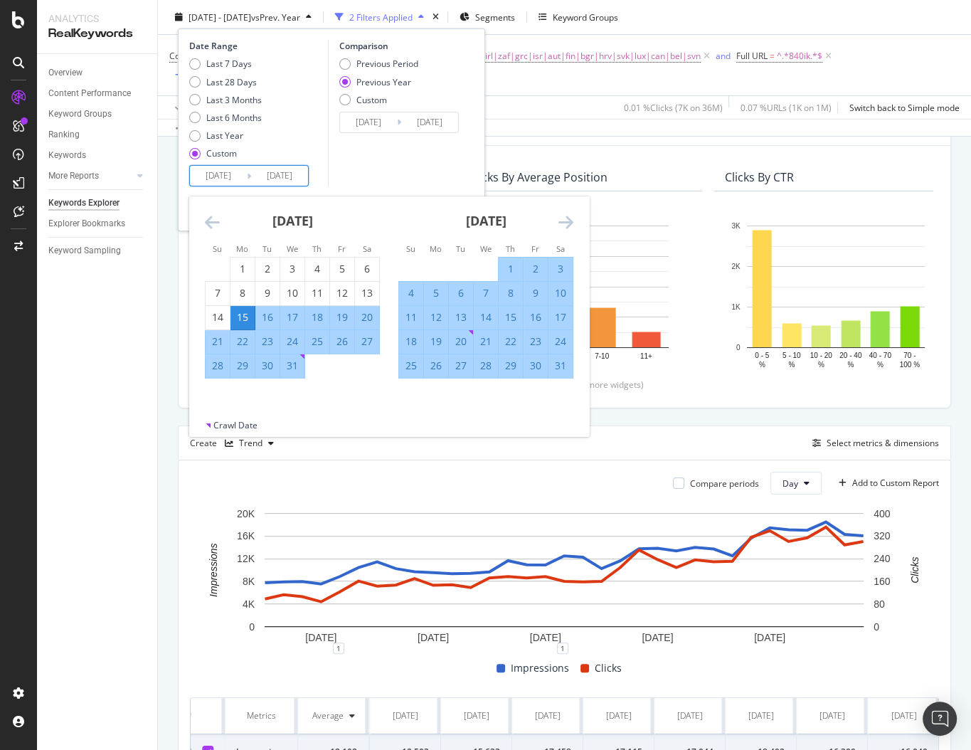
click at [536, 316] on div "16" at bounding box center [536, 317] width 24 height 14
type input "2024/08/16"
type input "2023/08/18"
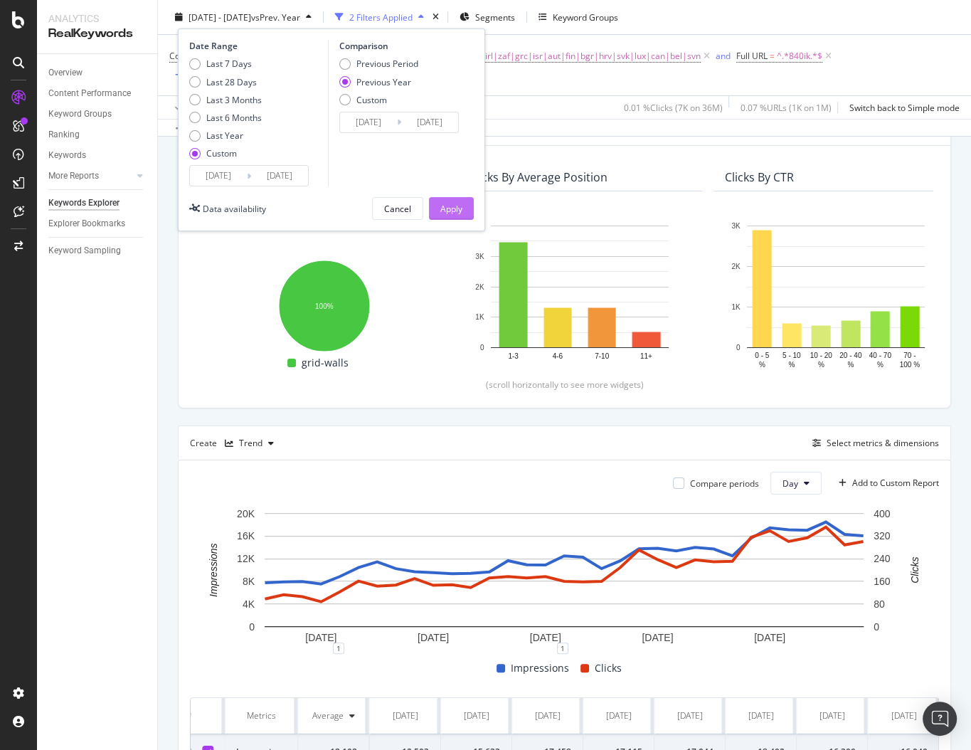
click at [447, 203] on div "Apply" at bounding box center [451, 208] width 22 height 12
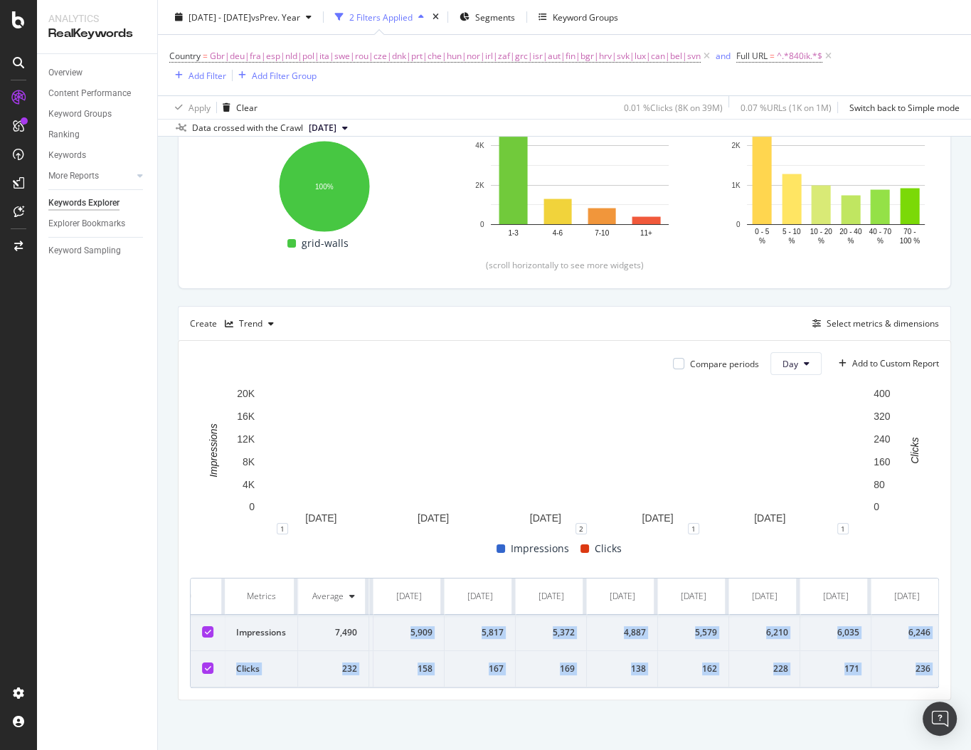
scroll to position [0, 1094]
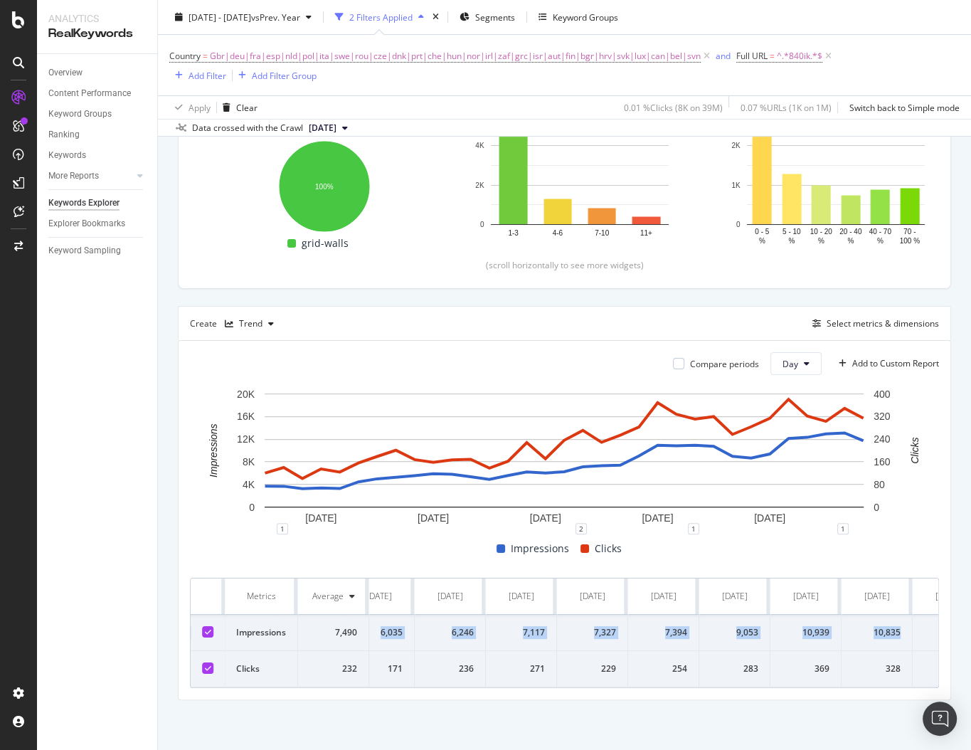
drag, startPoint x: 403, startPoint y: 618, endPoint x: 861, endPoint y: 635, distance: 458.5
click at [861, 635] on tr "Impressions 7,490 3,683 3,680 3,251 3,368 3,278 4,460 5,001 5,255 5,550 5,909 5…" at bounding box center [360, 633] width 2527 height 36
click at [756, 641] on td "9,053" at bounding box center [734, 633] width 71 height 36
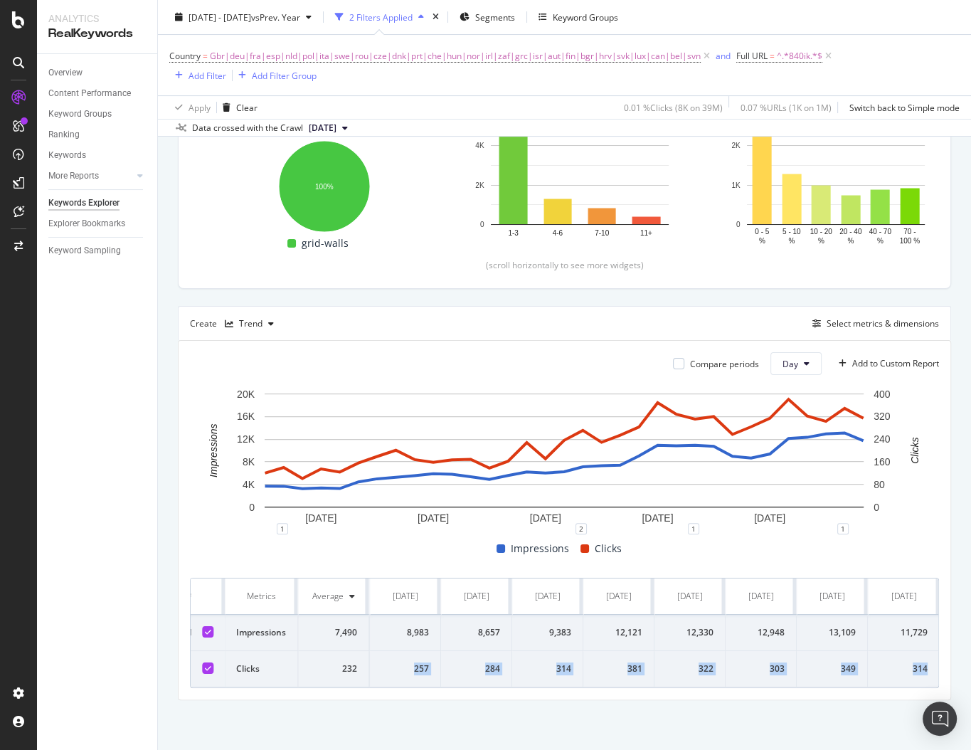
drag, startPoint x: 406, startPoint y: 667, endPoint x: 936, endPoint y: 667, distance: 530.1
copy tr "120 140 101 135 124 156 179 201 168 158 167 169 138 162 228 171 236 271 229 254…"
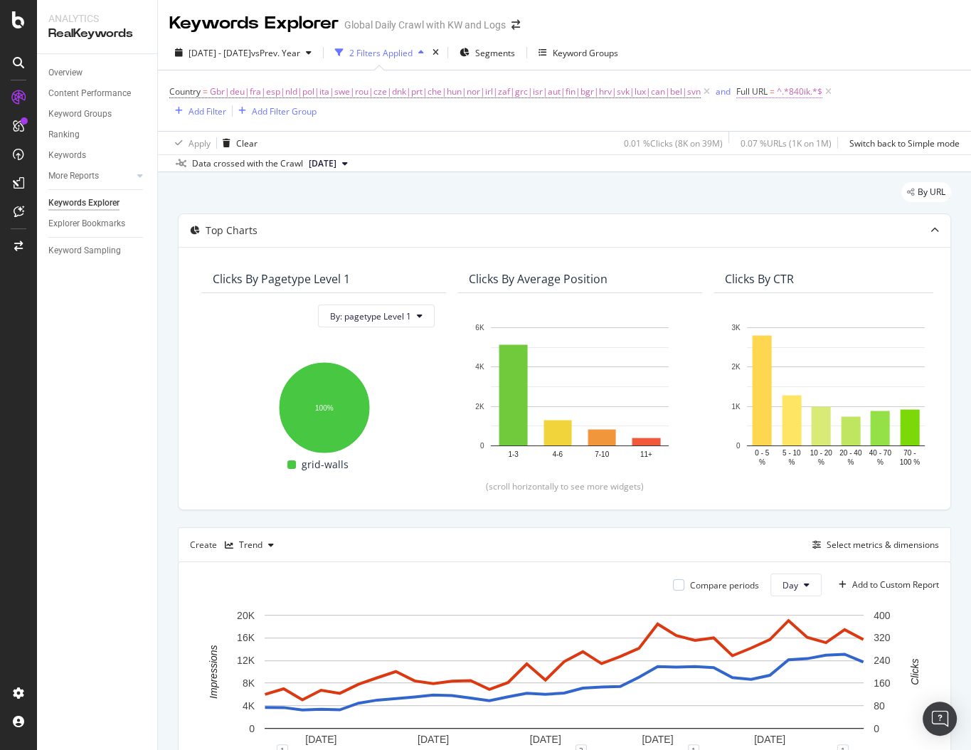
click at [784, 92] on span "^.*840ik.*$" at bounding box center [800, 92] width 46 height 20
